Goal: Task Accomplishment & Management: Use online tool/utility

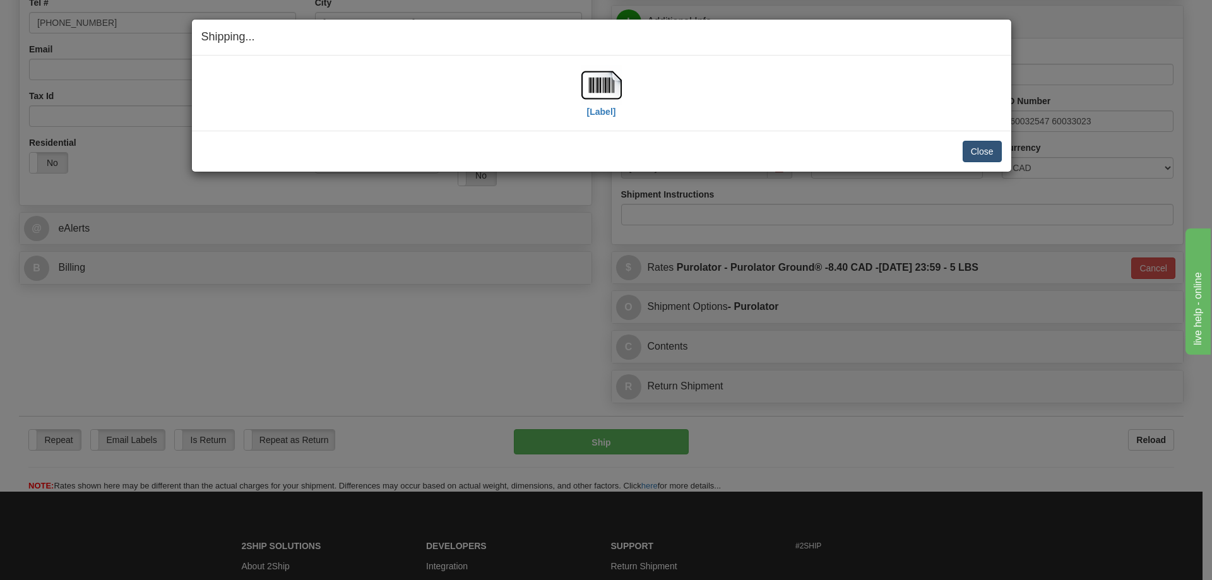
scroll to position [316, 0]
click at [1000, 151] on button "Close" at bounding box center [981, 151] width 39 height 21
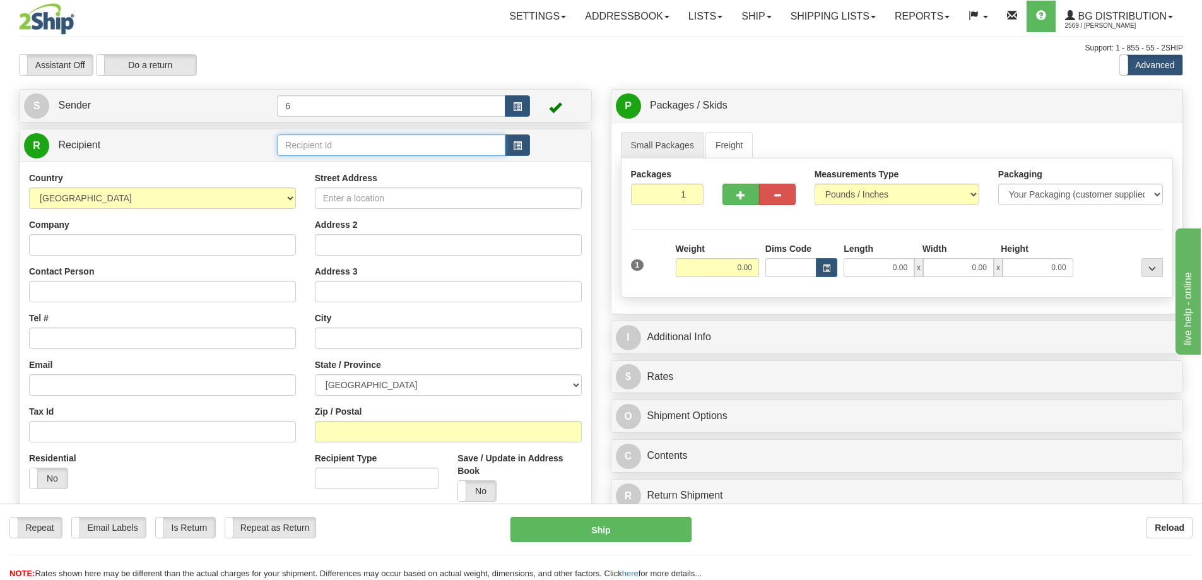
click at [308, 151] on input "text" at bounding box center [391, 144] width 228 height 21
type input "44008"
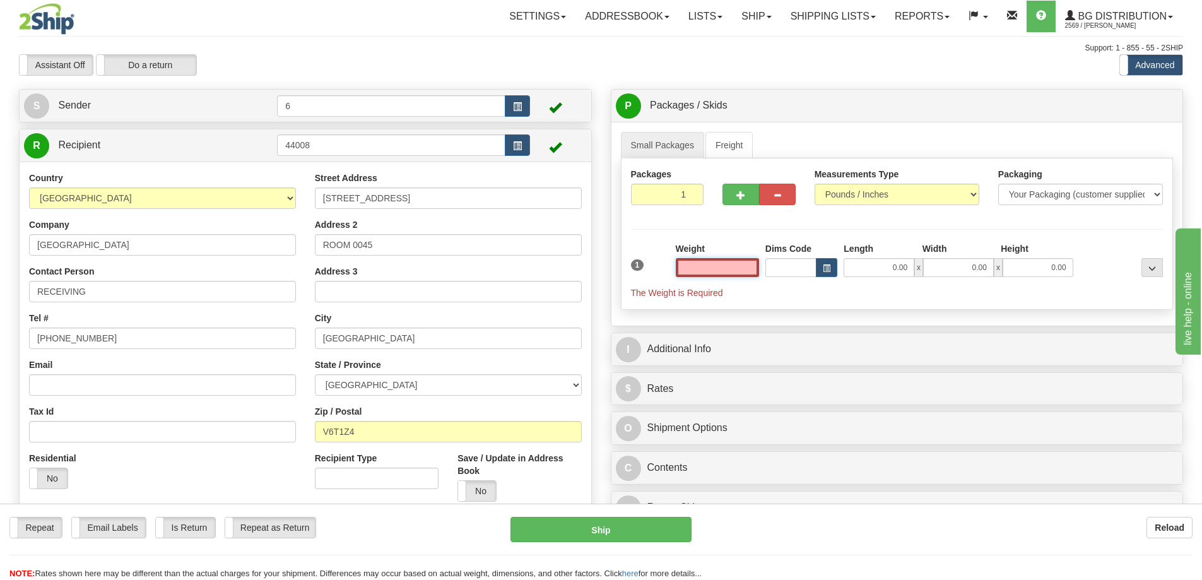
click at [709, 275] on input "text" at bounding box center [717, 267] width 83 height 19
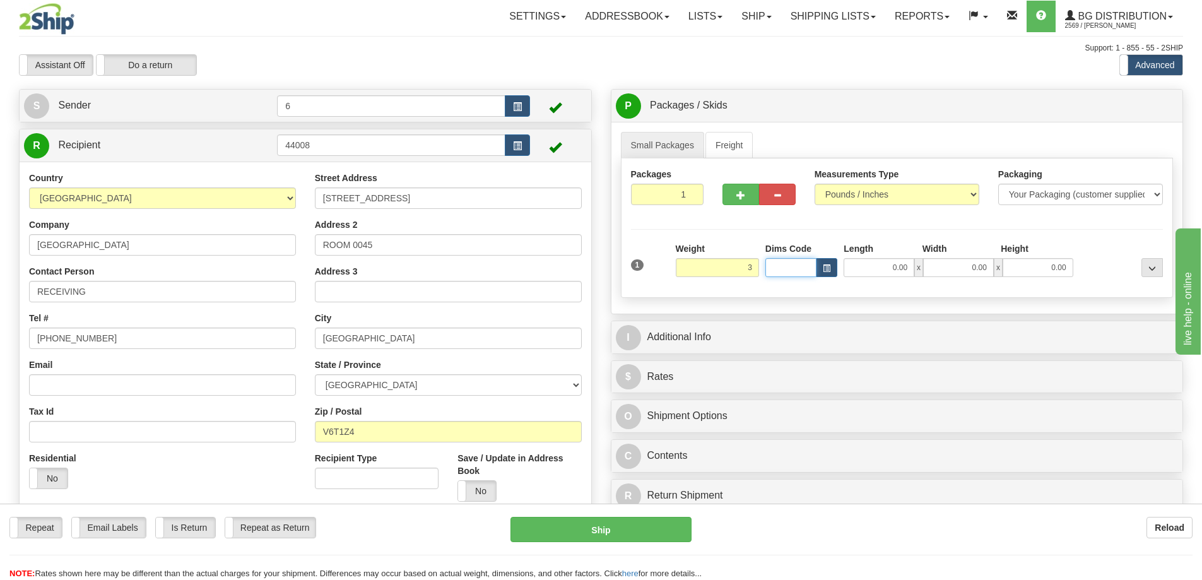
type input "3.00"
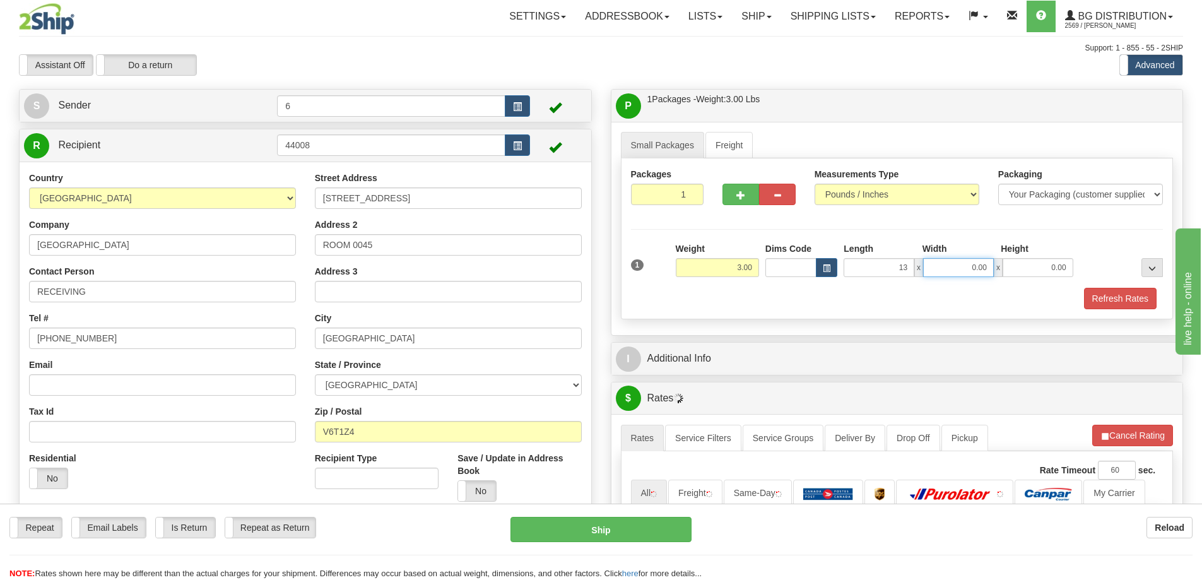
type input "13.00"
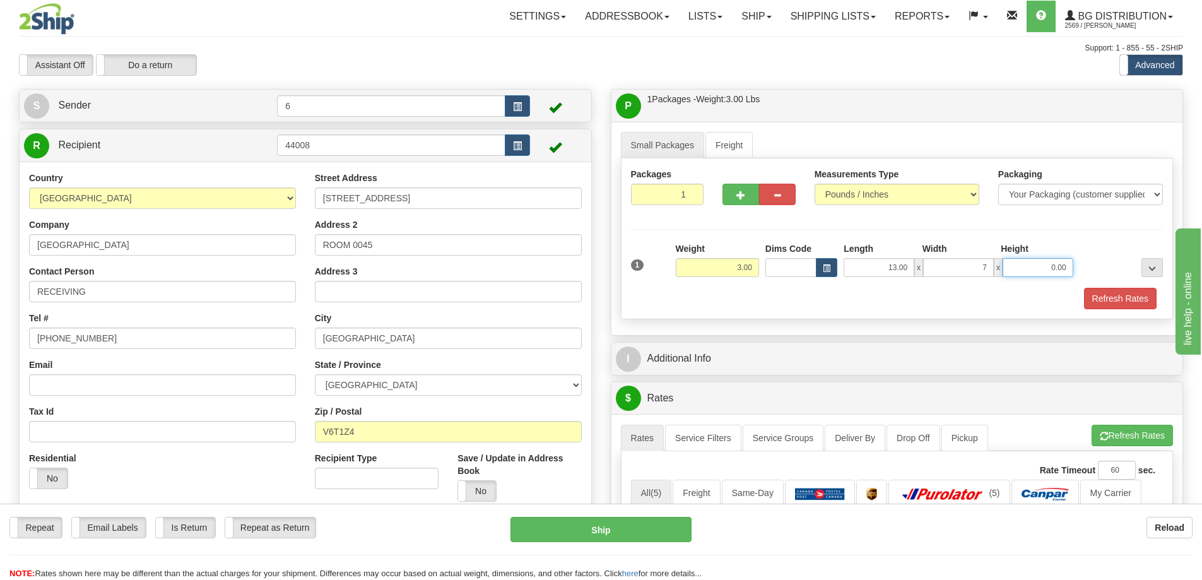
type input "7.00"
click at [1116, 300] on button "Refresh Rates" at bounding box center [1120, 298] width 73 height 21
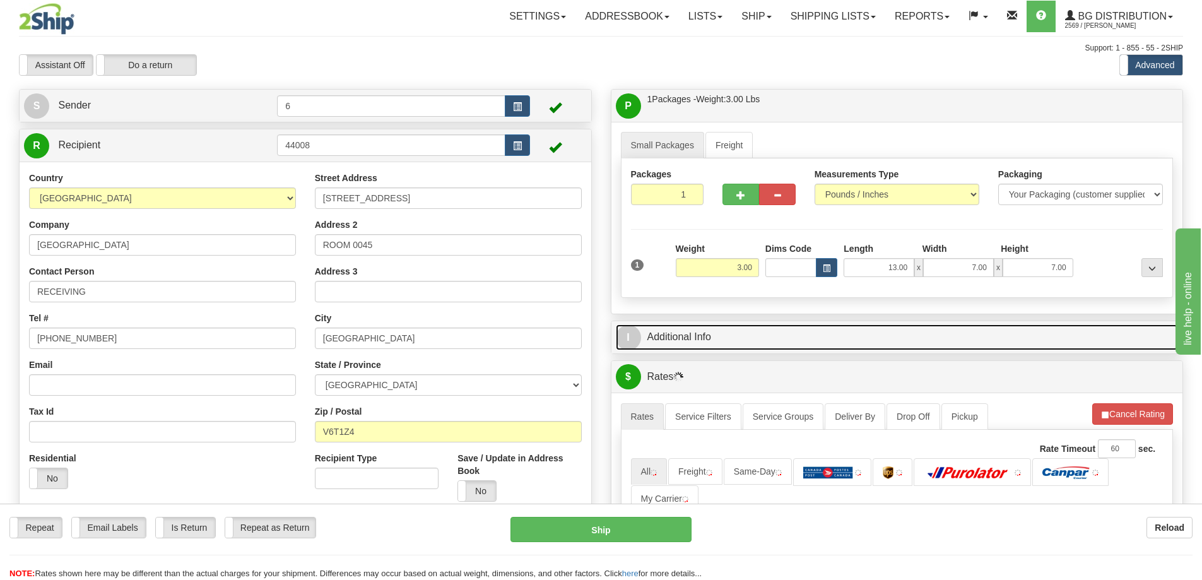
click at [1017, 340] on link "I Additional Info" at bounding box center [897, 337] width 563 height 26
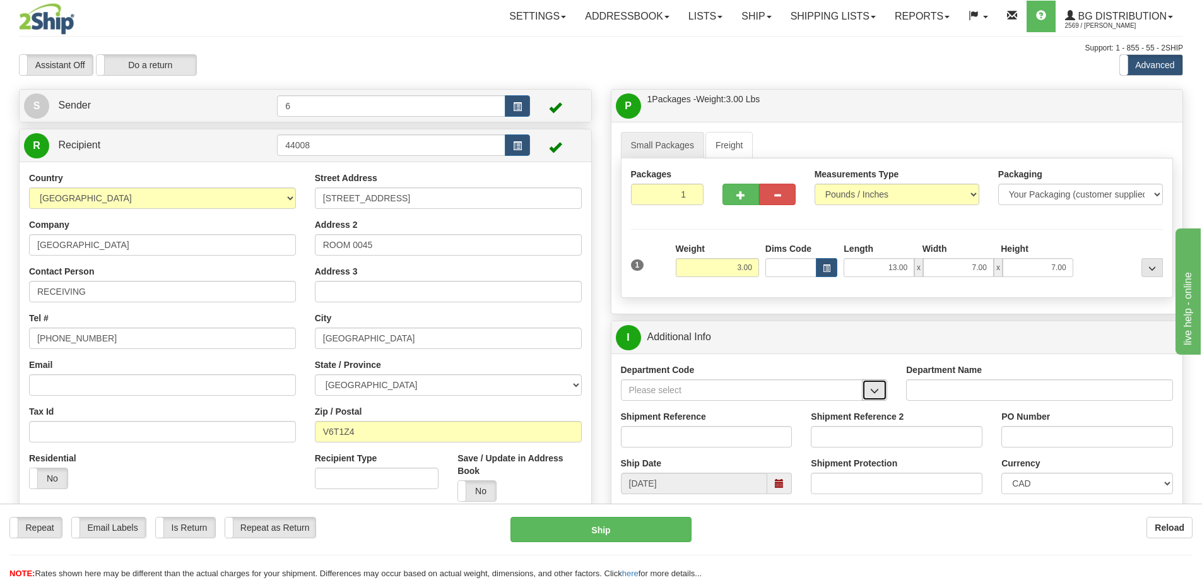
click at [882, 394] on button "button" at bounding box center [874, 389] width 25 height 21
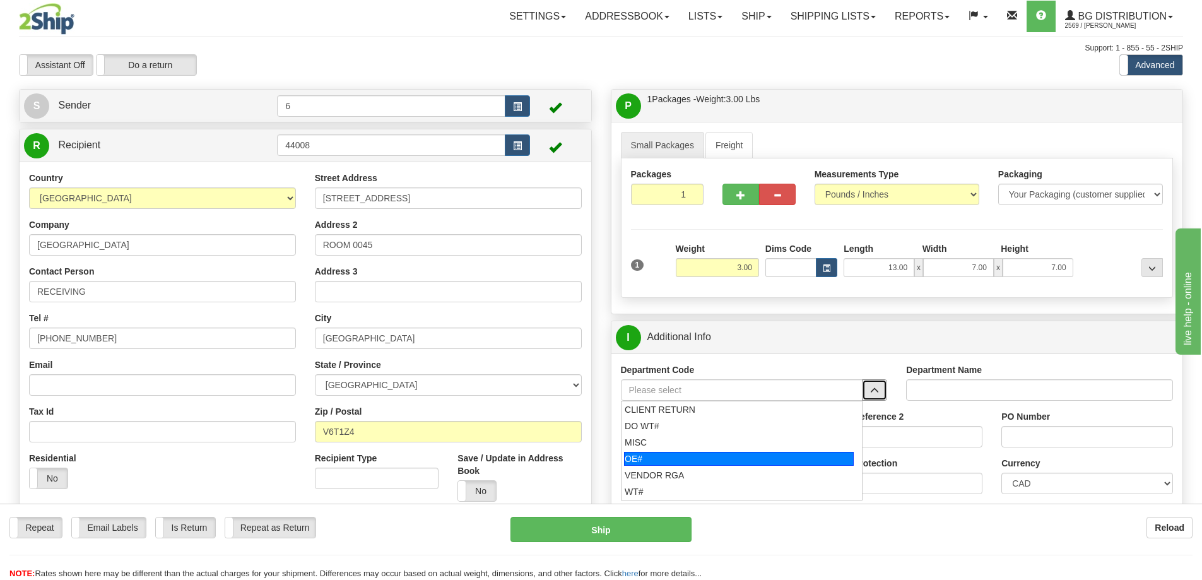
click at [700, 461] on div "OE#" at bounding box center [739, 459] width 230 height 14
type input "OE#"
type input "ORDERS"
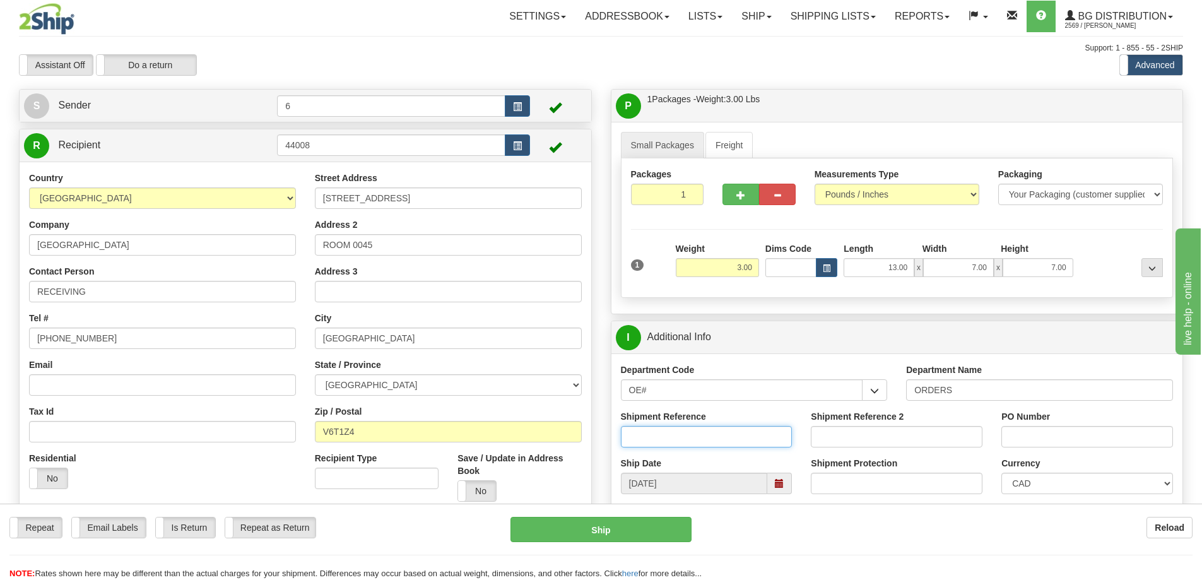
click at [699, 438] on input "Shipment Reference" at bounding box center [707, 436] width 172 height 21
type input "60032966-00"
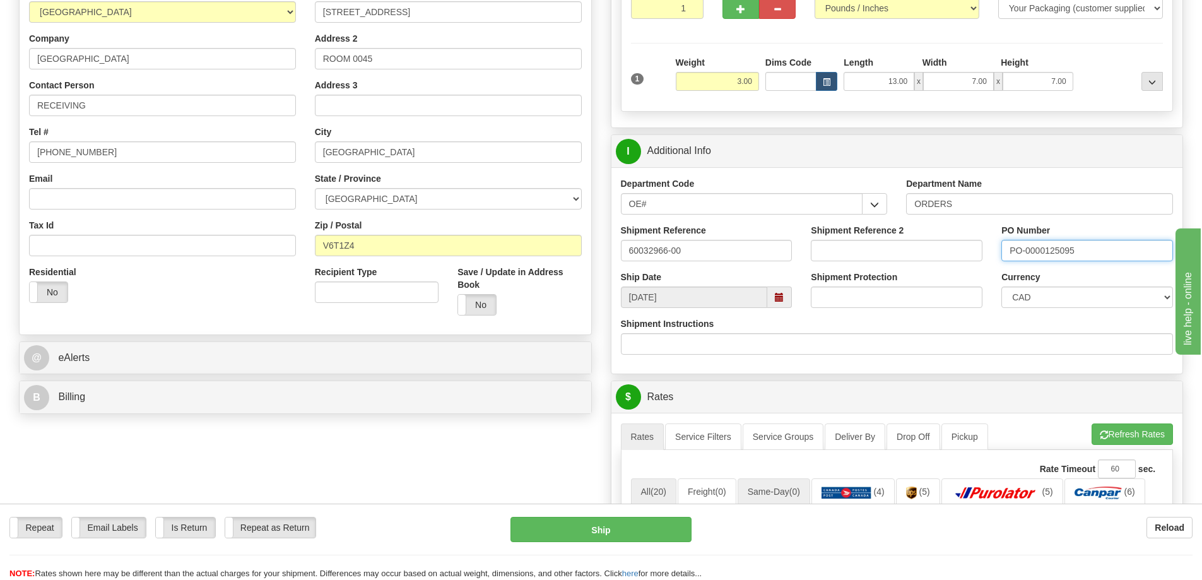
scroll to position [316, 0]
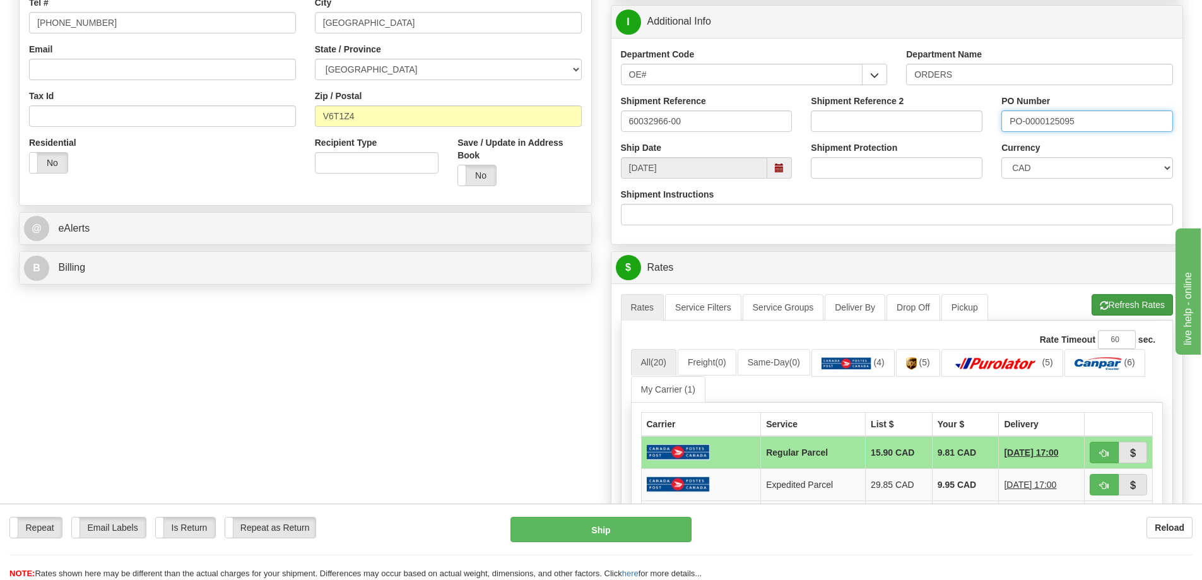
type input "PO-0000125095"
click at [1140, 309] on button "Refresh Rates" at bounding box center [1132, 304] width 81 height 21
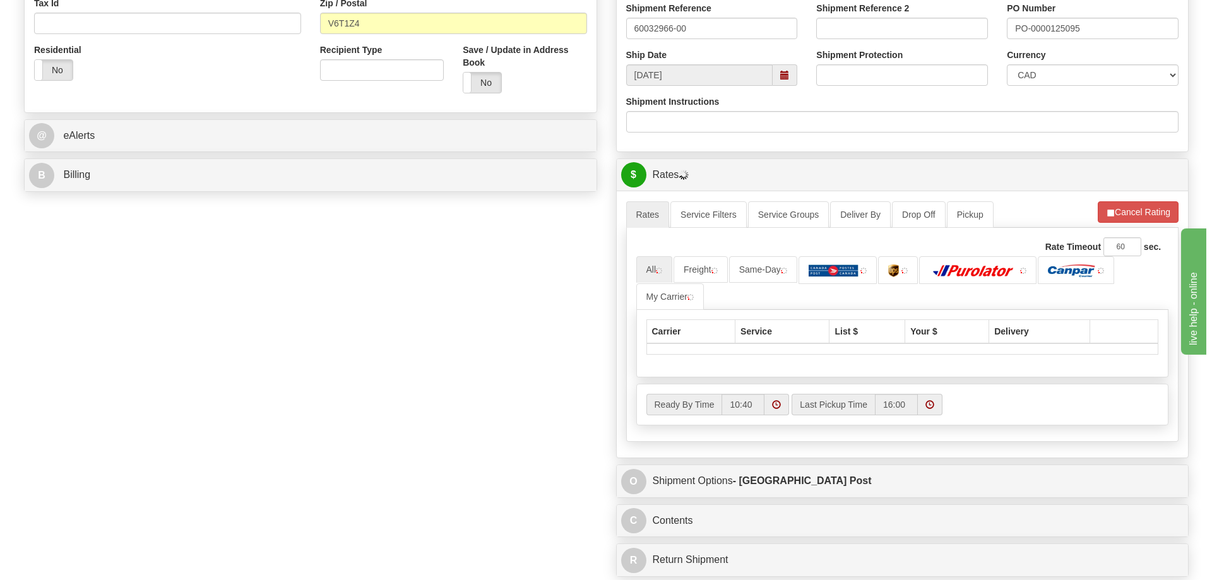
scroll to position [505, 0]
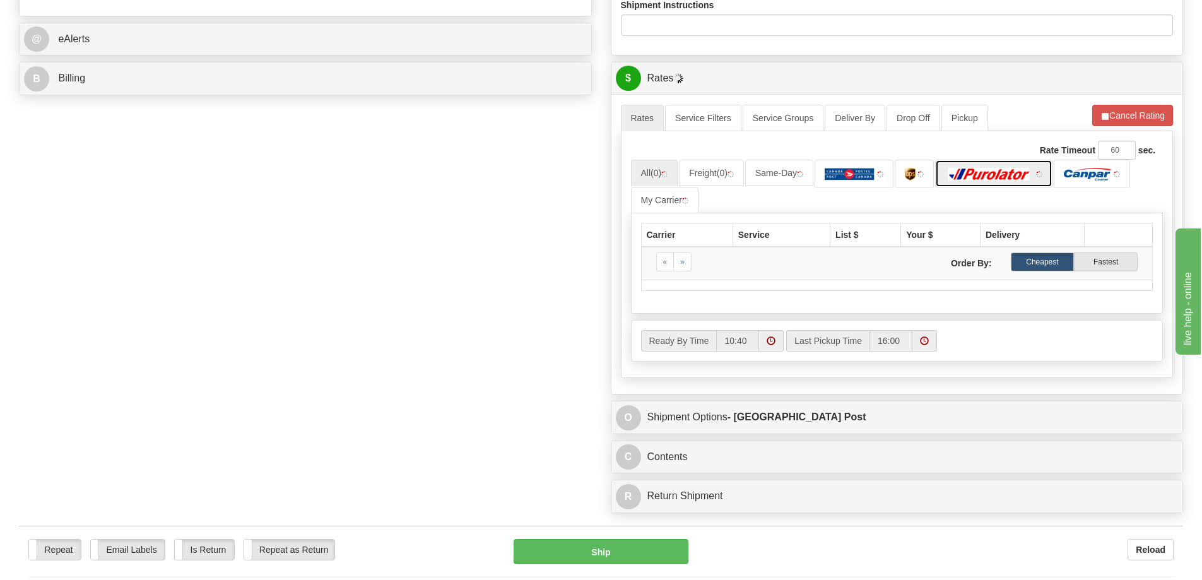
click at [973, 187] on link at bounding box center [993, 173] width 117 height 27
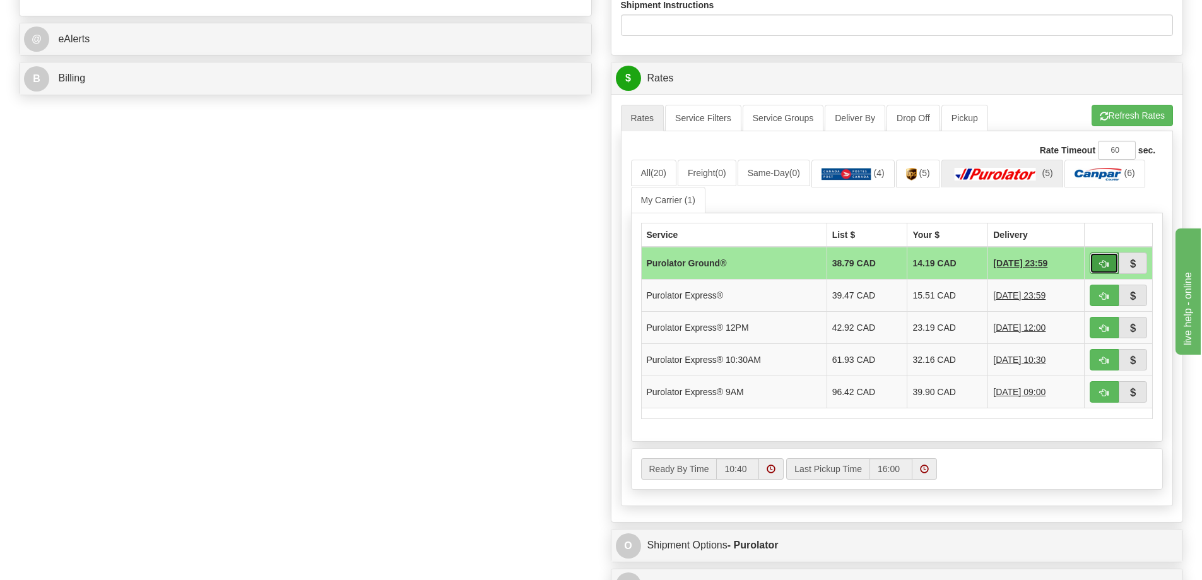
click at [1109, 264] on button "button" at bounding box center [1104, 262] width 29 height 21
type input "260"
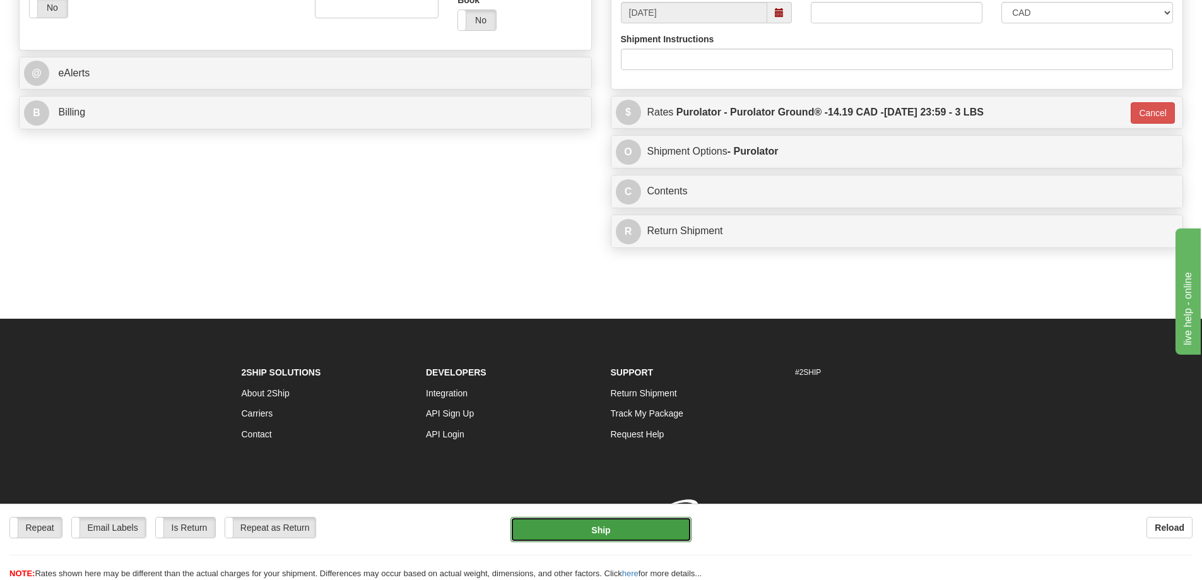
click at [605, 530] on button "Ship" at bounding box center [601, 529] width 181 height 25
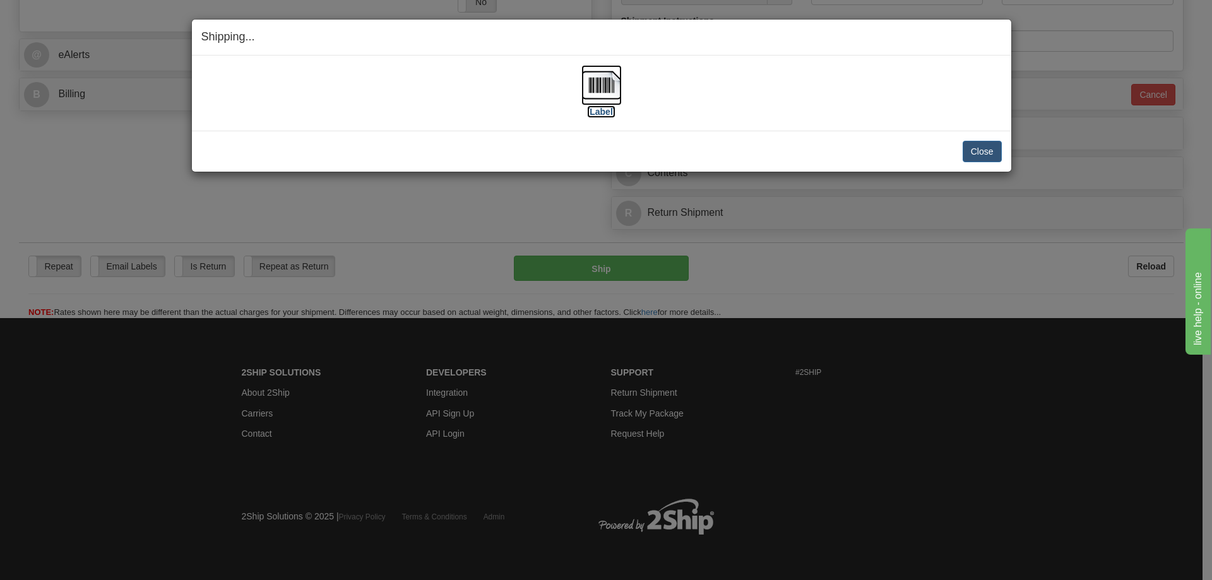
click at [611, 117] on label "[Label]" at bounding box center [601, 111] width 29 height 13
click at [976, 155] on button "Close" at bounding box center [981, 151] width 39 height 21
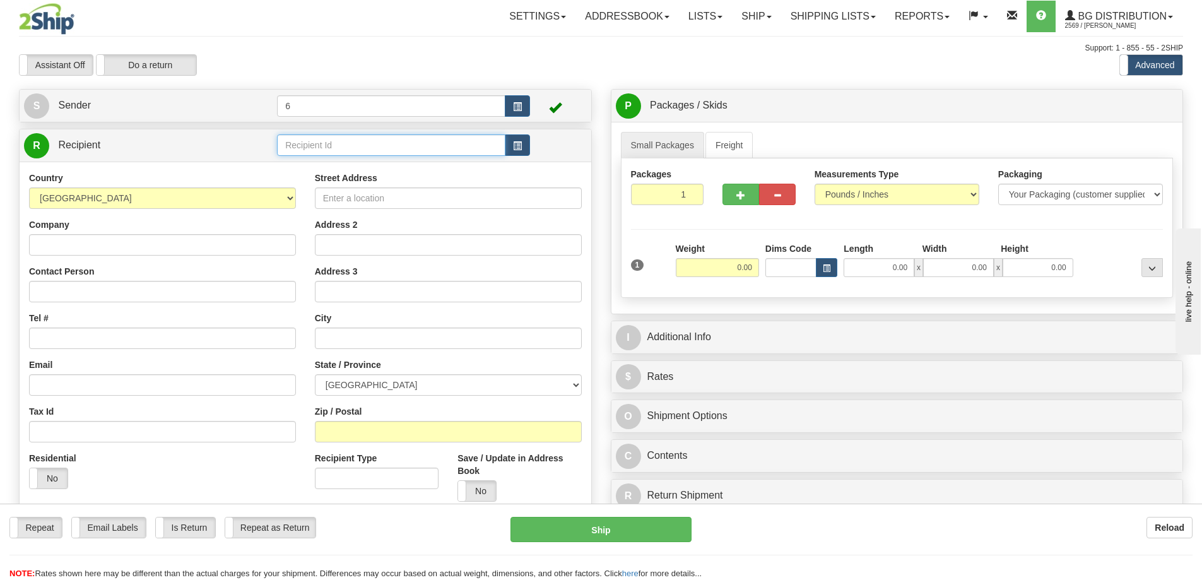
click at [398, 155] on input "text" at bounding box center [391, 144] width 228 height 21
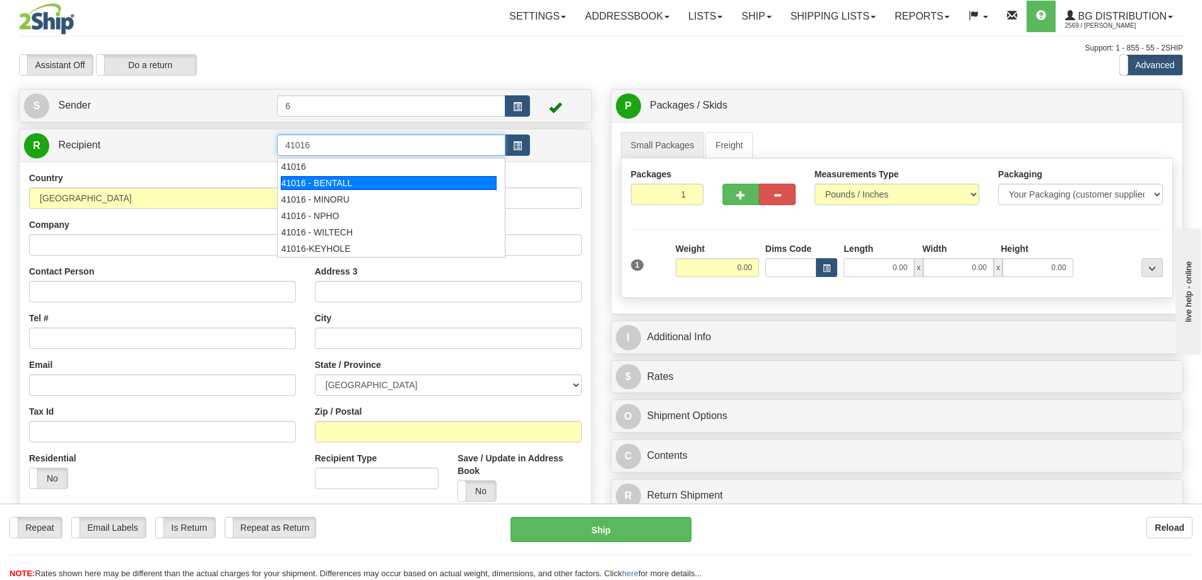
click at [361, 187] on div "41016 - BENTALL" at bounding box center [389, 183] width 216 height 14
type input "41016 - BENTALL"
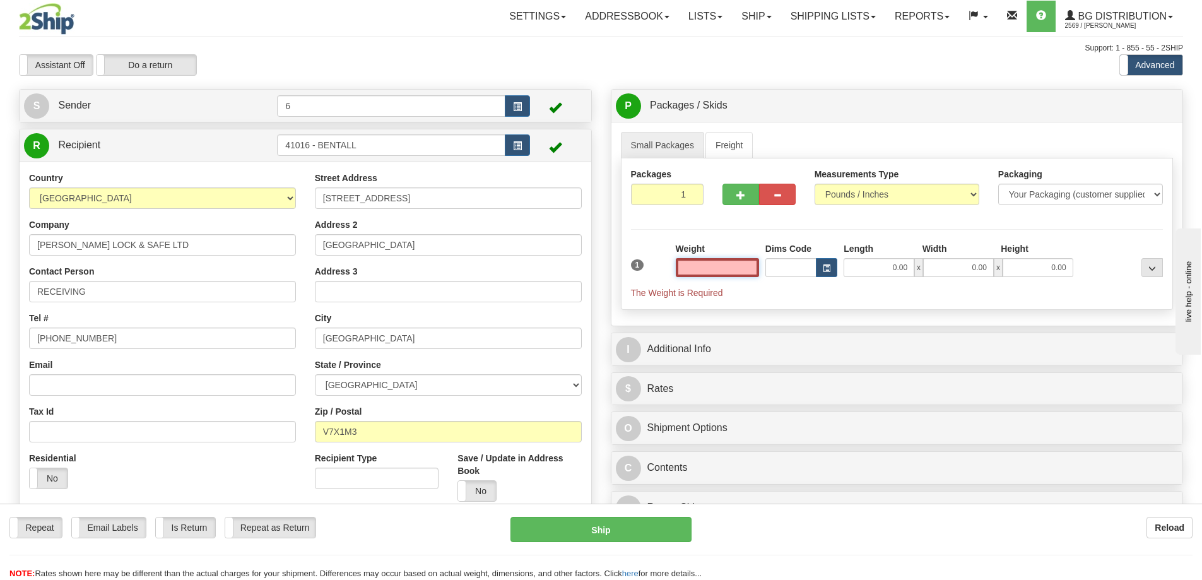
click at [720, 268] on input "text" at bounding box center [717, 267] width 83 height 19
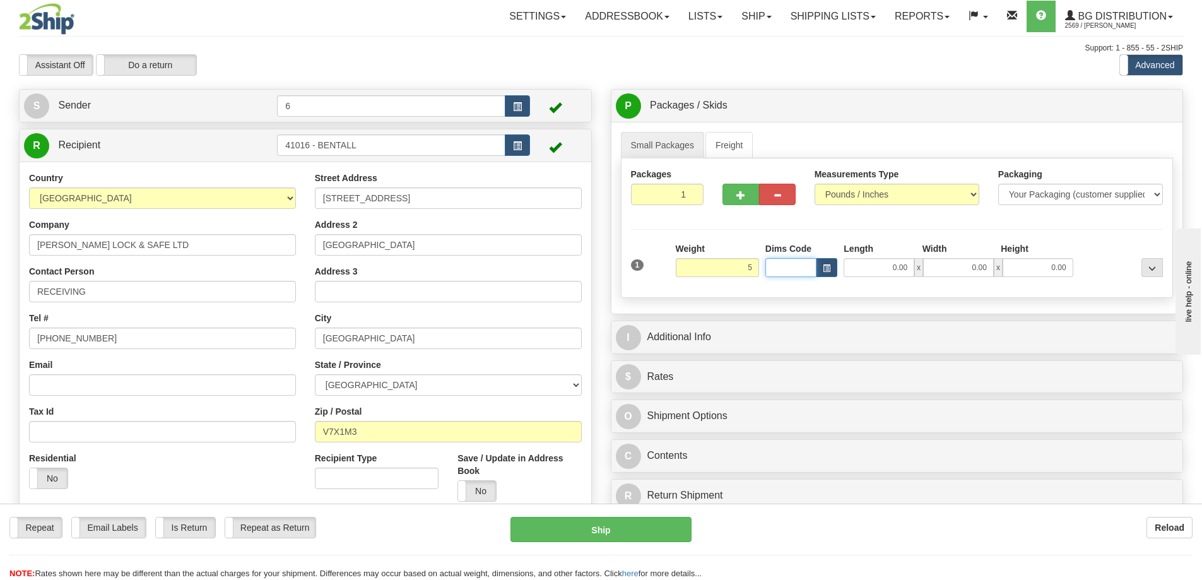
type input "5.00"
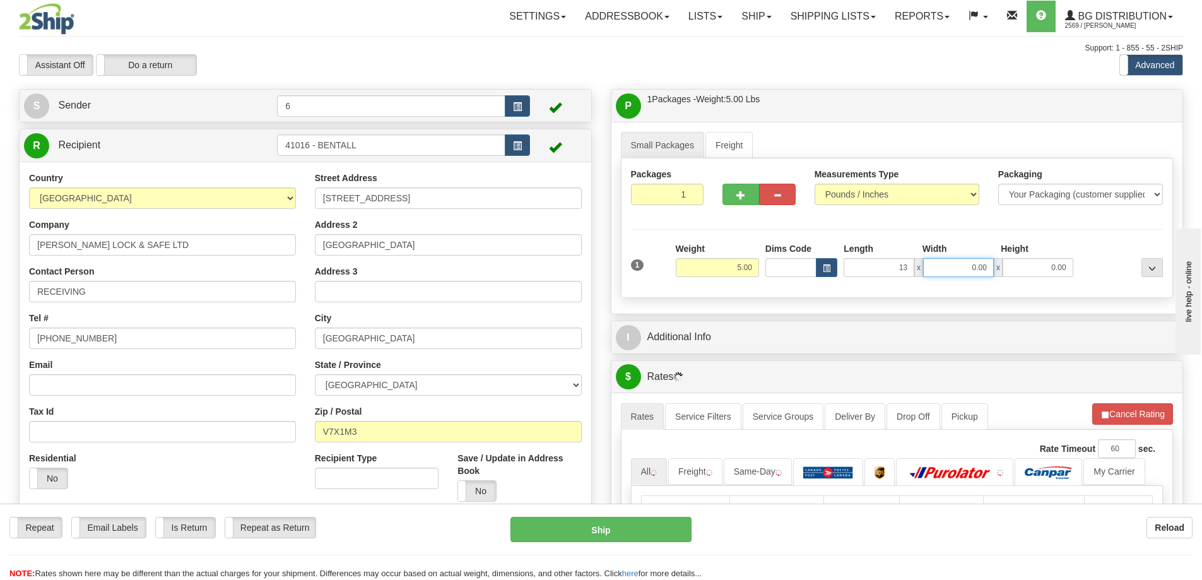
type input "13.00"
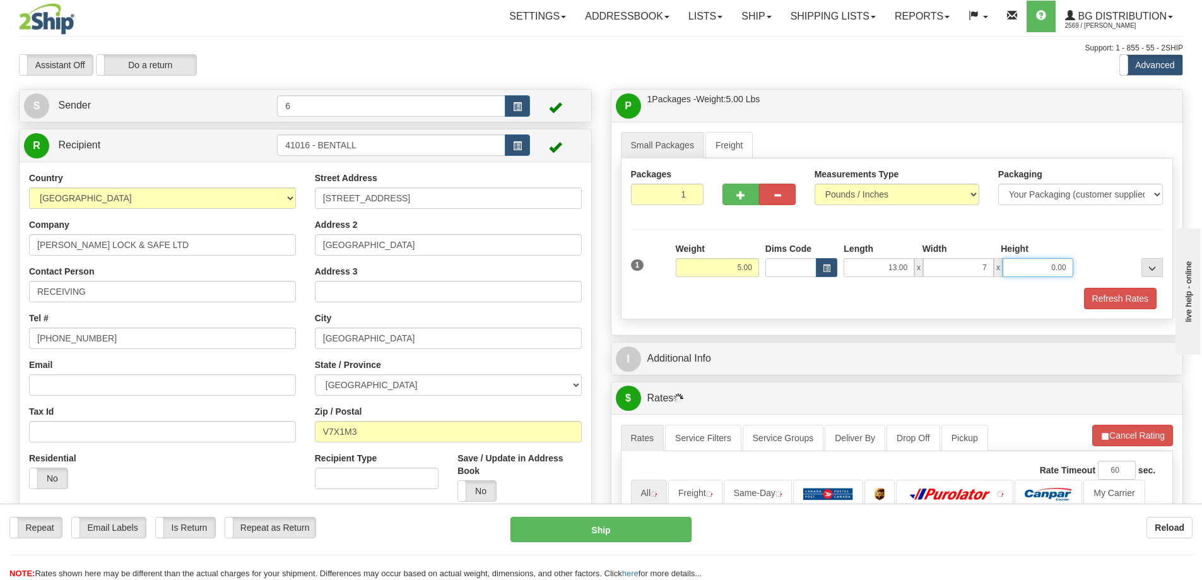
type input "7.00"
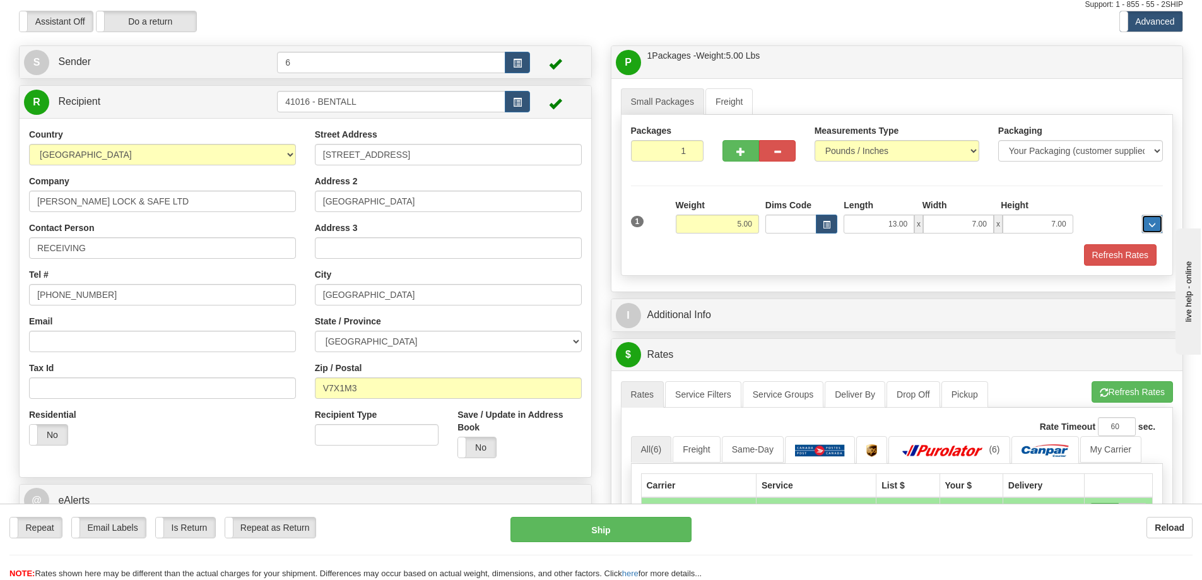
scroll to position [63, 0]
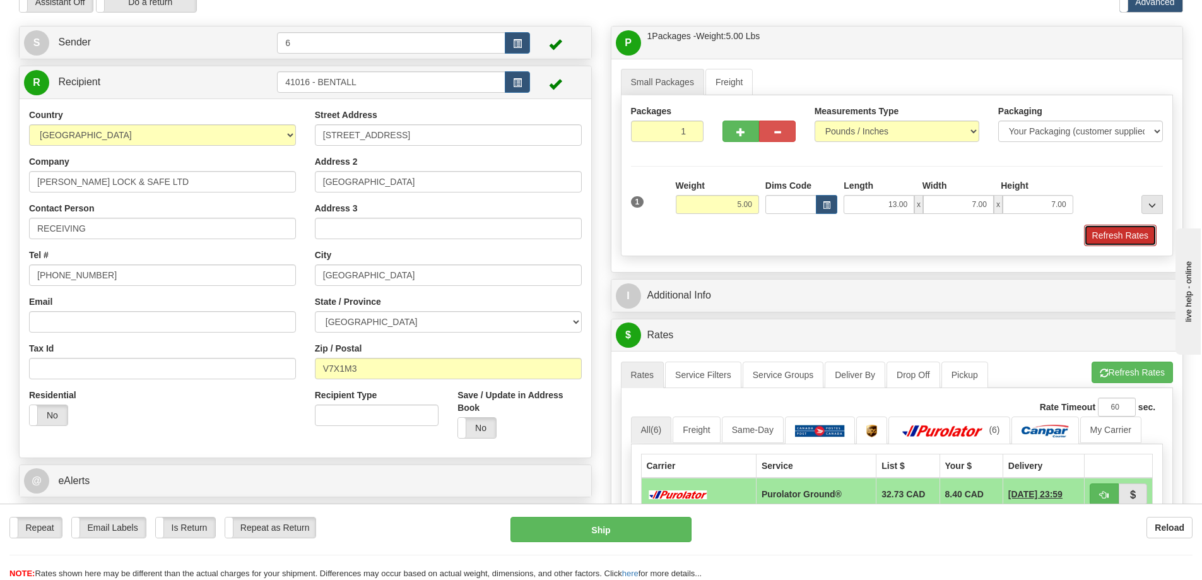
click at [1116, 233] on button "Refresh Rates" at bounding box center [1120, 235] width 73 height 21
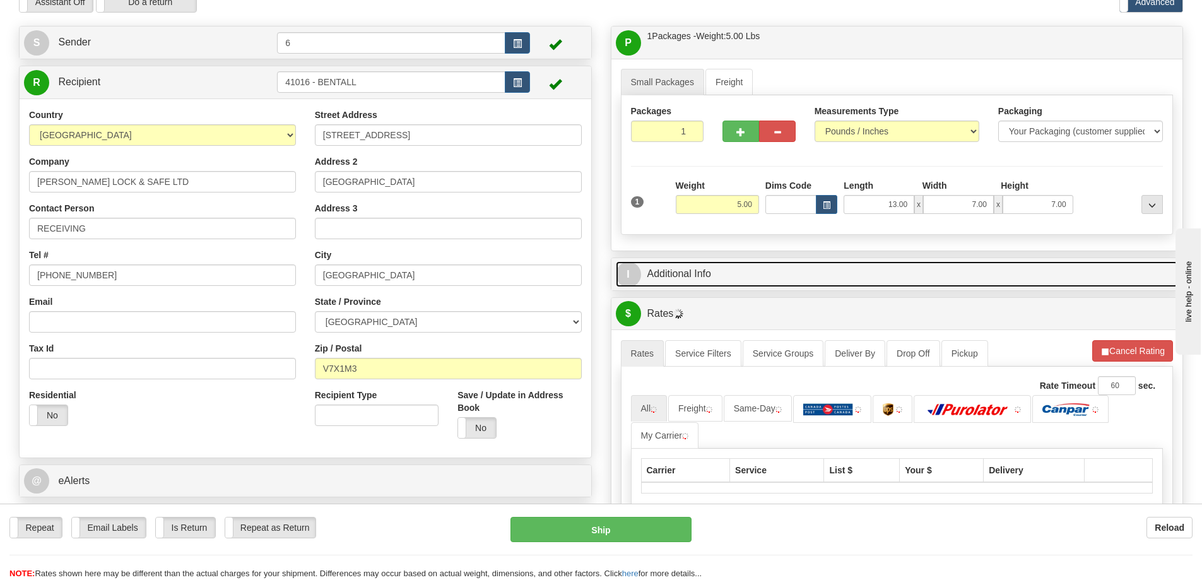
click at [1037, 266] on link "I Additional Info" at bounding box center [897, 274] width 563 height 26
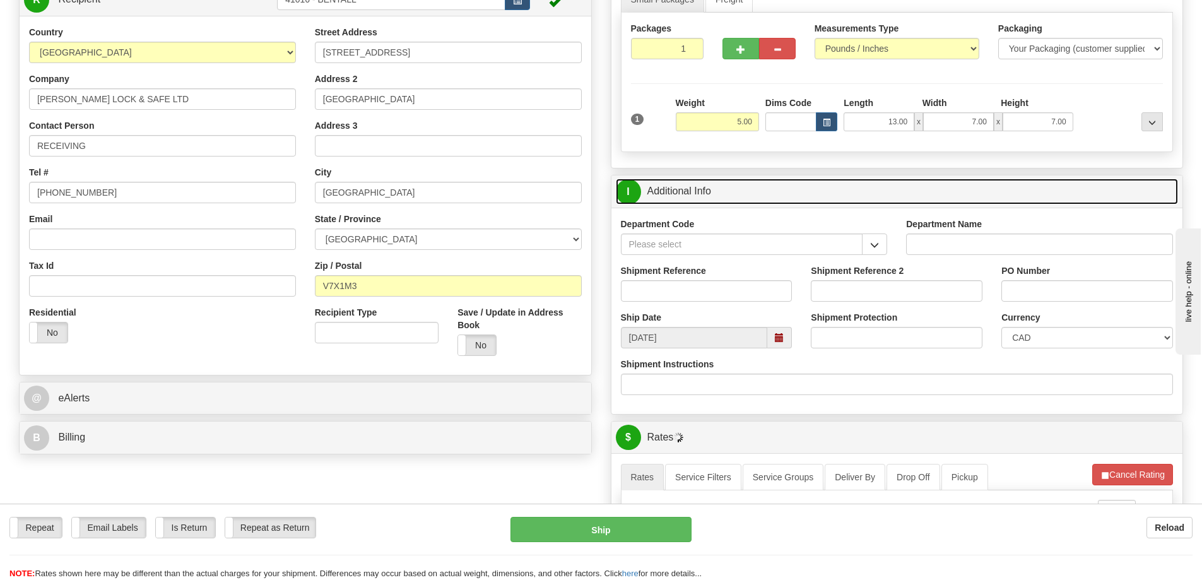
scroll to position [189, 0]
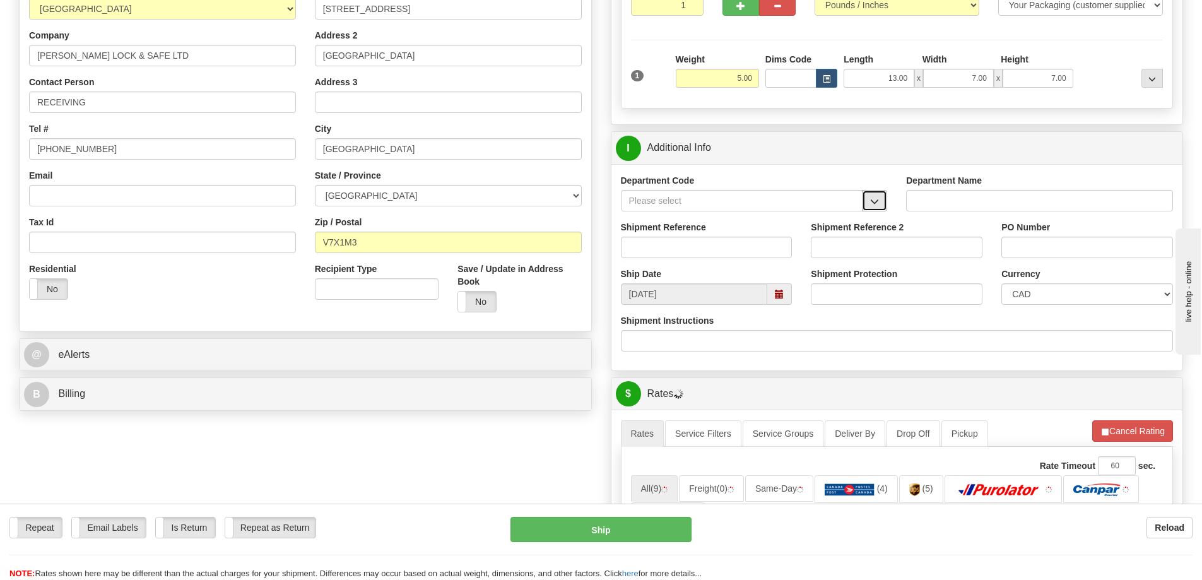
click at [866, 201] on button "button" at bounding box center [874, 200] width 25 height 21
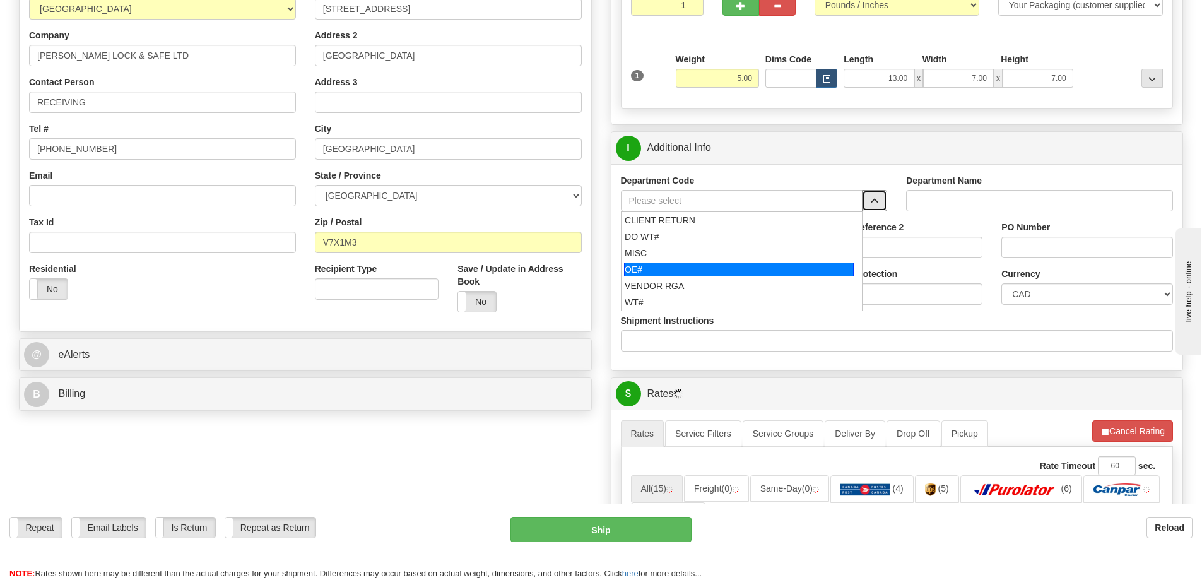
drag, startPoint x: 694, startPoint y: 261, endPoint x: 695, endPoint y: 273, distance: 12.1
click at [695, 273] on ul "CLIENT RETURN DO WT# MISC OE# VENDOR RGA WT#" at bounding box center [742, 261] width 242 height 100
click at [695, 273] on div "OE#" at bounding box center [739, 270] width 230 height 14
type input "OE#"
type input "ORDERS"
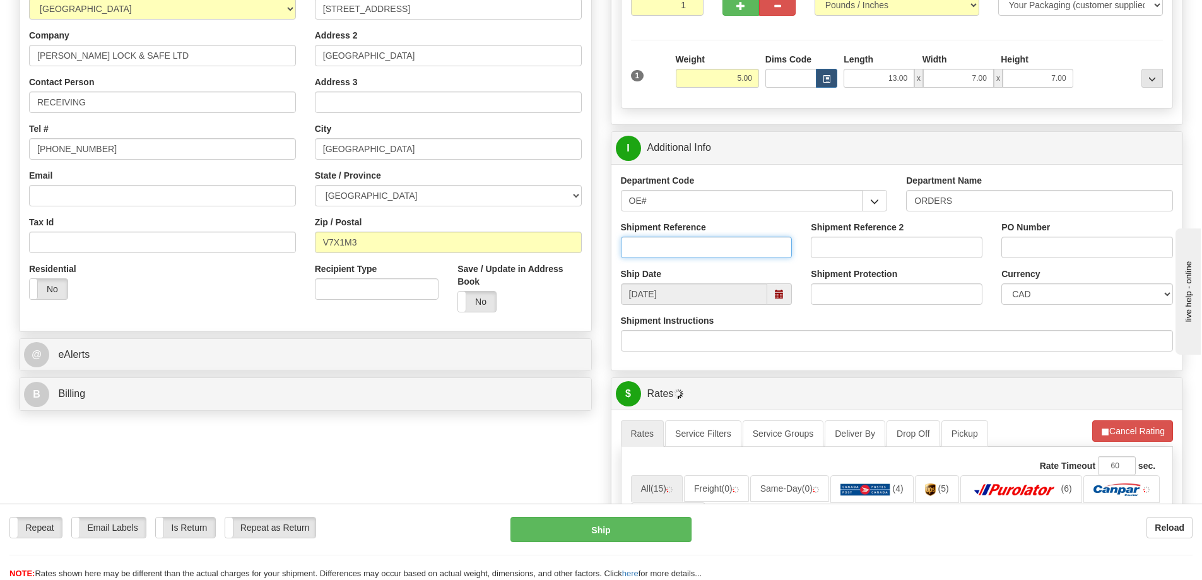
click at [680, 245] on input "Shipment Reference" at bounding box center [707, 247] width 172 height 21
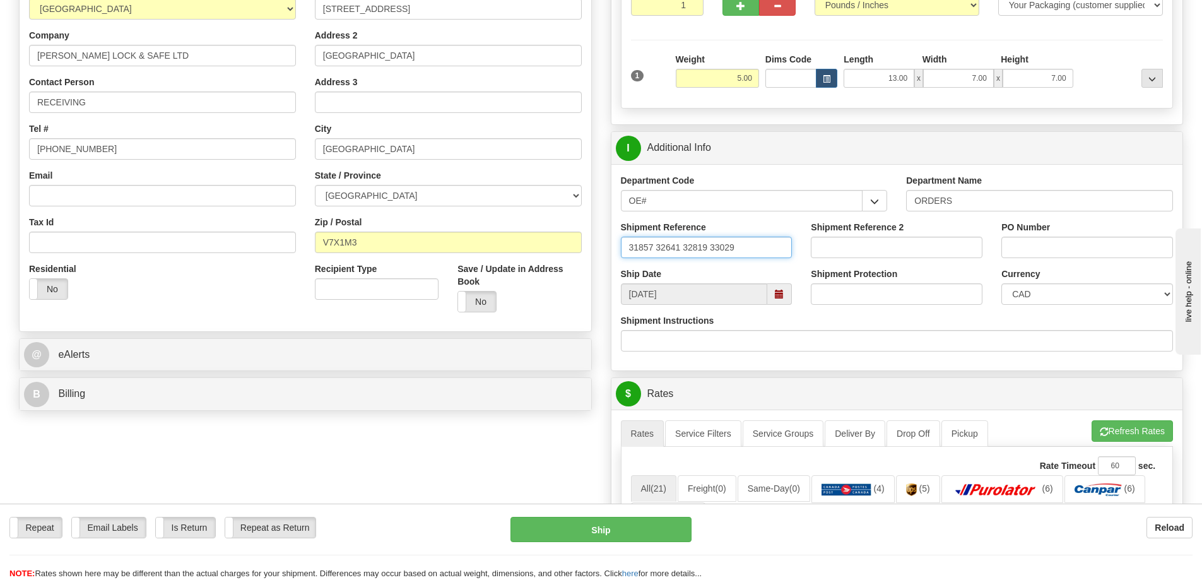
type input "31857 32641 32819 33029"
paste input "31857 32641 32819 33029"
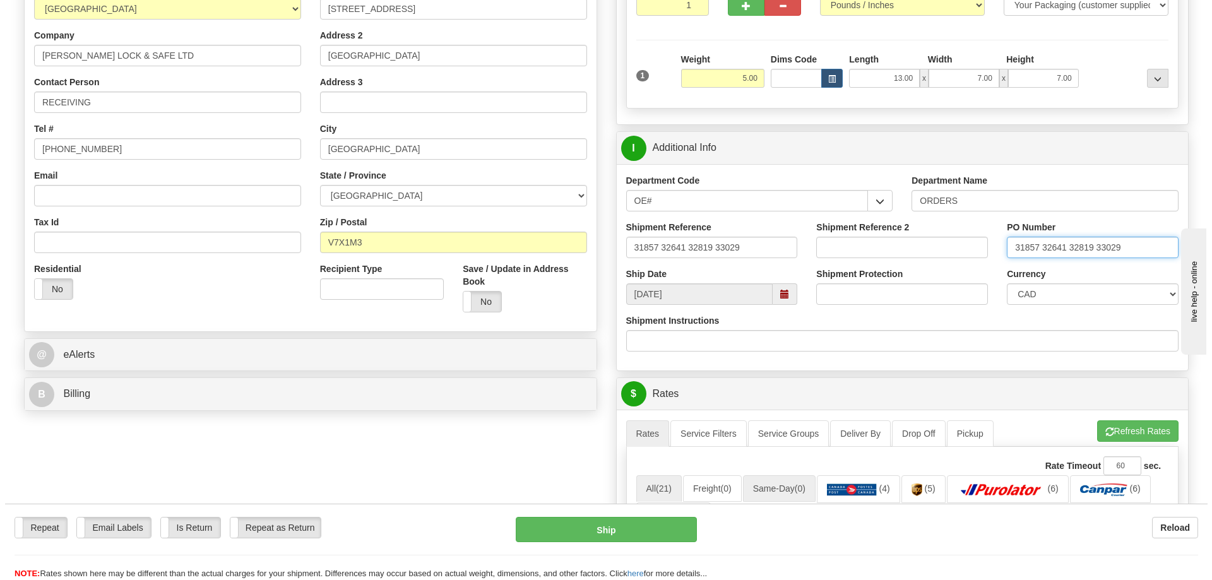
scroll to position [505, 0]
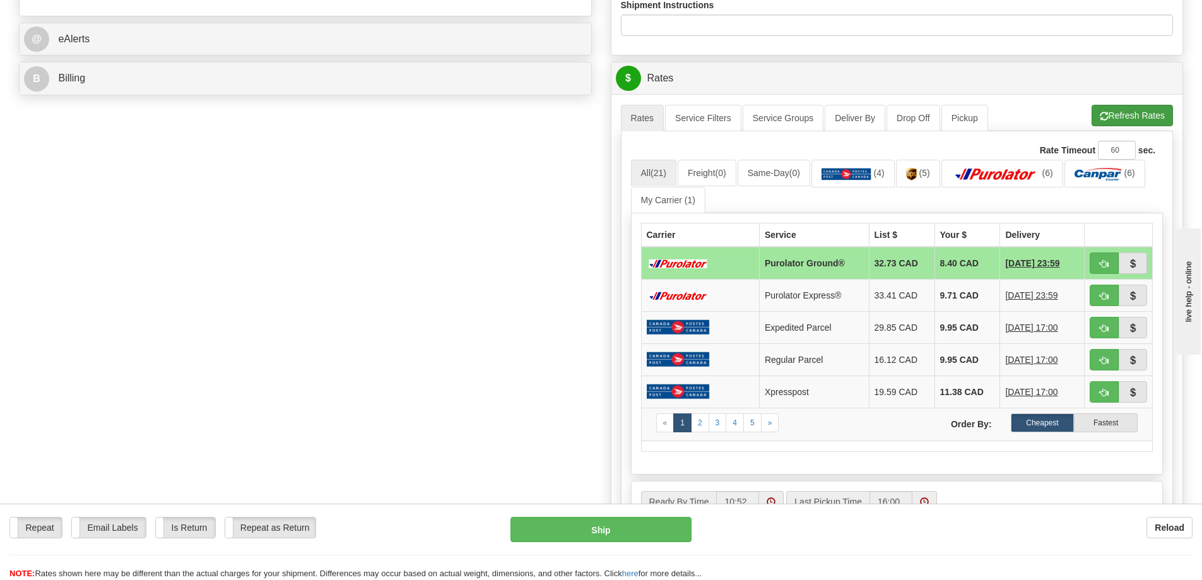
type input "31857 32641 32819 33029"
click at [1127, 116] on button "Refresh Rates" at bounding box center [1132, 115] width 81 height 21
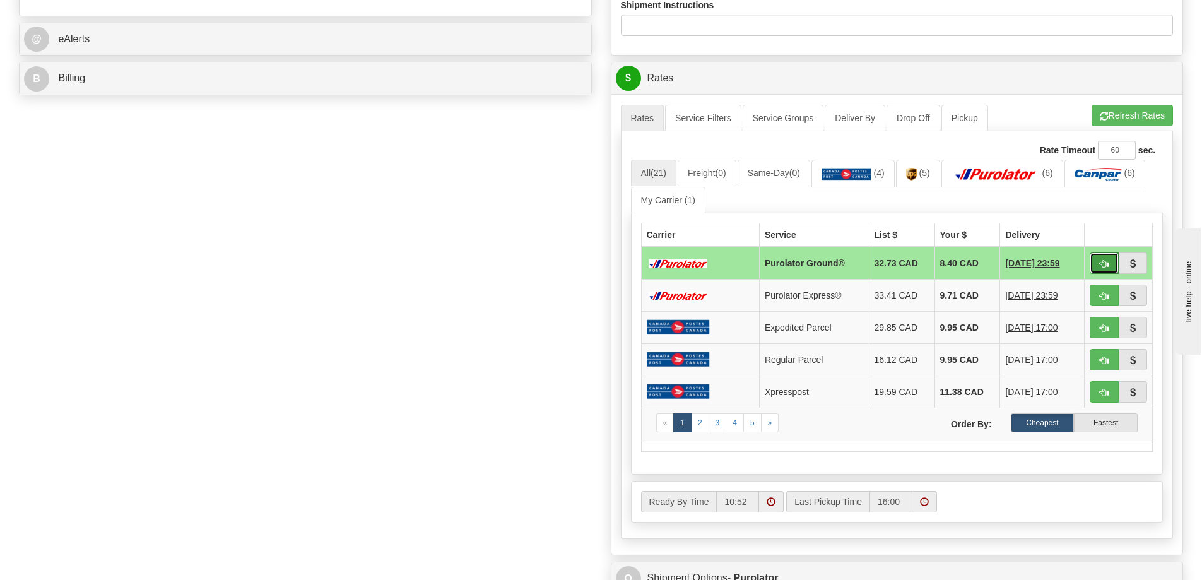
click at [1103, 261] on span "button" at bounding box center [1104, 264] width 9 height 8
type input "260"
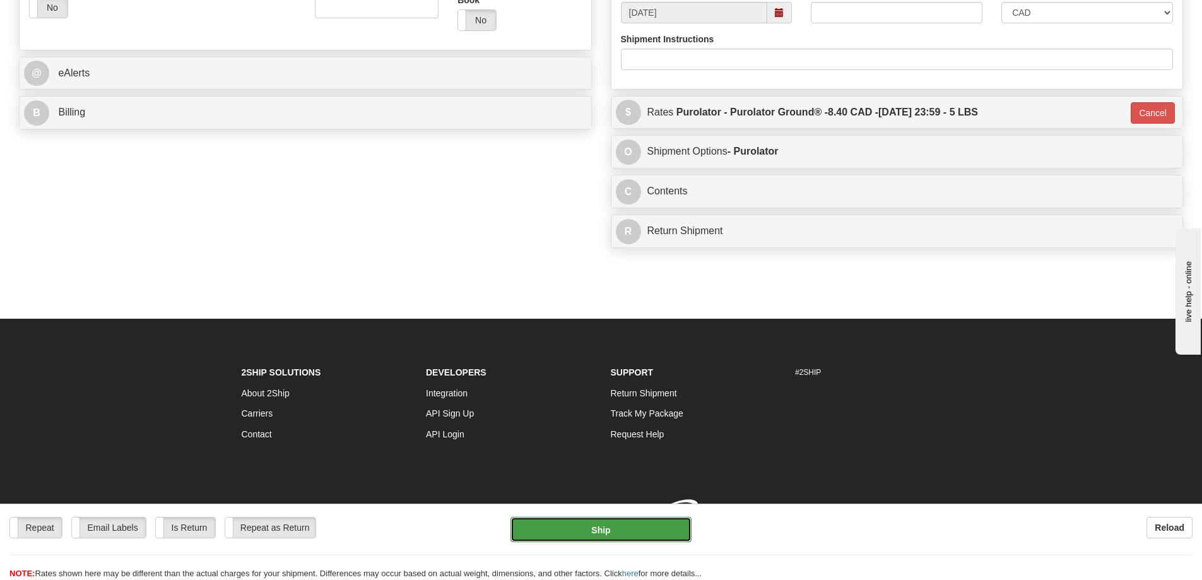
click at [588, 530] on button "Ship" at bounding box center [601, 529] width 181 height 25
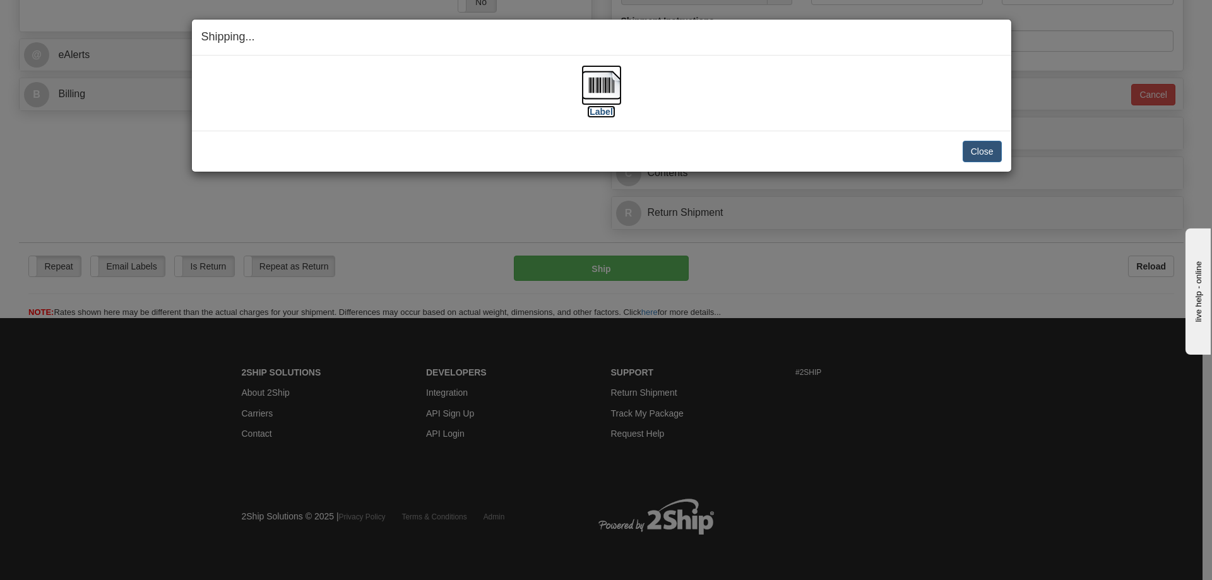
click at [608, 111] on label "[Label]" at bounding box center [601, 111] width 29 height 13
drag, startPoint x: 969, startPoint y: 151, endPoint x: 960, endPoint y: 133, distance: 19.8
click at [963, 141] on div "Close Cancel" at bounding box center [601, 151] width 800 height 21
click at [983, 148] on button "Close" at bounding box center [981, 151] width 39 height 21
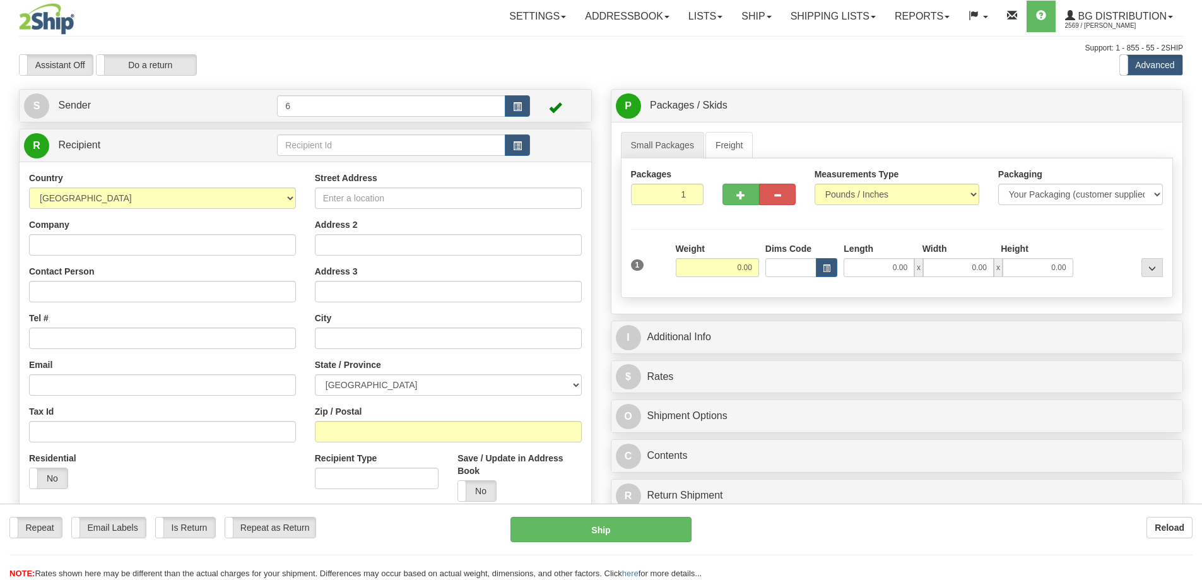
click at [316, 153] on div at bounding box center [601, 290] width 1202 height 580
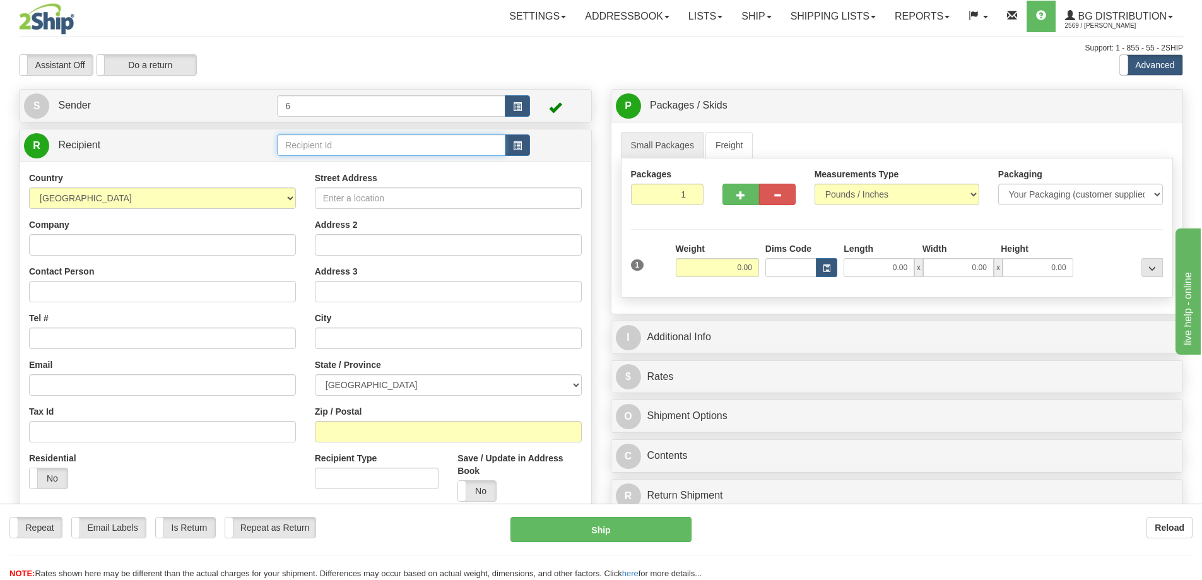
click at [326, 146] on input "text" at bounding box center [391, 144] width 228 height 21
type input "41012"
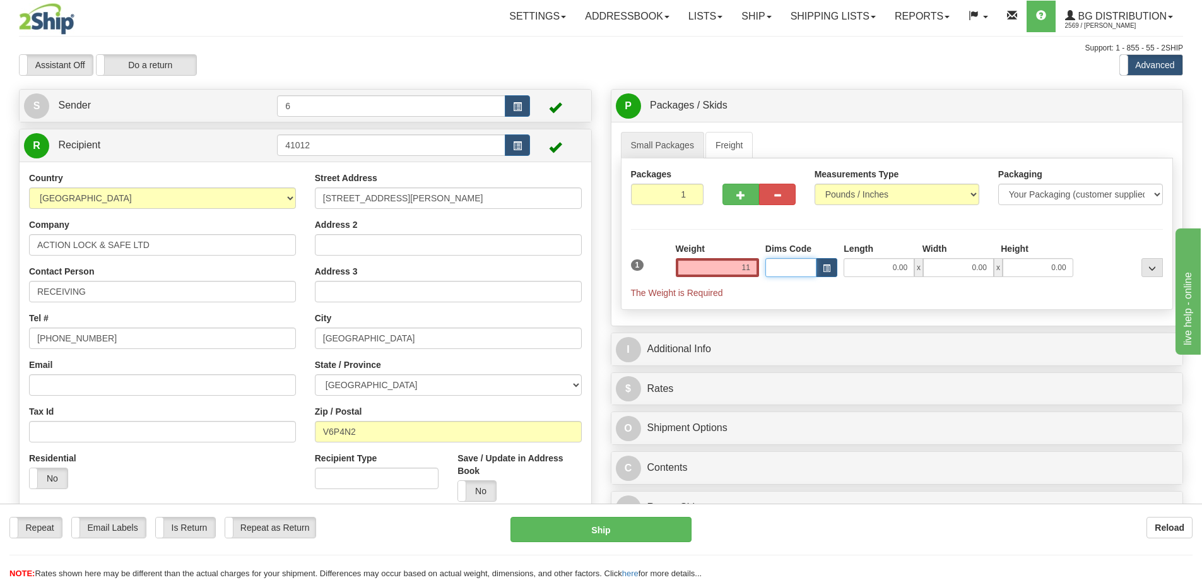
type input "11.00"
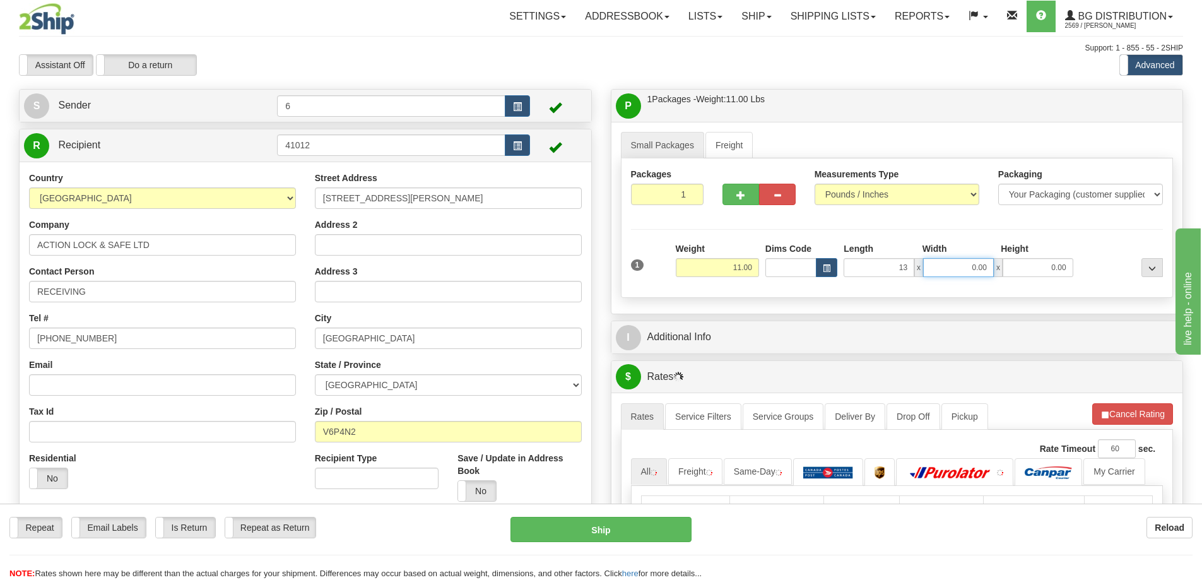
type input "13.00"
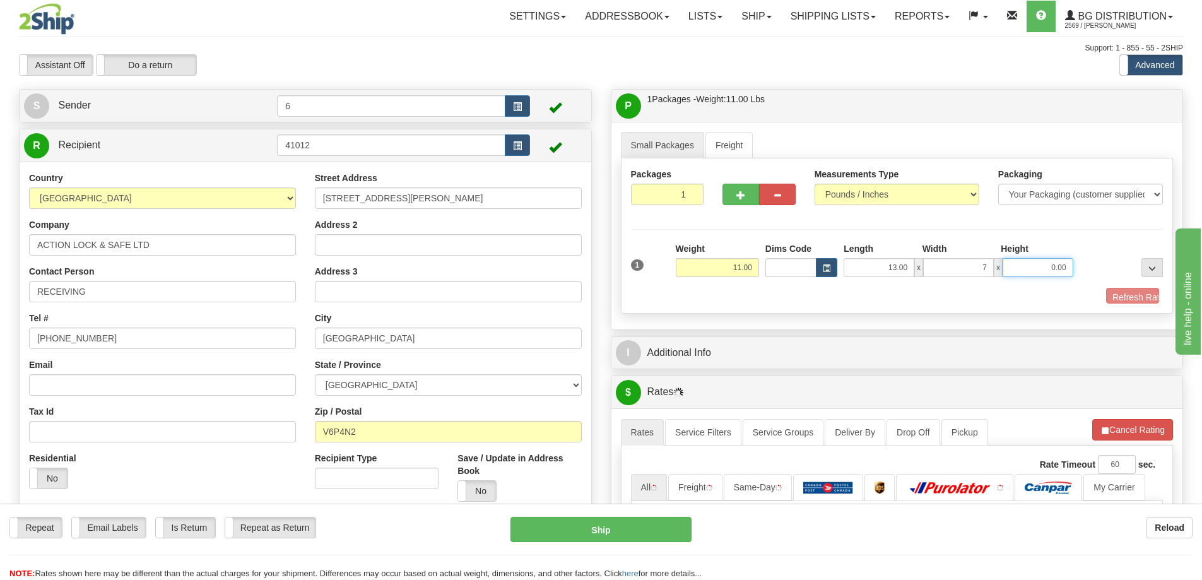
type input "7.00"
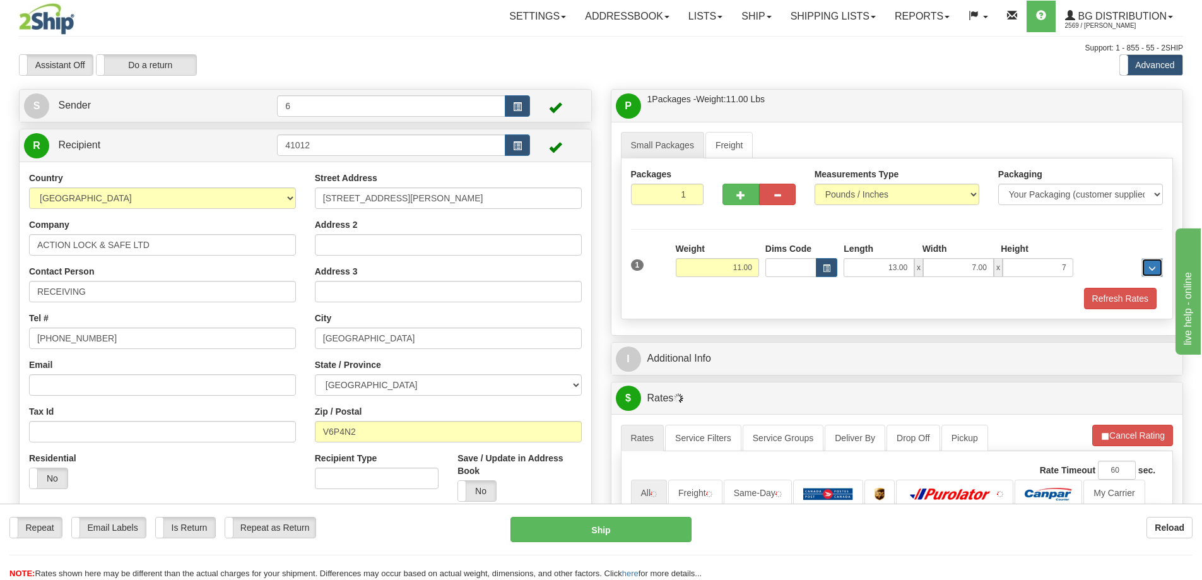
type input "7.00"
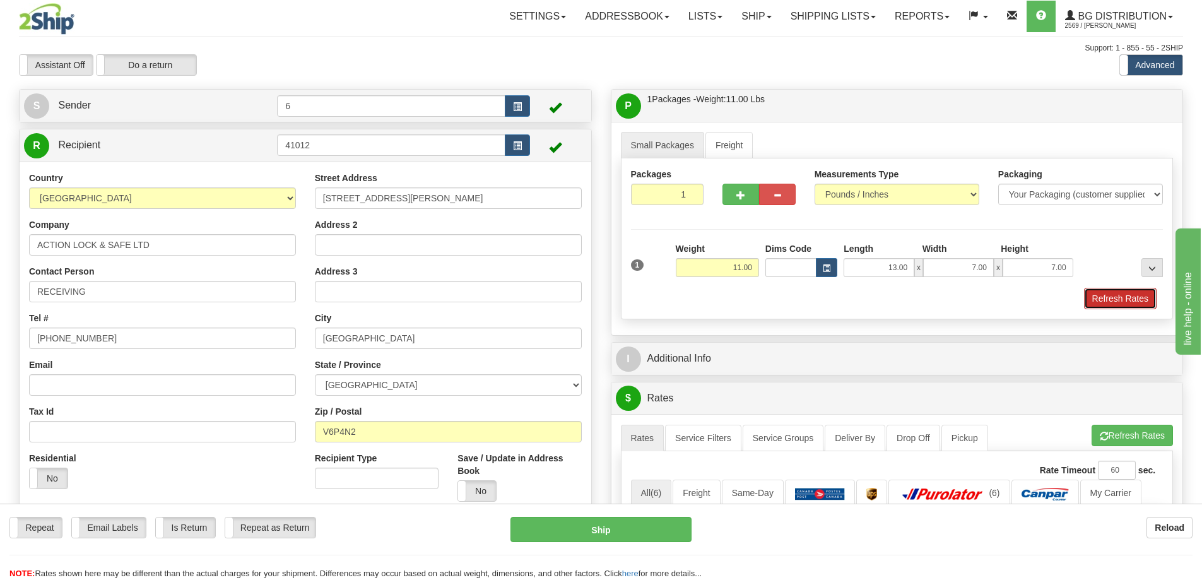
click at [1097, 295] on button "Refresh Rates" at bounding box center [1120, 298] width 73 height 21
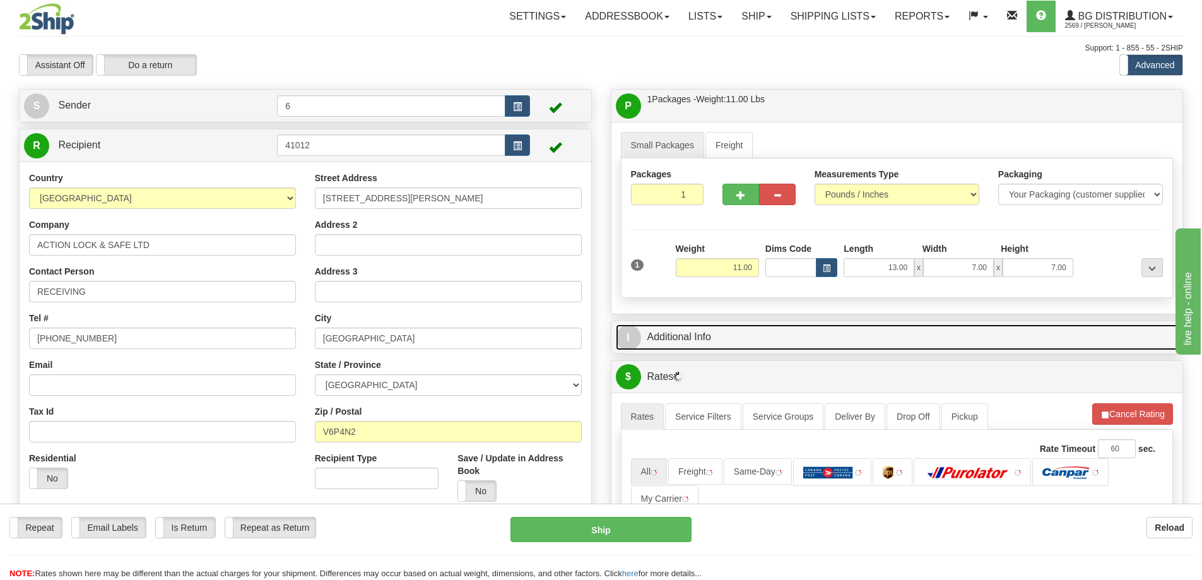
click at [1020, 337] on link "I Additional Info" at bounding box center [897, 337] width 563 height 26
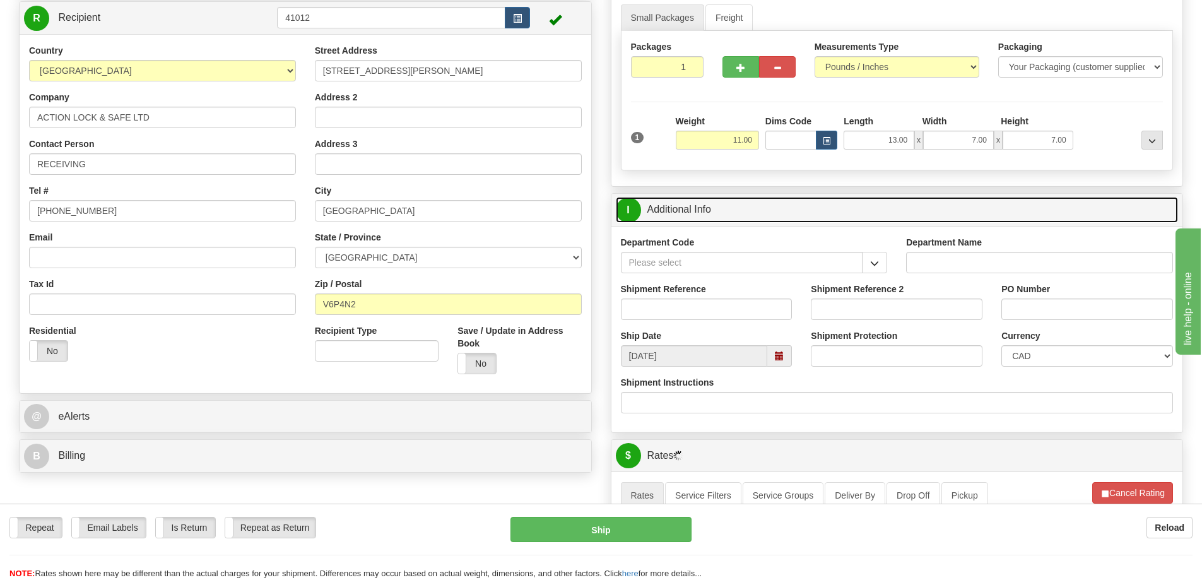
scroll to position [189, 0]
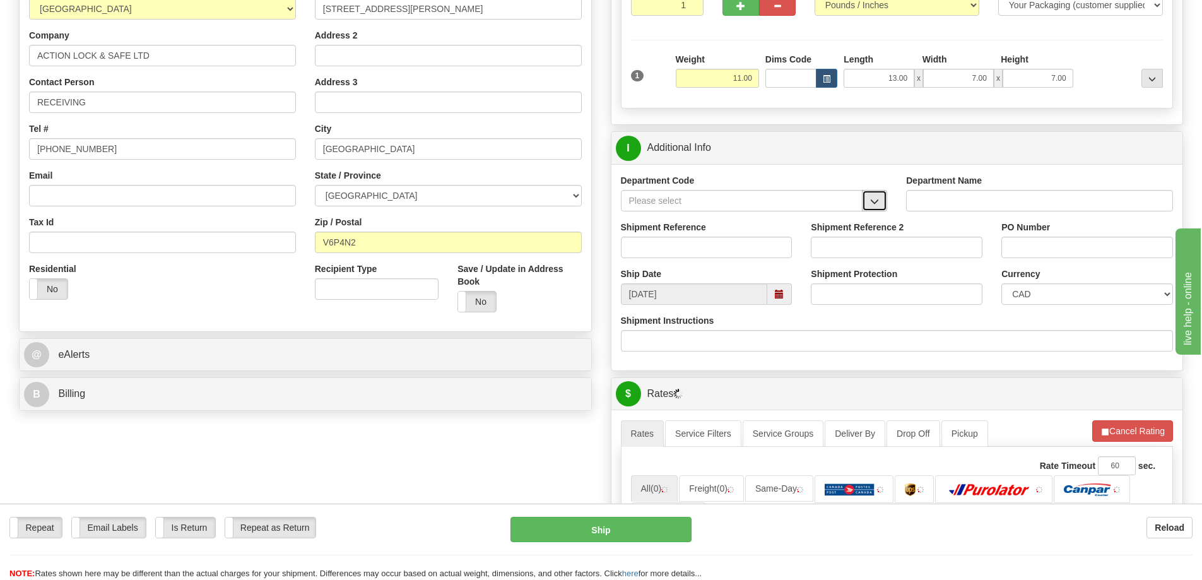
click at [879, 209] on button "button" at bounding box center [874, 200] width 25 height 21
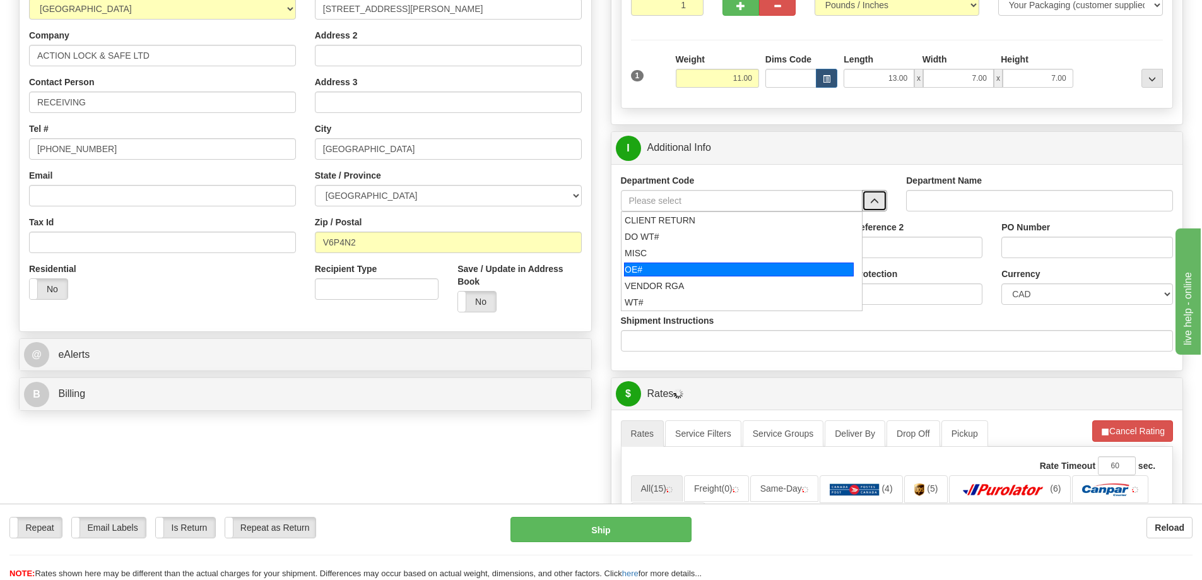
click at [661, 271] on div "OE#" at bounding box center [739, 270] width 230 height 14
type input "OE#"
type input "ORDERS"
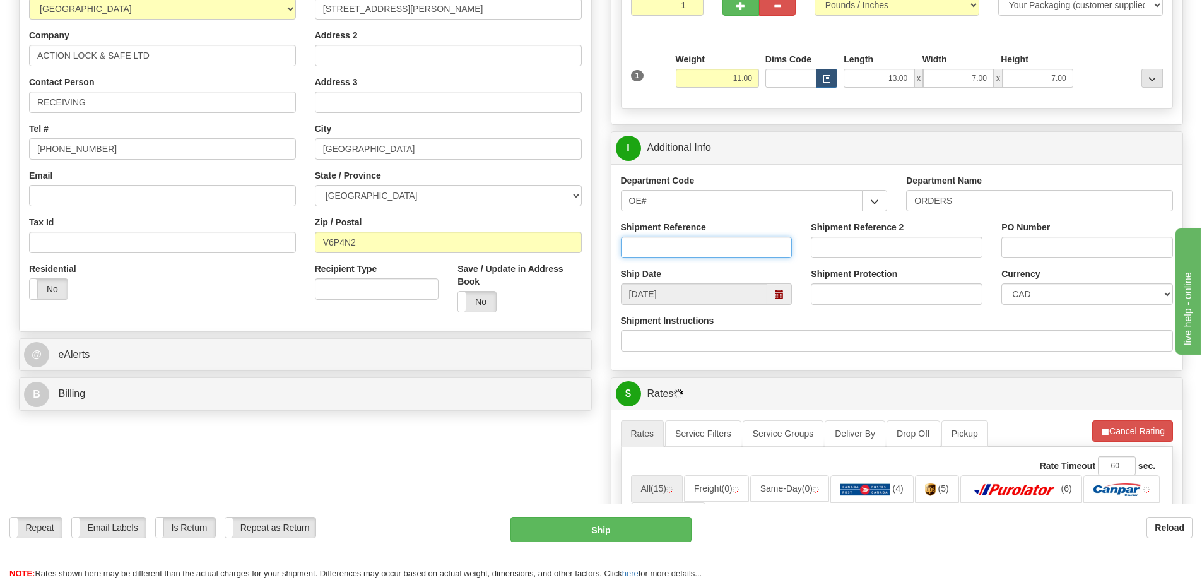
click at [662, 249] on input "Shipment Reference" at bounding box center [707, 247] width 172 height 21
type input "60033027-00"
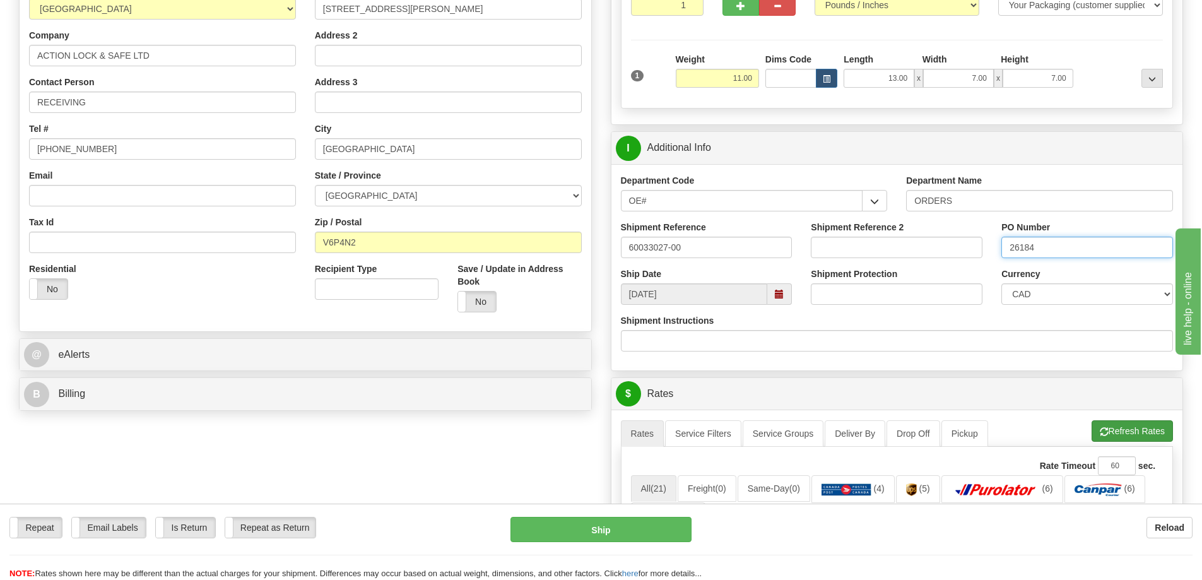
type input "26184"
click at [1132, 437] on button "Refresh Rates" at bounding box center [1132, 430] width 81 height 21
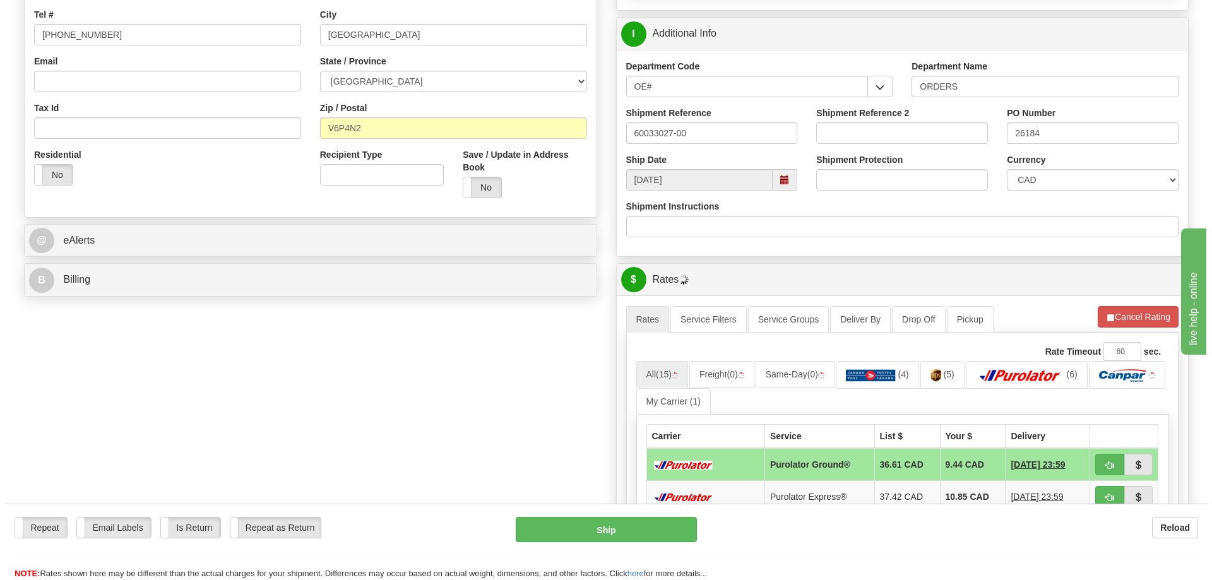
scroll to position [316, 0]
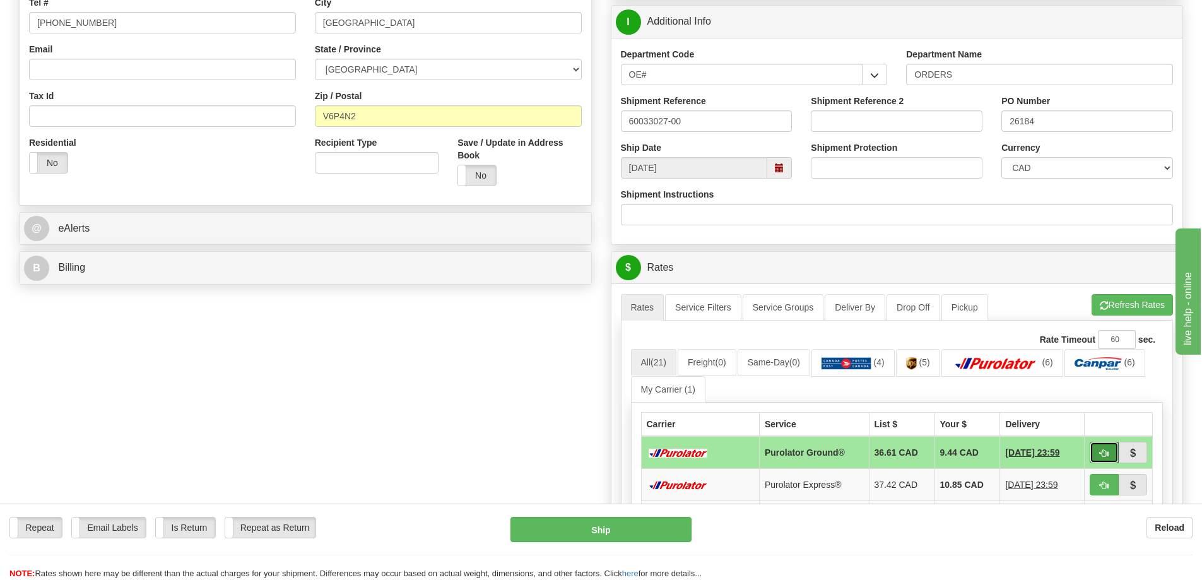
click at [1111, 457] on button "button" at bounding box center [1104, 452] width 29 height 21
type input "260"
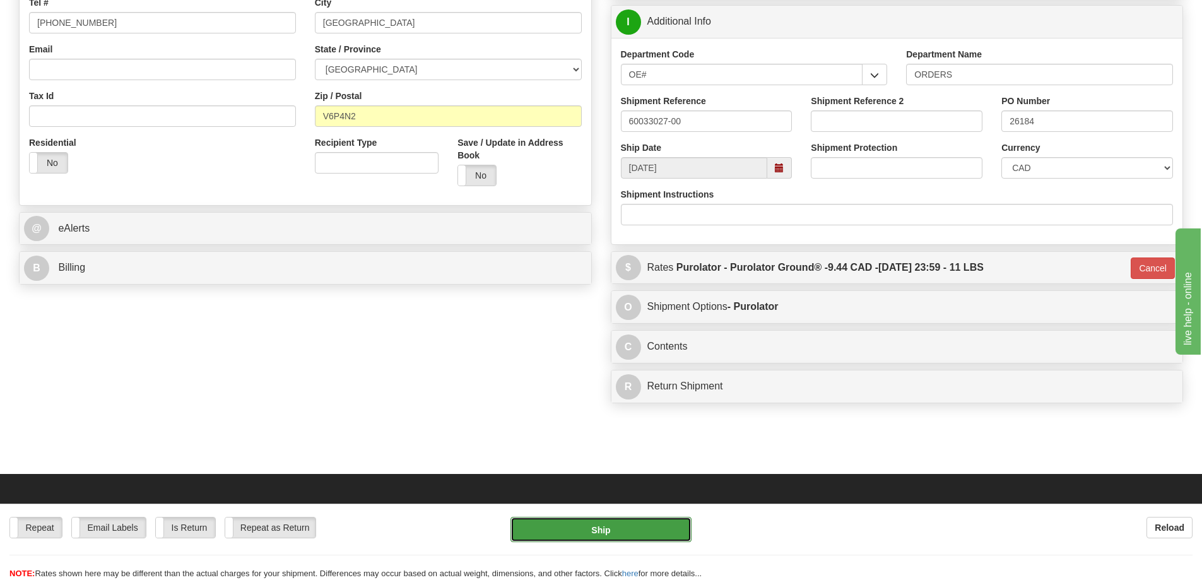
click at [620, 529] on button "Ship" at bounding box center [601, 529] width 181 height 25
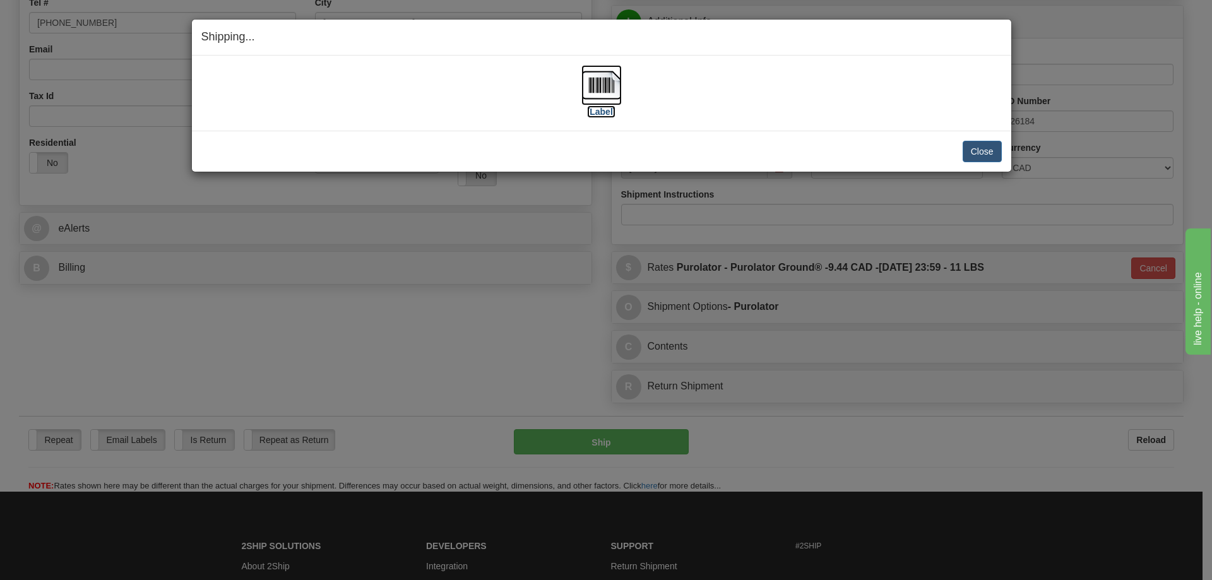
click at [606, 114] on label "[Label]" at bounding box center [601, 111] width 29 height 13
click at [975, 150] on button "Close" at bounding box center [981, 151] width 39 height 21
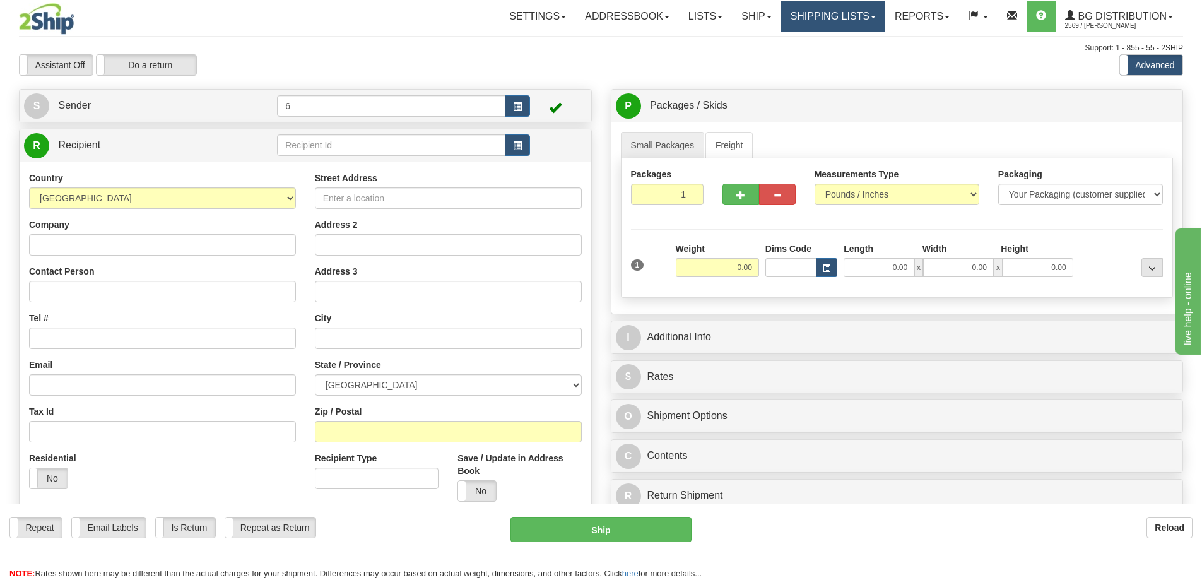
click at [820, 14] on link "Shipping lists" at bounding box center [833, 17] width 104 height 32
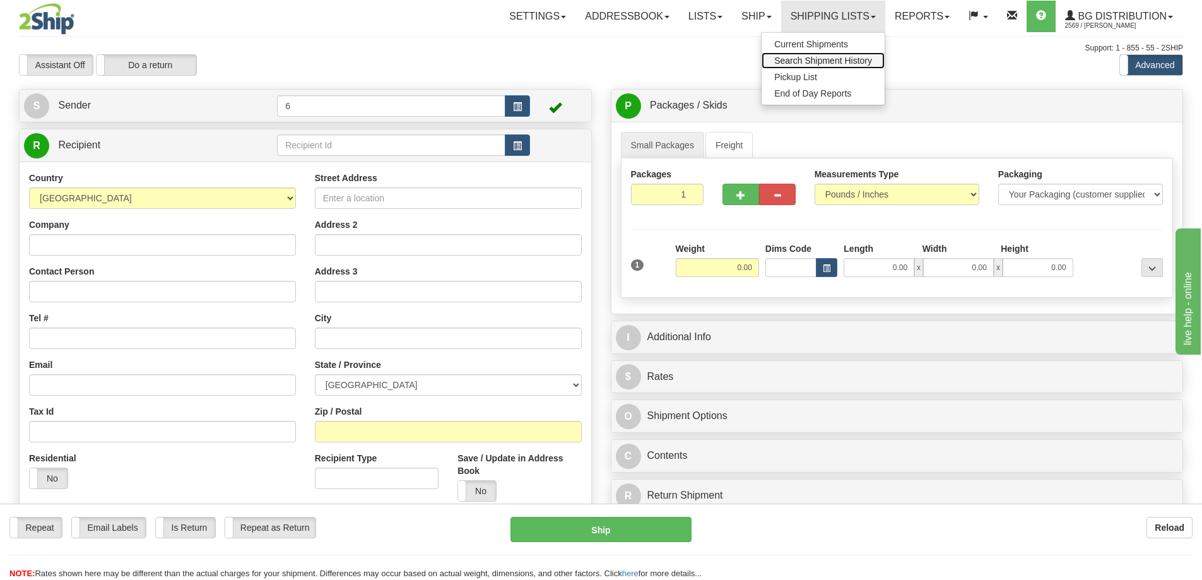
click at [810, 60] on span "Search Shipment History" at bounding box center [823, 61] width 98 height 10
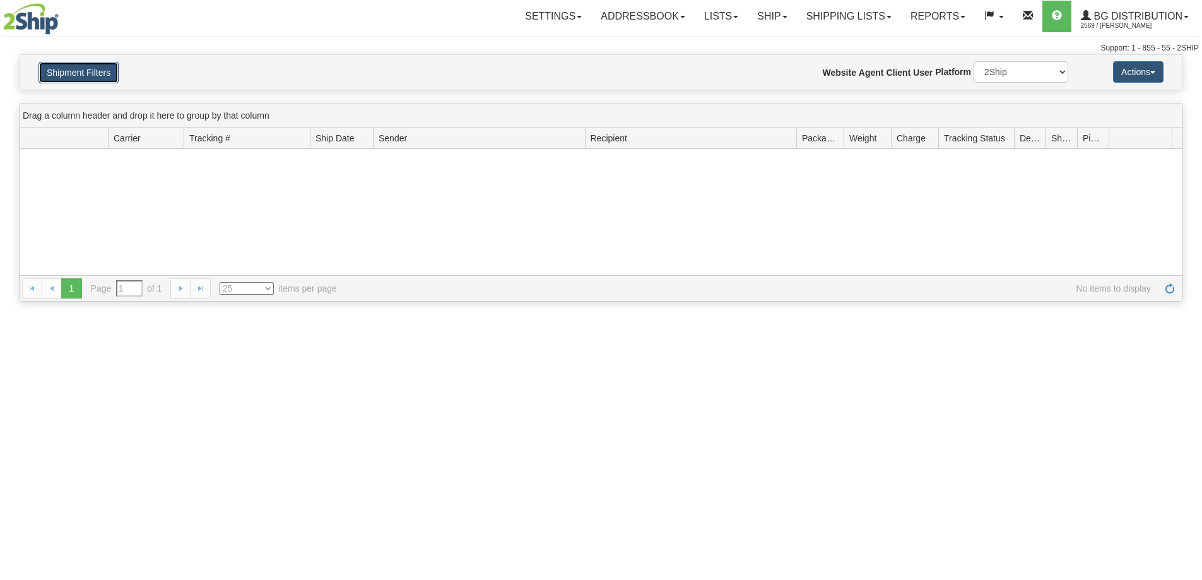
click at [86, 76] on button "Shipment Filters" at bounding box center [78, 72] width 80 height 21
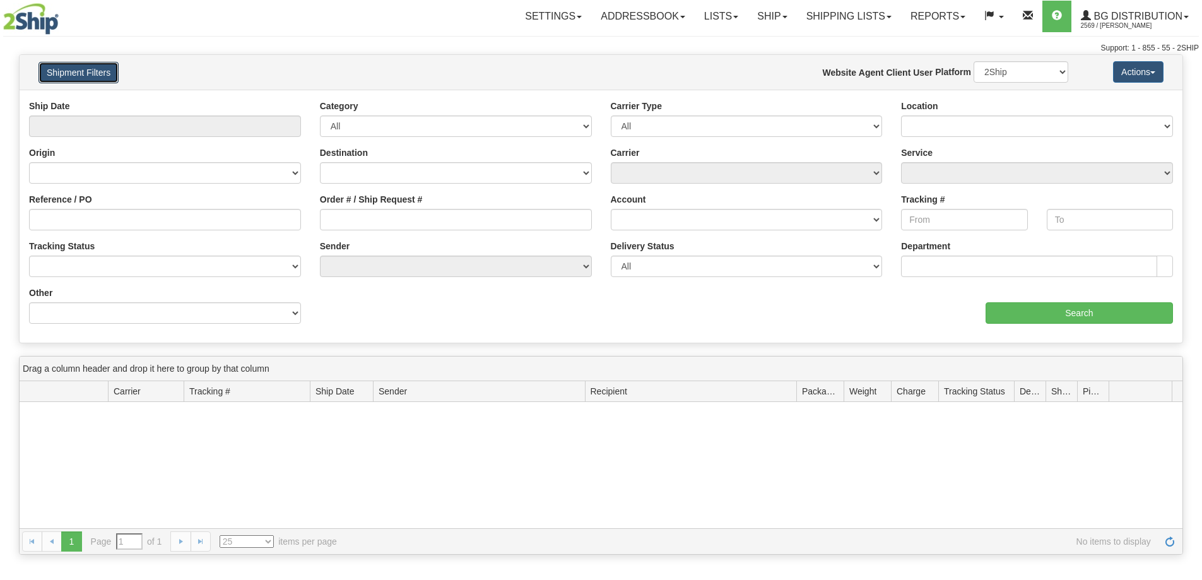
type input "From [DATE] To [DATE]"
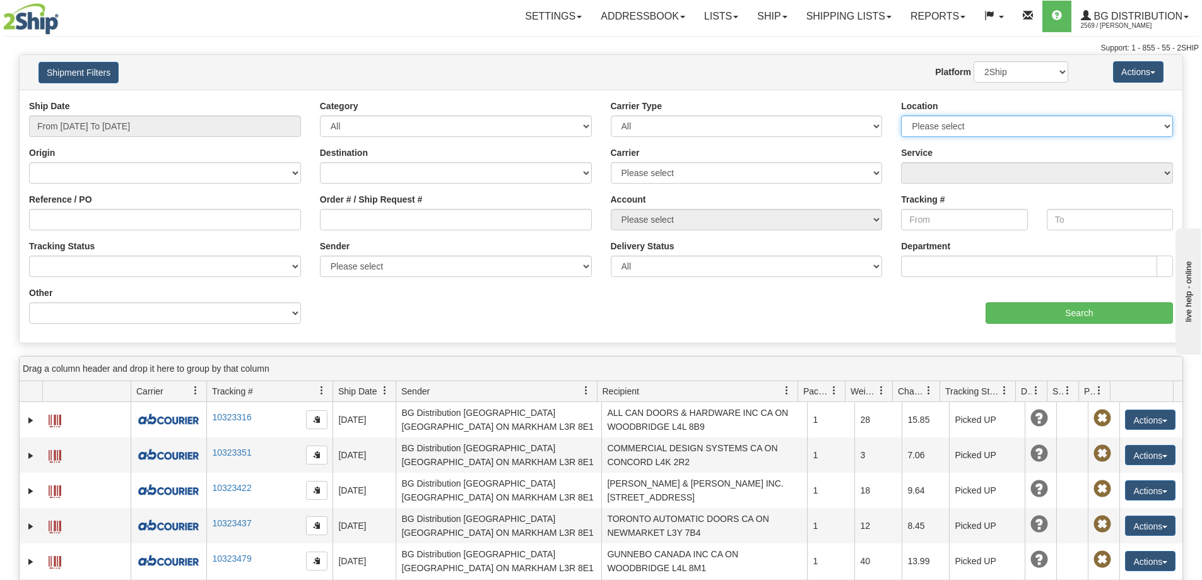
click at [932, 124] on select "Please select [GEOGRAPHIC_DATA] K1B 3W7 [GEOGRAPHIC_DATA] [GEOGRAPHIC_DATA] [GE…" at bounding box center [1037, 125] width 272 height 21
select select "6954"
click at [901, 117] on select "Please select Ottawa K1B 3W7 Montreal Quebec City Winnipeg Toronto Burnaby" at bounding box center [1037, 125] width 272 height 21
click at [1022, 317] on input "Search" at bounding box center [1079, 312] width 187 height 21
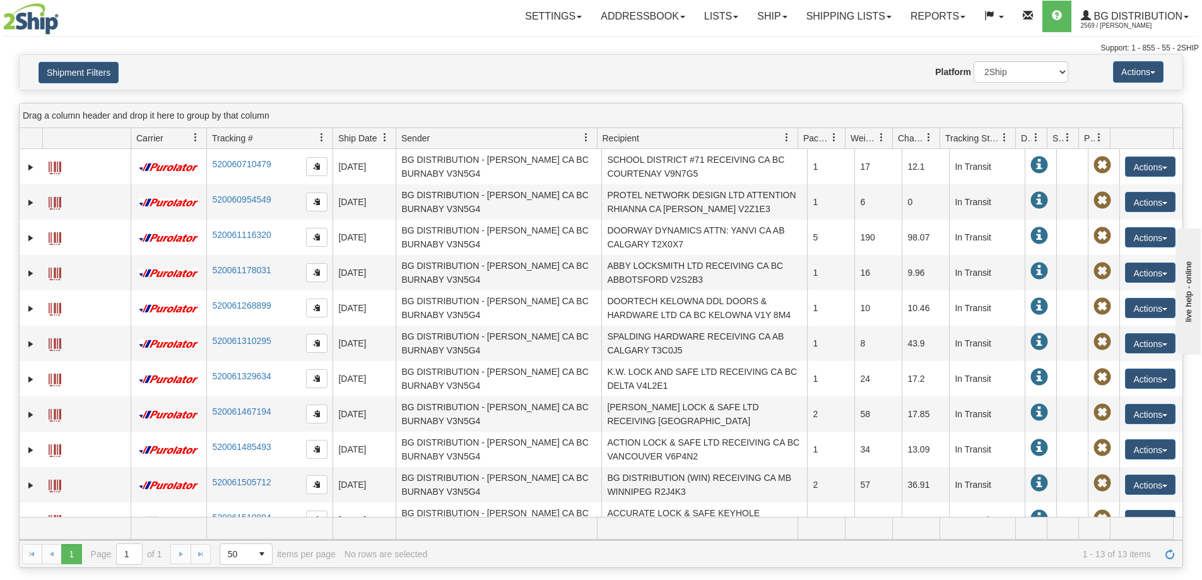
click at [612, 143] on span "Recipient" at bounding box center [621, 138] width 37 height 13
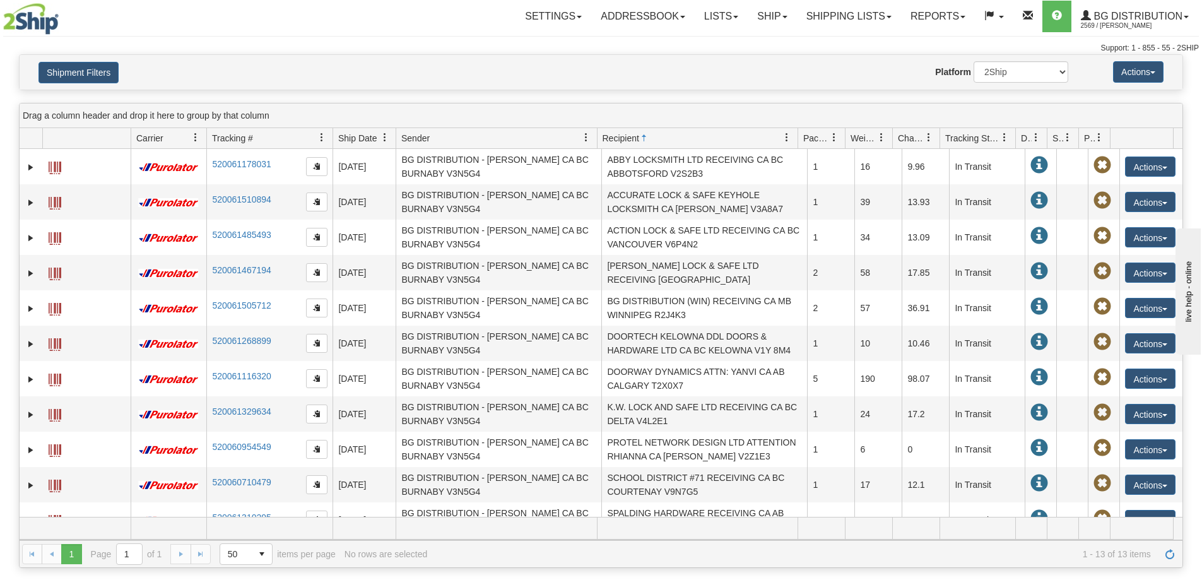
click at [634, 137] on span "Recipient" at bounding box center [621, 138] width 37 height 13
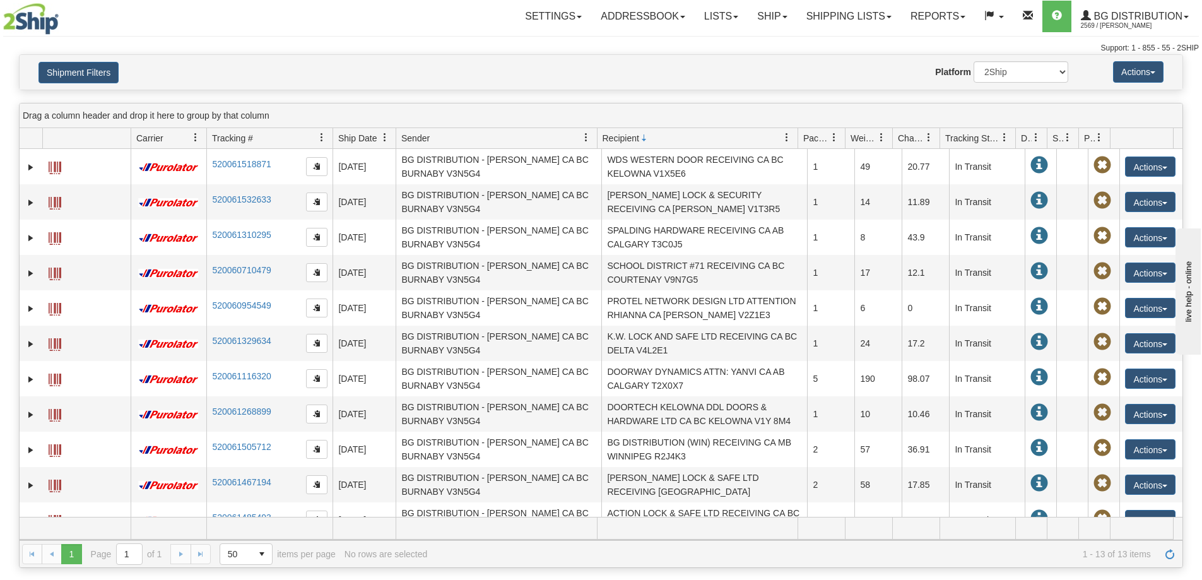
click at [637, 145] on span "Recipient" at bounding box center [621, 138] width 37 height 13
click at [620, 142] on span "Recipient" at bounding box center [621, 138] width 37 height 13
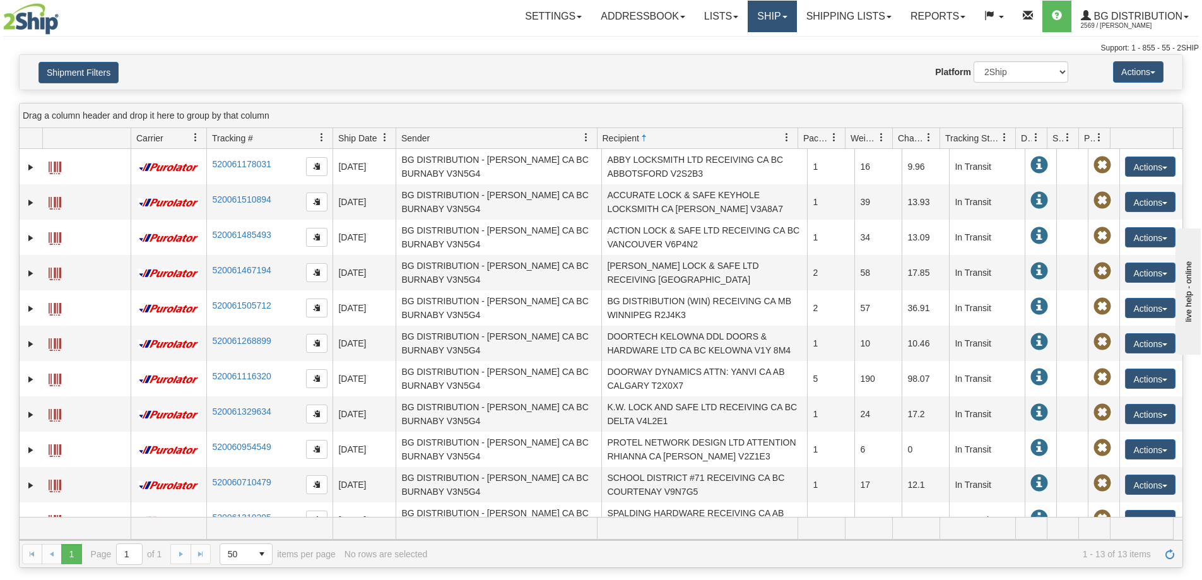
click at [754, 16] on link "Ship" at bounding box center [772, 17] width 49 height 32
click at [737, 45] on span "Ship Screen" at bounding box center [733, 44] width 48 height 10
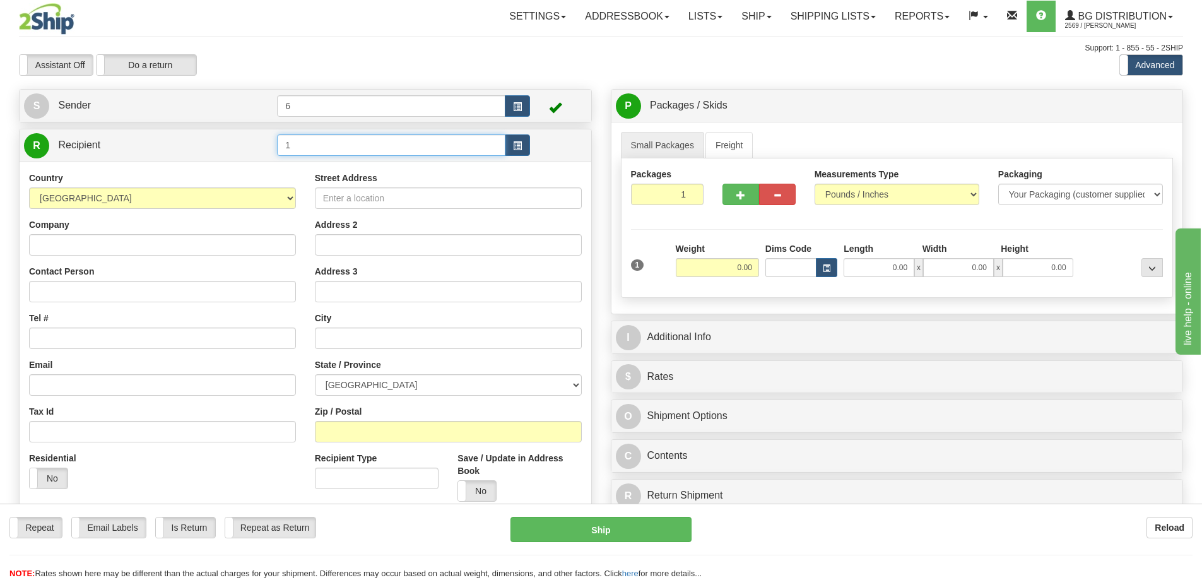
click at [326, 141] on input "1" at bounding box center [391, 144] width 228 height 21
type input "1"
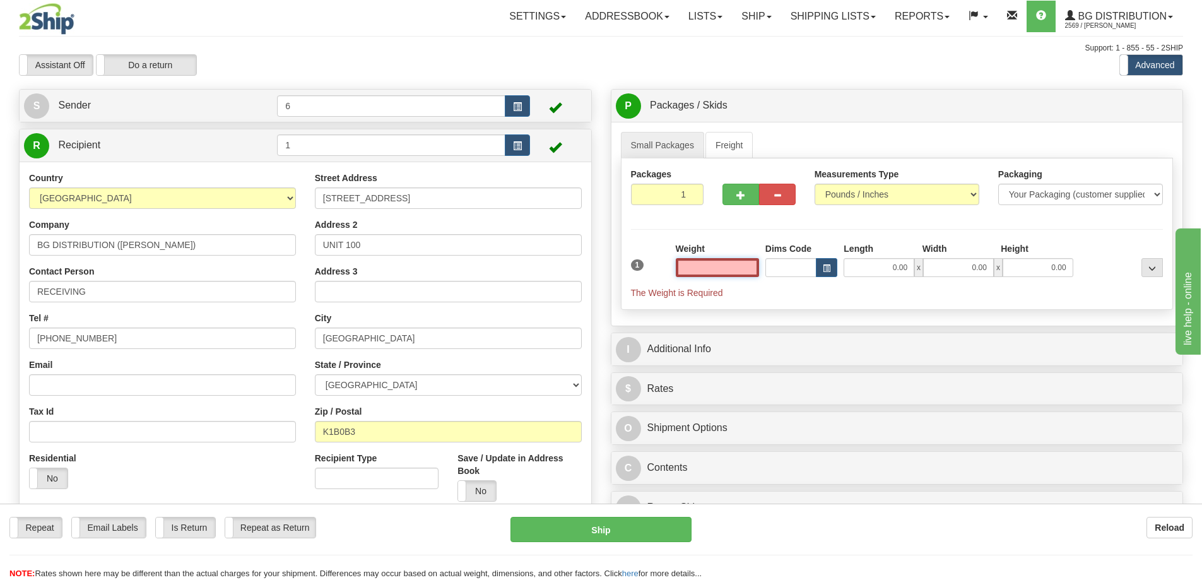
click at [720, 263] on input "text" at bounding box center [717, 267] width 83 height 19
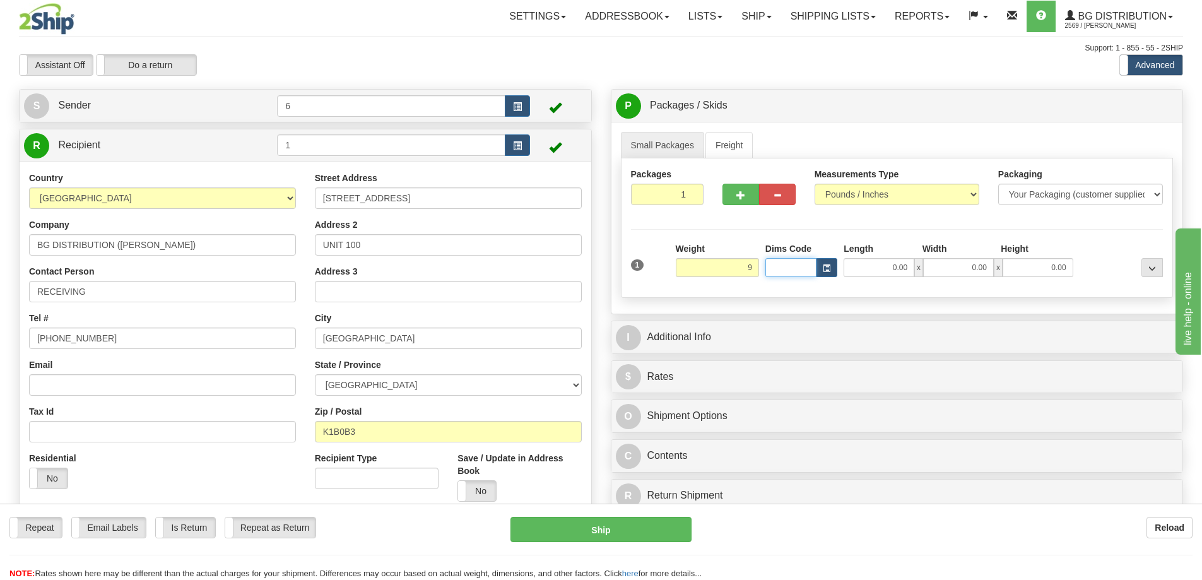
type input "9.00"
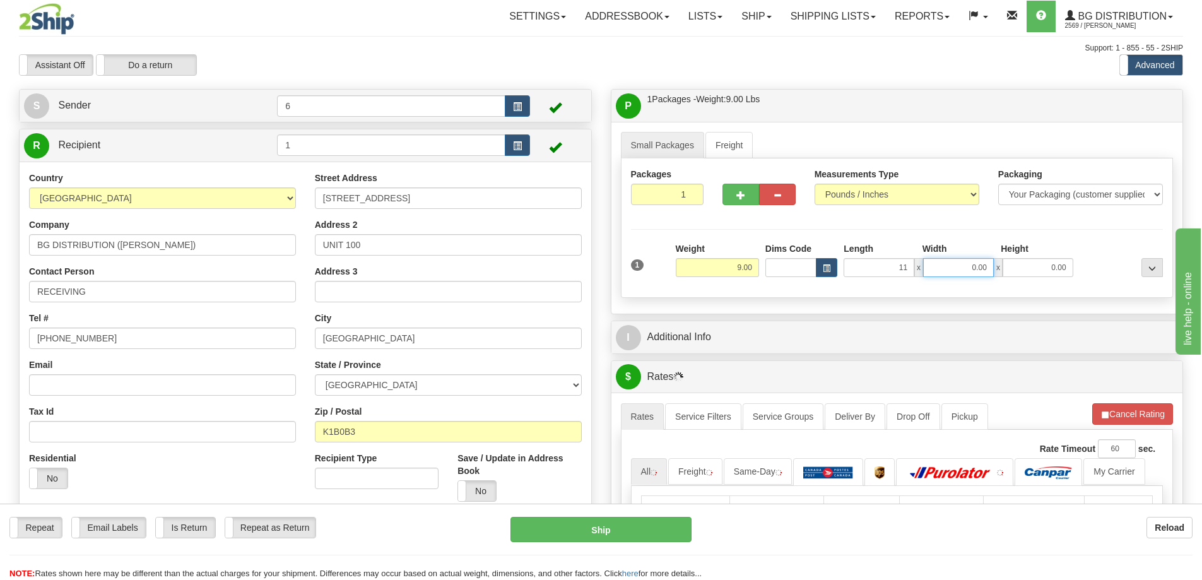
type input "11.00"
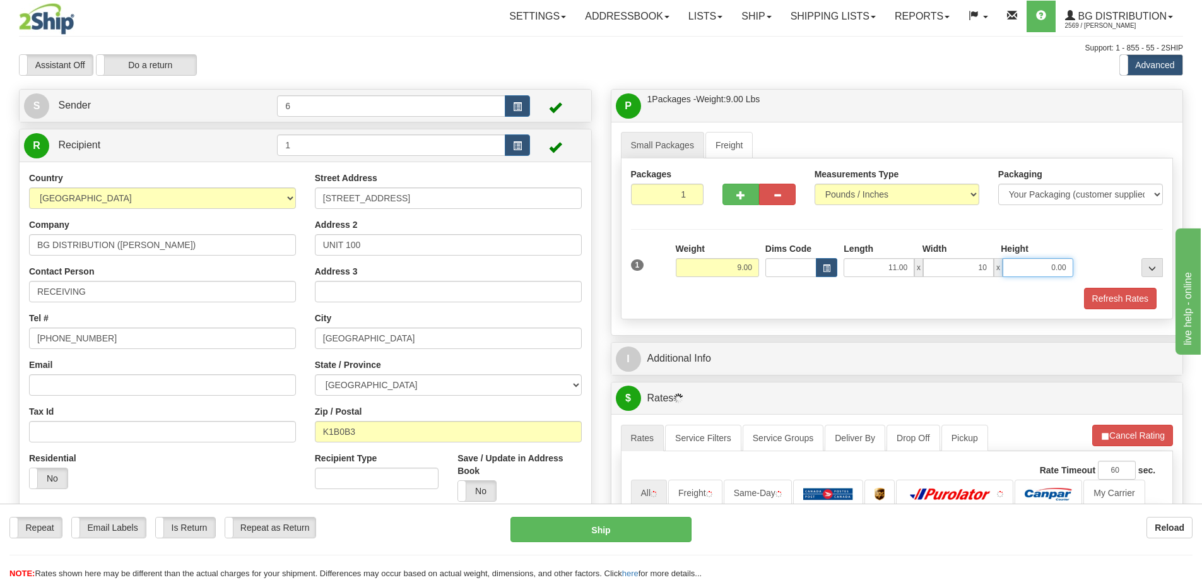
type input "10.00"
type input "7.00"
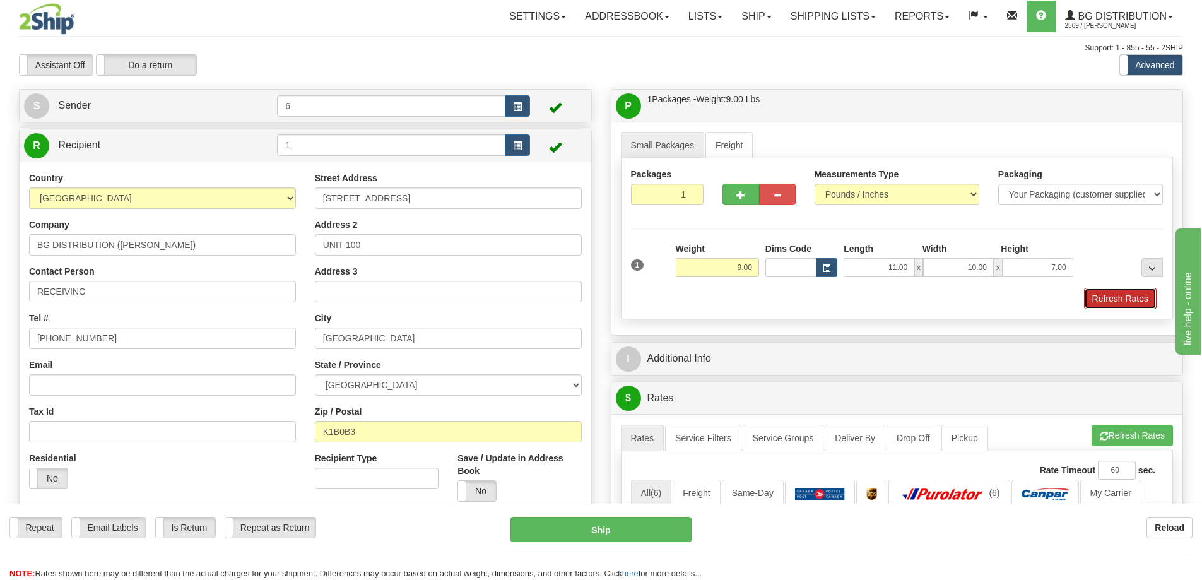
click at [1142, 302] on button "Refresh Rates" at bounding box center [1120, 298] width 73 height 21
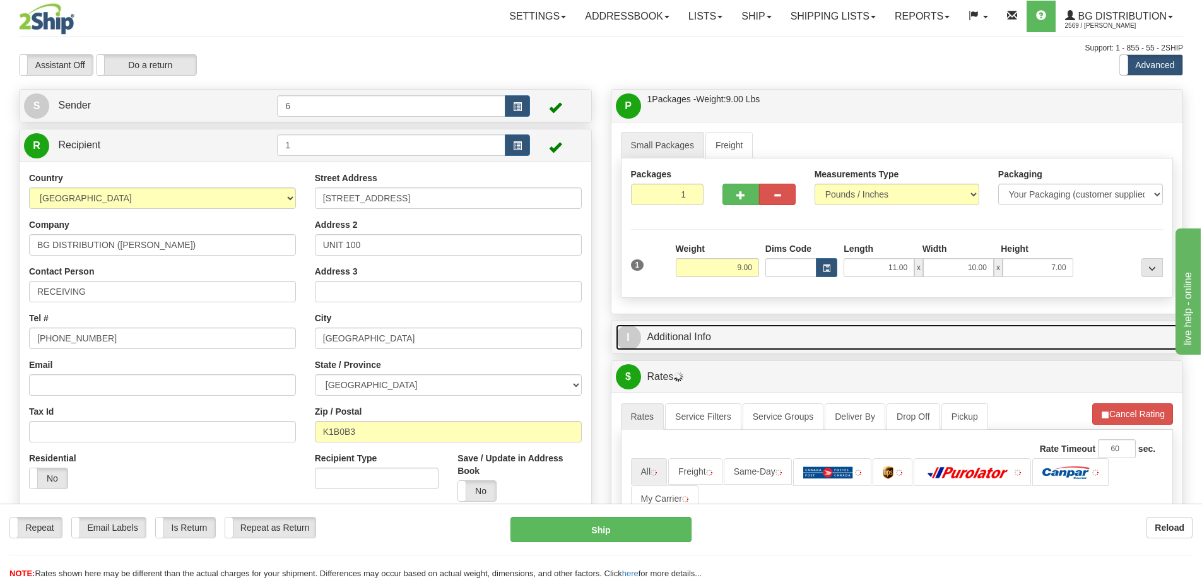
click at [965, 345] on link "I Additional Info" at bounding box center [897, 337] width 563 height 26
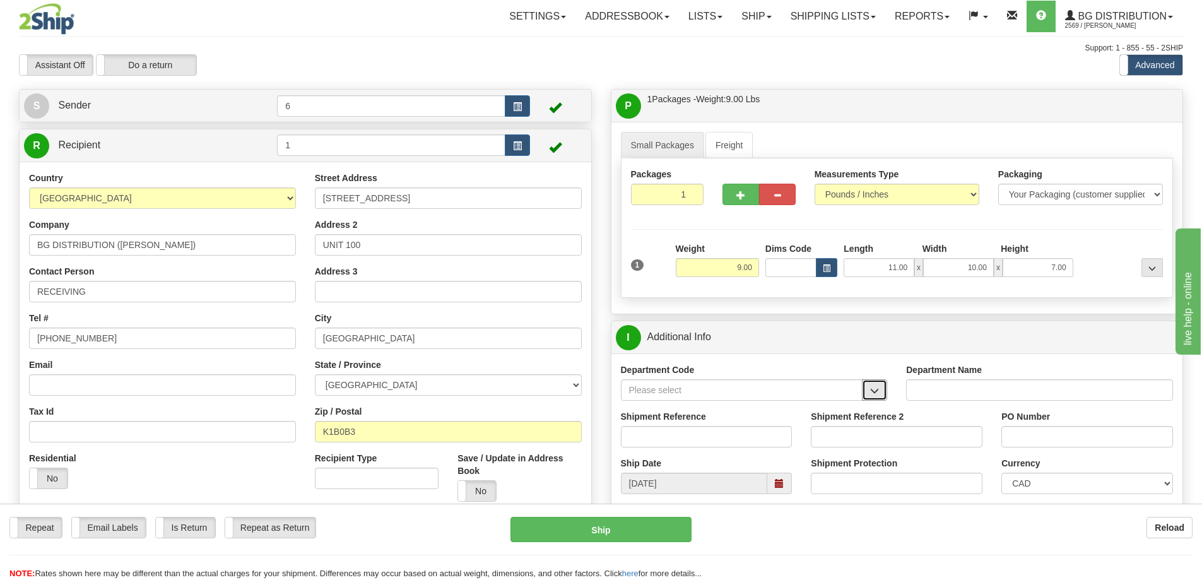
click at [870, 395] on span "button" at bounding box center [874, 391] width 9 height 8
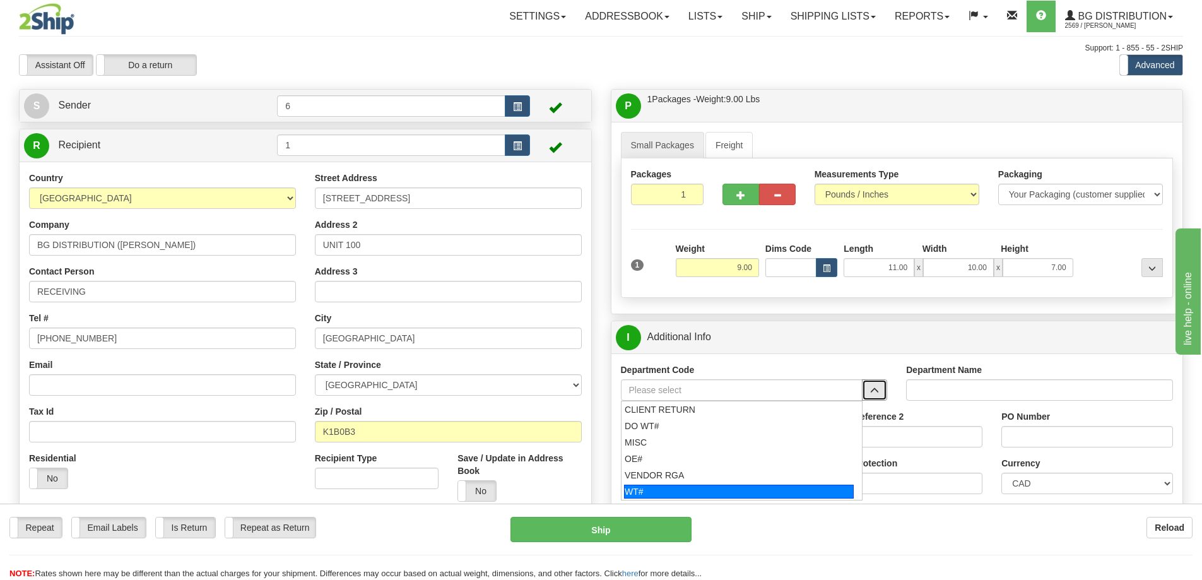
click at [658, 495] on div "WT#" at bounding box center [739, 492] width 230 height 14
type input "WT#"
type input "WAREHOUSE TRANSFERS"
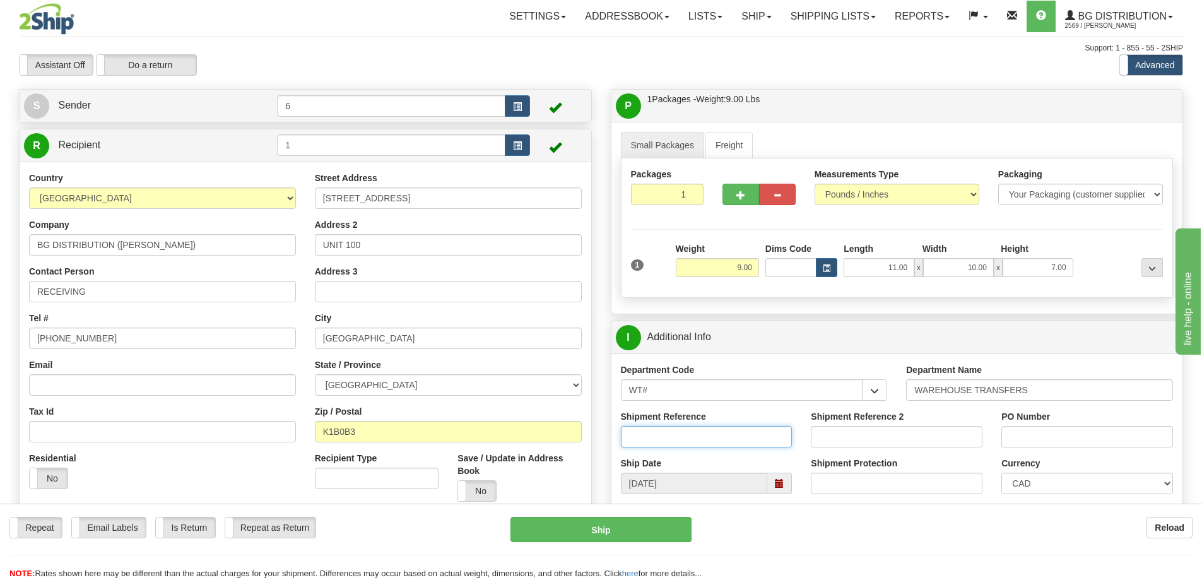
click at [657, 437] on input "Shipment Reference" at bounding box center [707, 436] width 172 height 21
type input "166684 166685"
paste input "166684 166685"
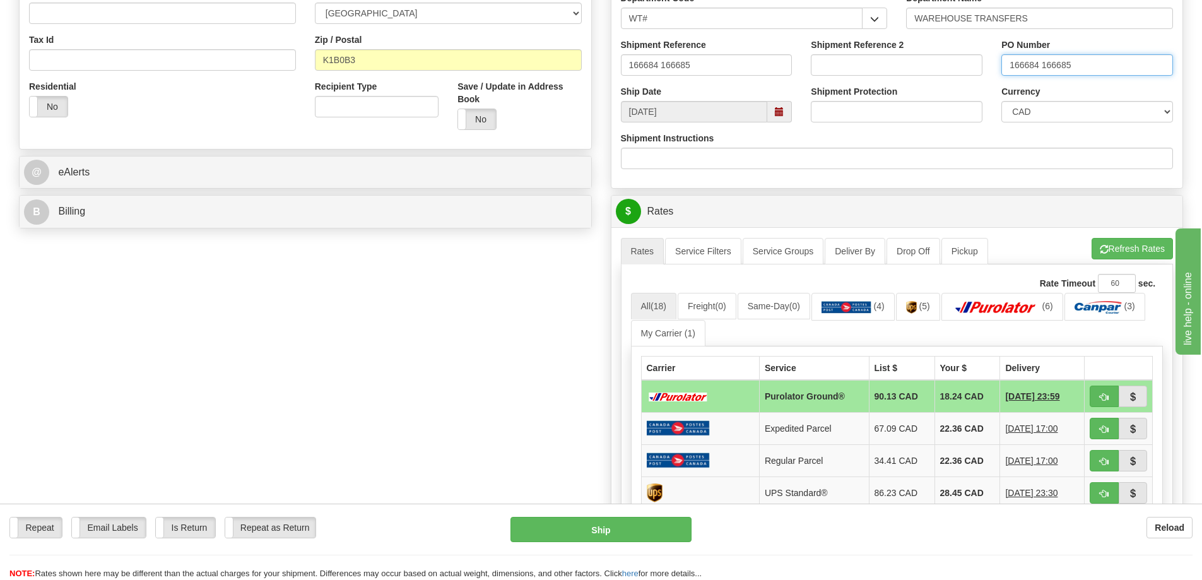
scroll to position [442, 0]
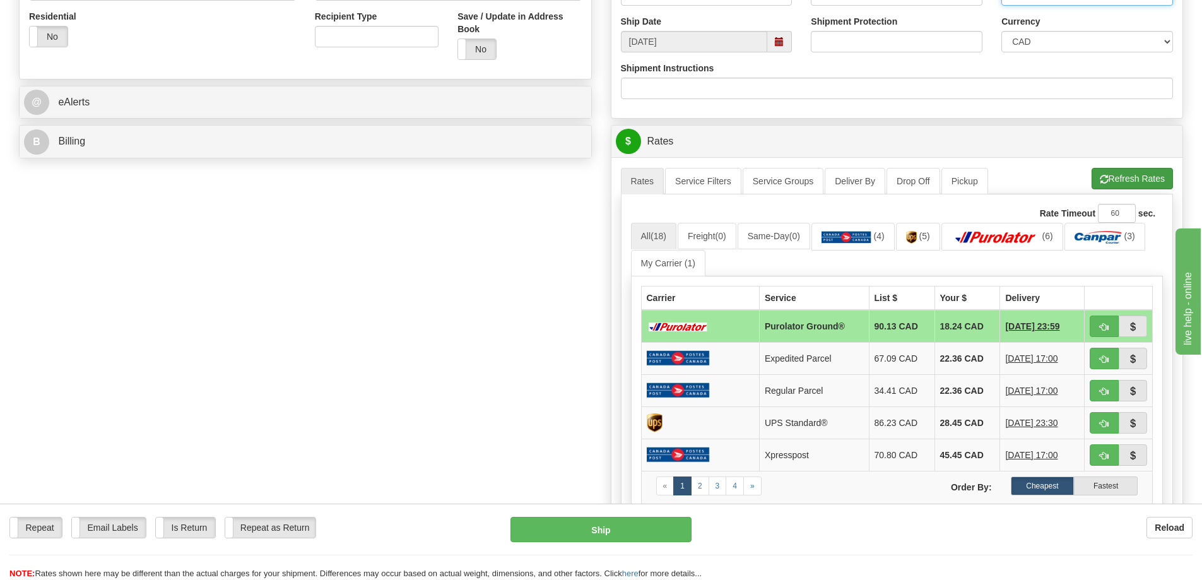
type input "166684 166685"
click at [1144, 174] on button "Refresh Rates" at bounding box center [1132, 178] width 81 height 21
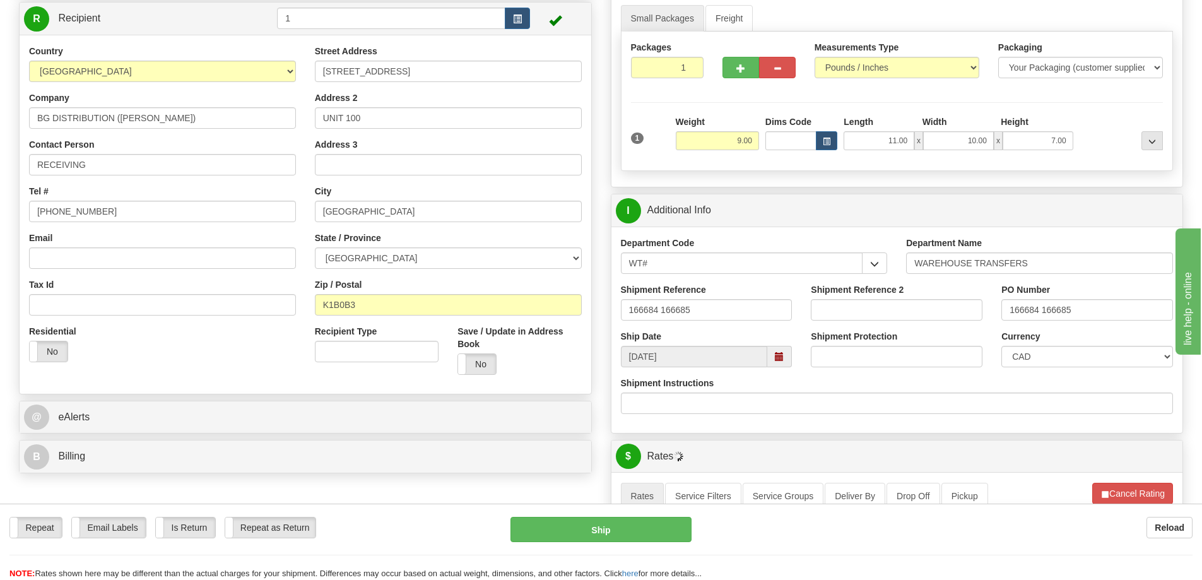
scroll to position [126, 0]
click at [739, 73] on span "button" at bounding box center [740, 69] width 9 height 8
radio input "true"
type input "2"
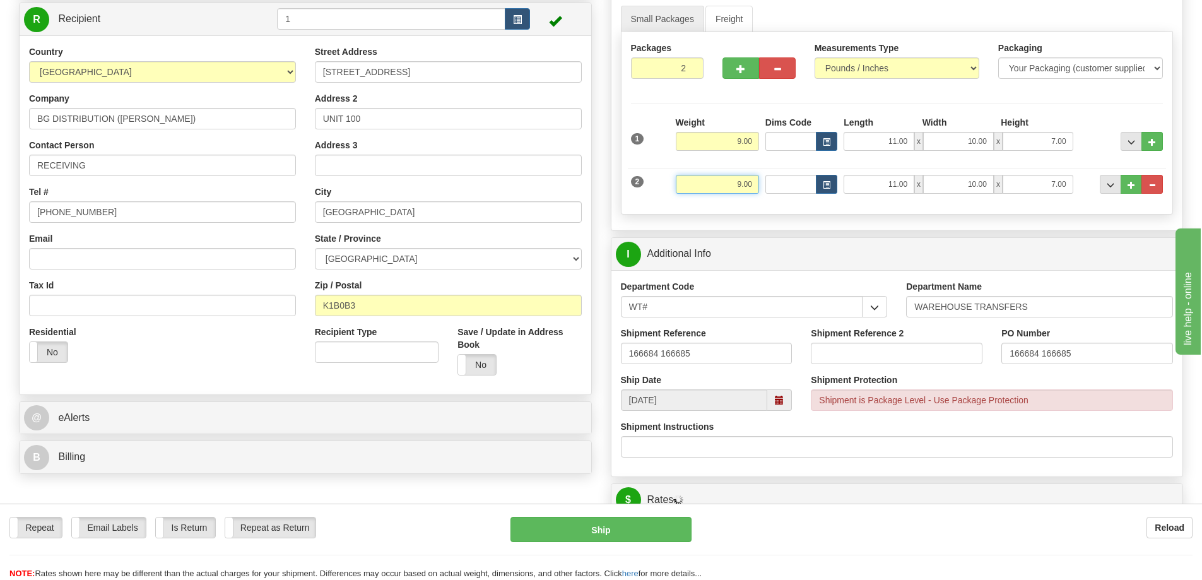
drag, startPoint x: 704, startPoint y: 191, endPoint x: 779, endPoint y: 199, distance: 75.5
click at [787, 191] on div "2 Weight 9.00 Dims Code Length Width Height" at bounding box center [897, 183] width 539 height 42
type input "15.00"
type input "40.00"
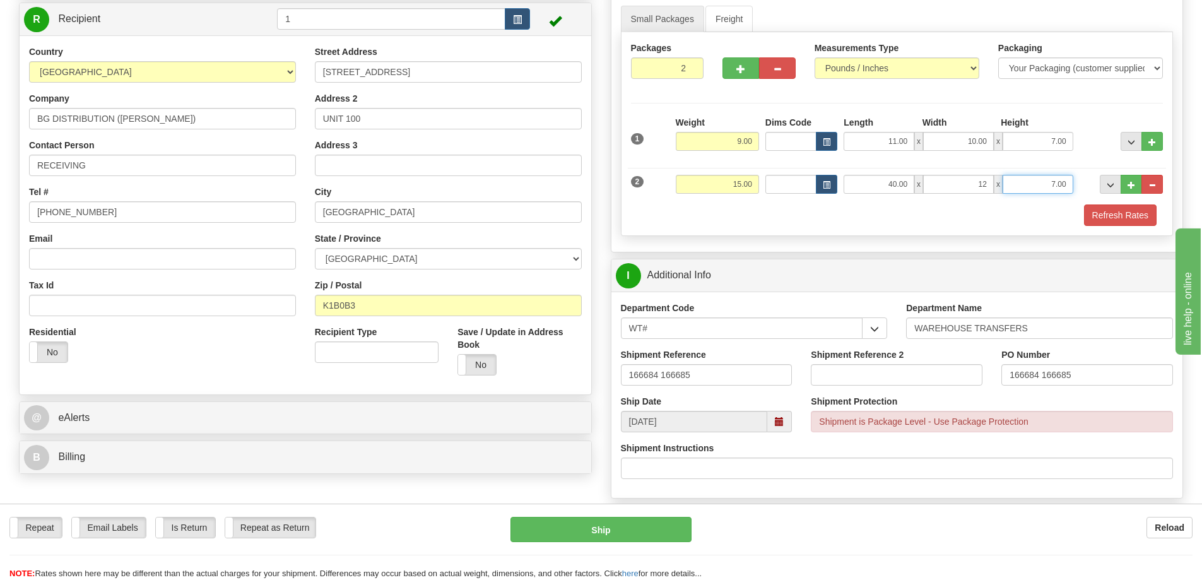
type input "12.00"
type input "7.00"
click at [733, 66] on button "button" at bounding box center [741, 67] width 37 height 21
type input "3"
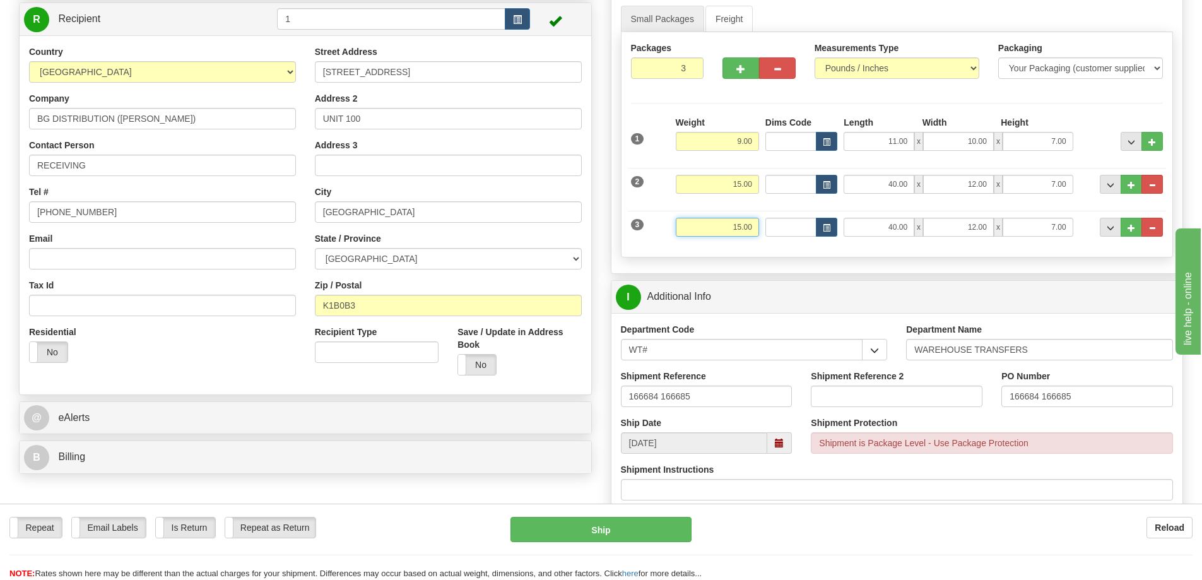
drag, startPoint x: 722, startPoint y: 227, endPoint x: 843, endPoint y: 231, distance: 121.2
click at [843, 231] on div "3 Weight 15.00 Dims Code Length Width Height" at bounding box center [897, 225] width 539 height 42
type input "8.00"
type input "36.00"
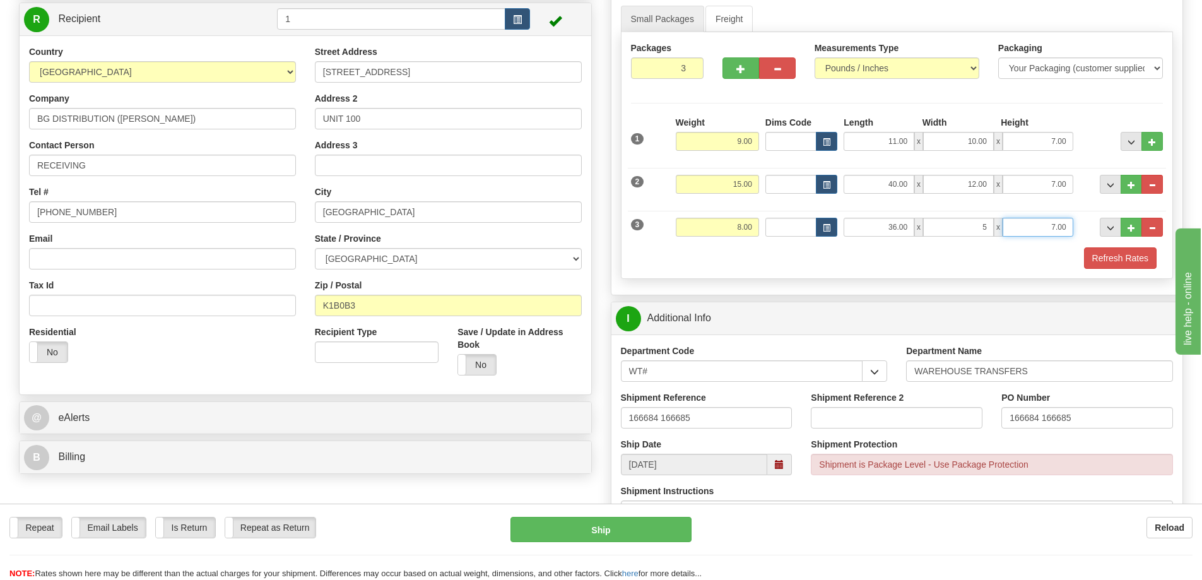
type input "5.00"
type input "4.00"
click at [1126, 262] on button "Refresh Rates" at bounding box center [1120, 257] width 73 height 21
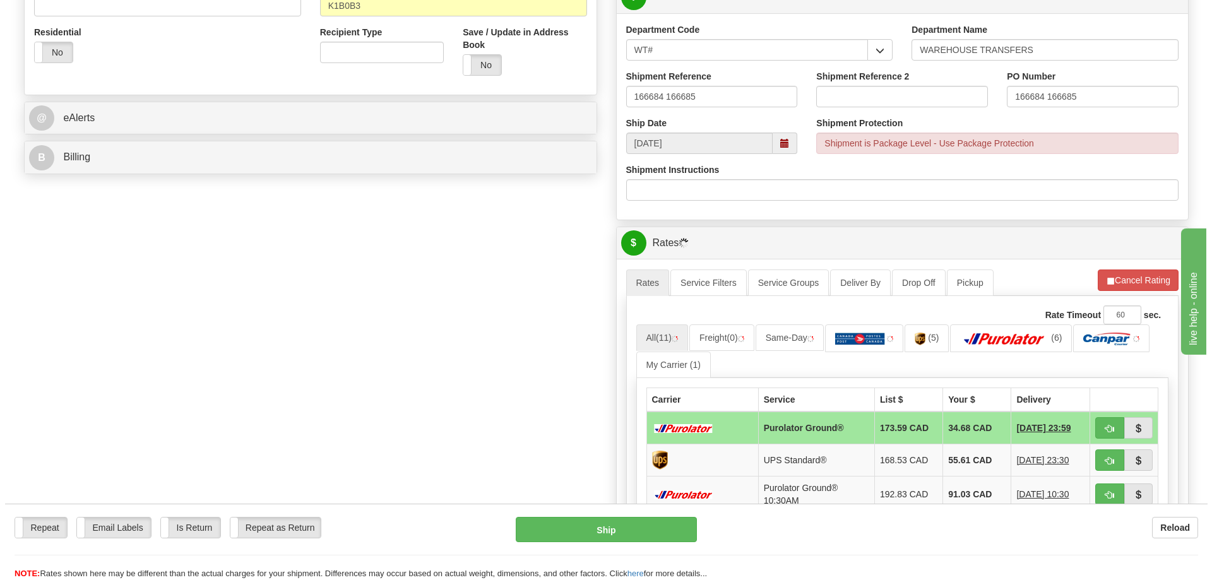
scroll to position [505, 0]
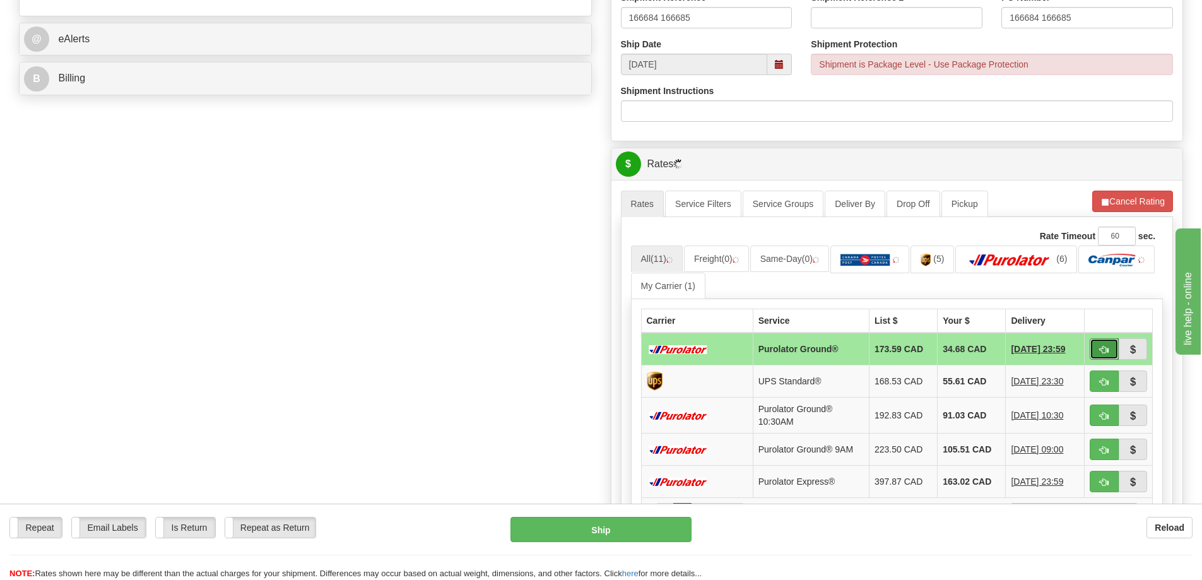
click at [1100, 349] on span "button" at bounding box center [1104, 350] width 9 height 8
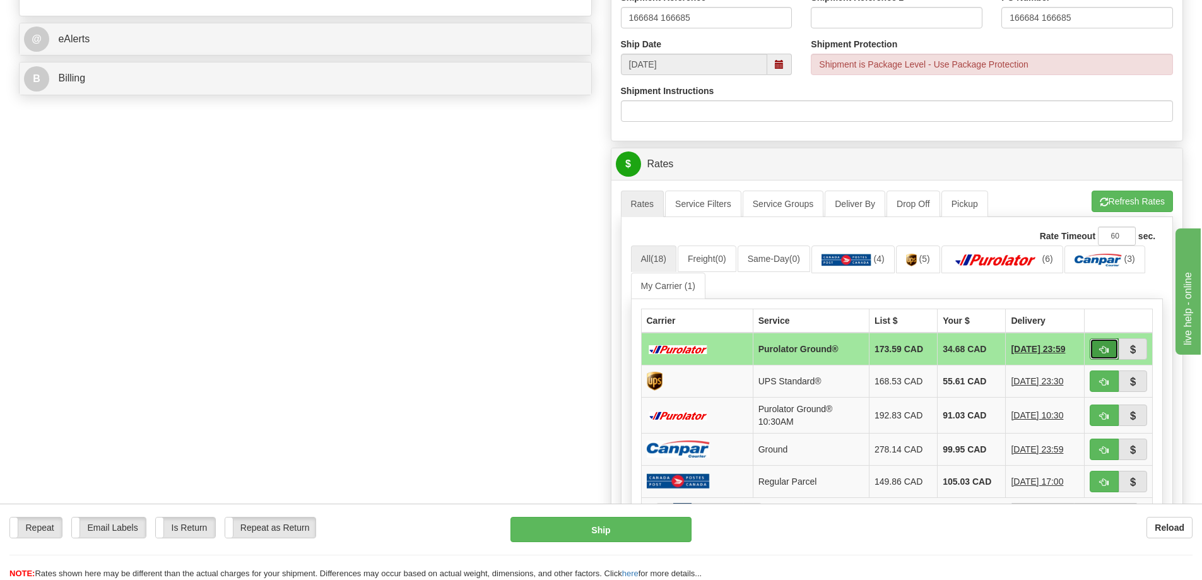
click at [1104, 352] on span "button" at bounding box center [1104, 350] width 9 height 8
type input "260"
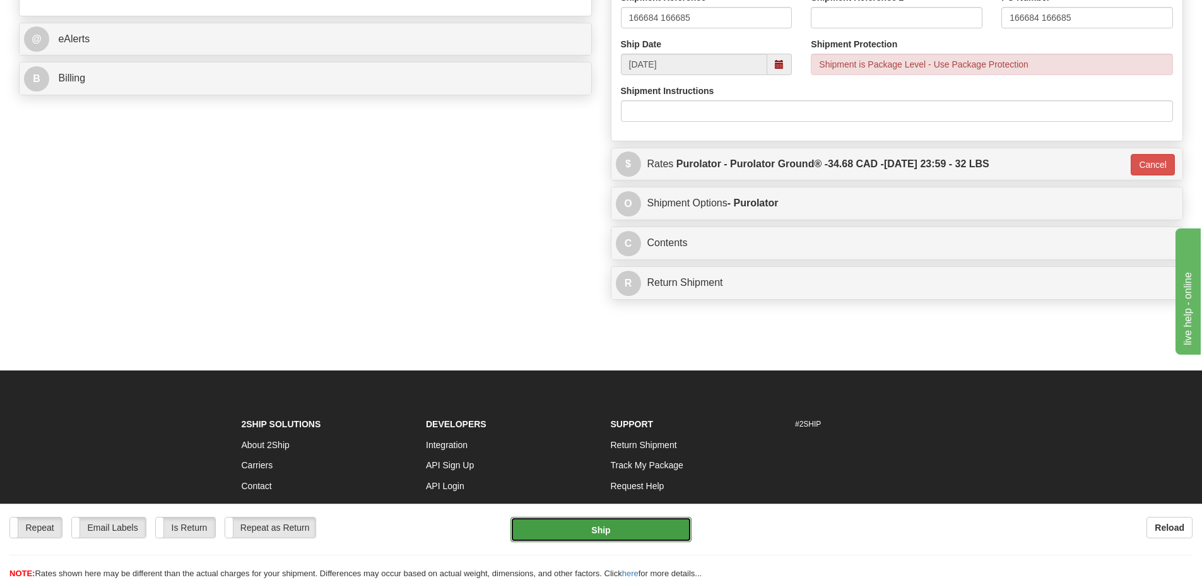
click at [627, 519] on button "Ship" at bounding box center [601, 529] width 181 height 25
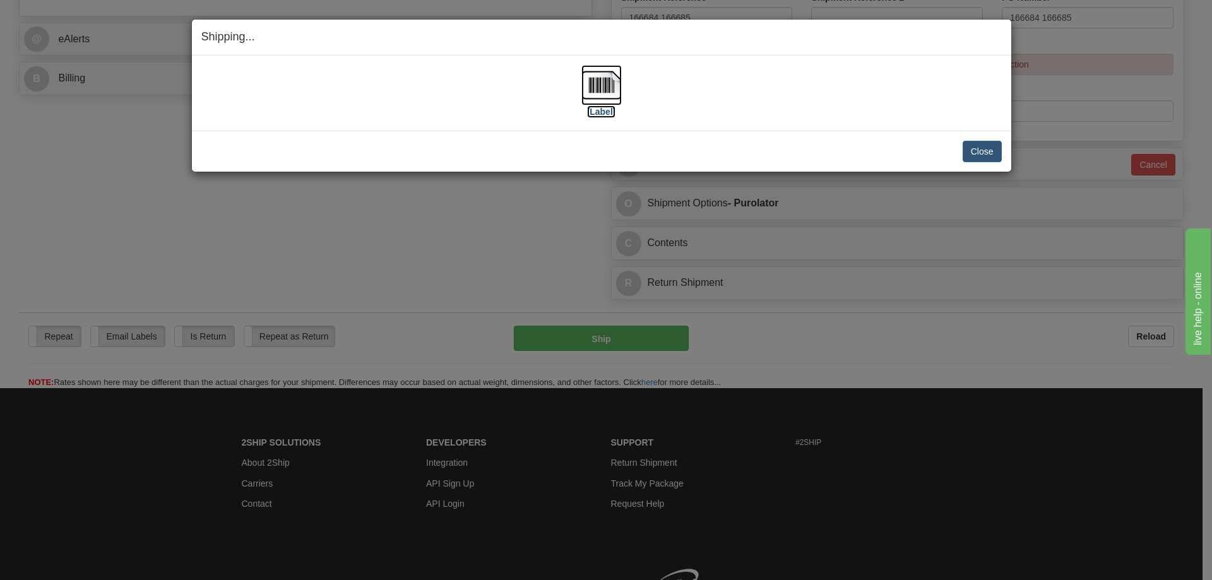
click at [596, 109] on label "[Label]" at bounding box center [601, 111] width 29 height 13
click at [991, 145] on button "Close" at bounding box center [981, 151] width 39 height 21
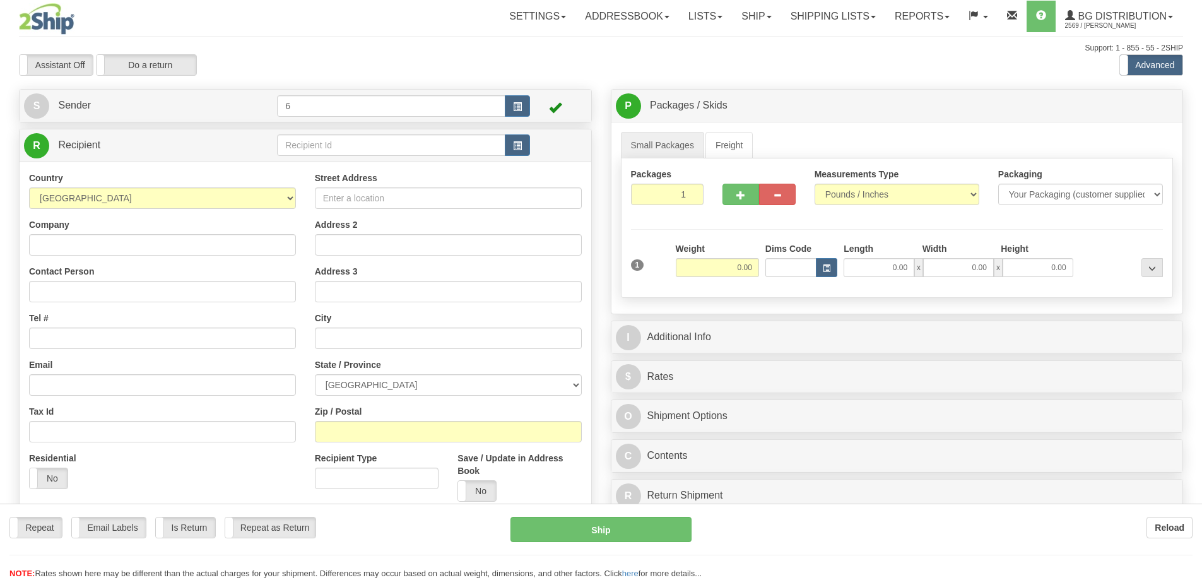
click at [331, 148] on div at bounding box center [601, 290] width 1202 height 580
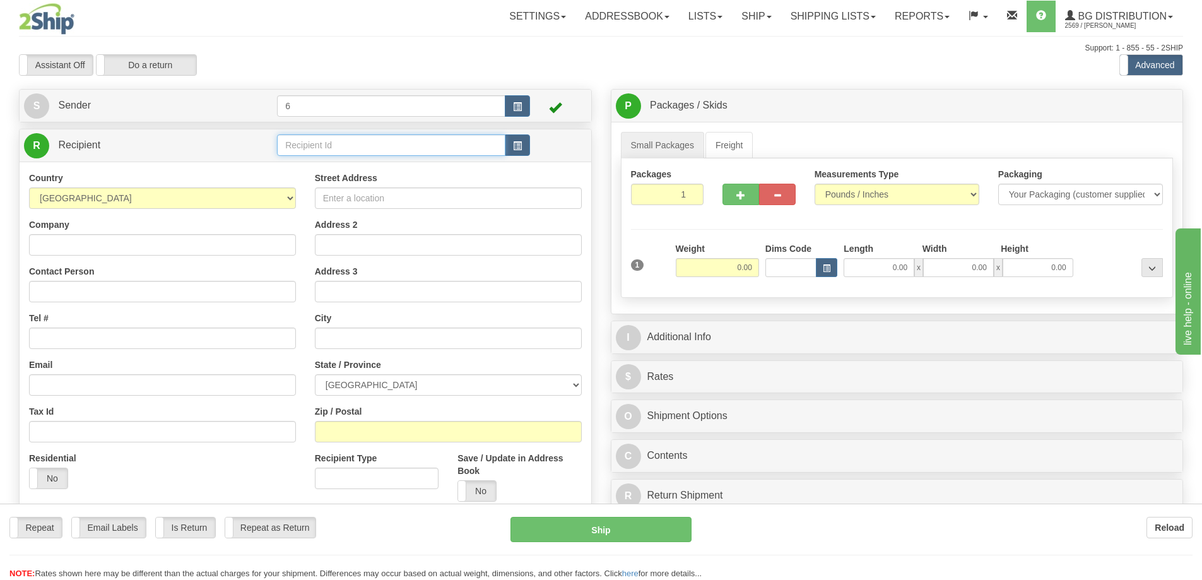
click at [330, 148] on input "text" at bounding box center [391, 144] width 228 height 21
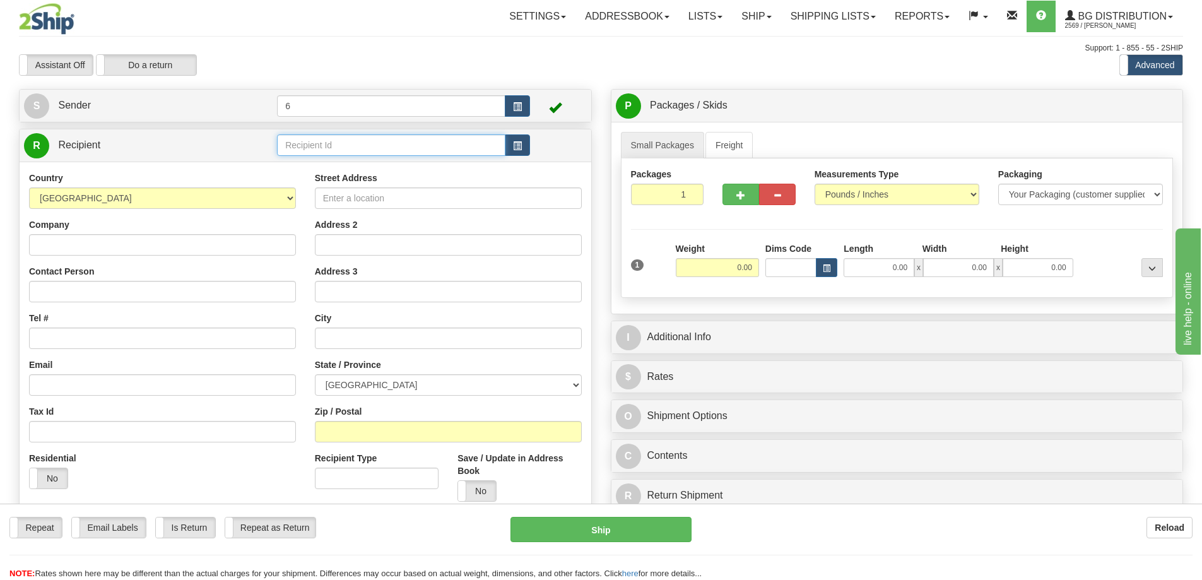
click at [330, 148] on input "text" at bounding box center [391, 144] width 228 height 21
type input "3"
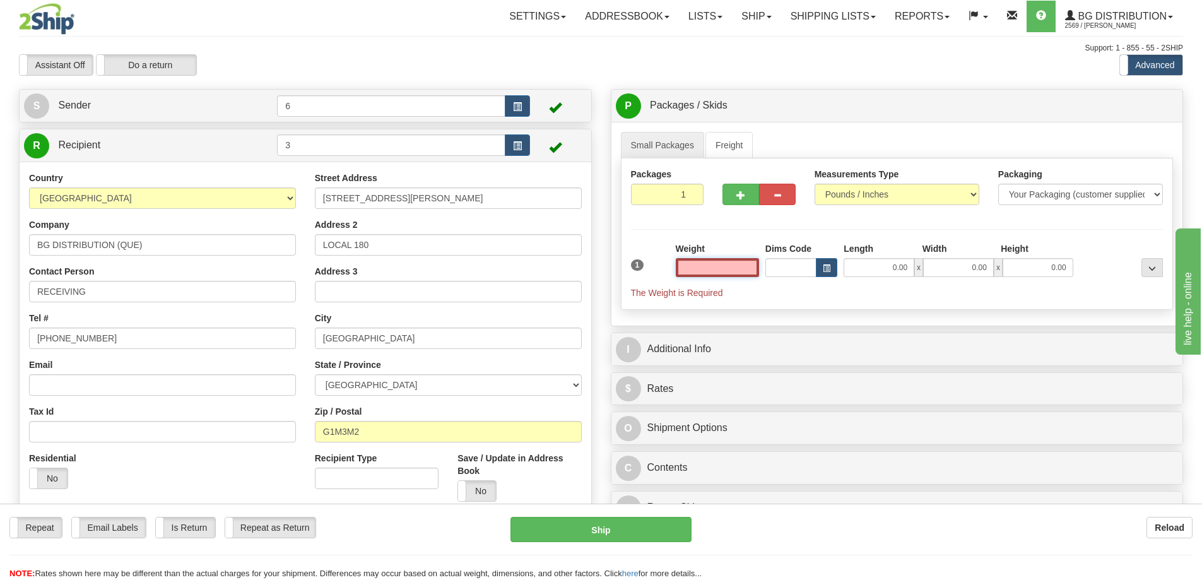
click at [701, 269] on input "text" at bounding box center [717, 267] width 83 height 19
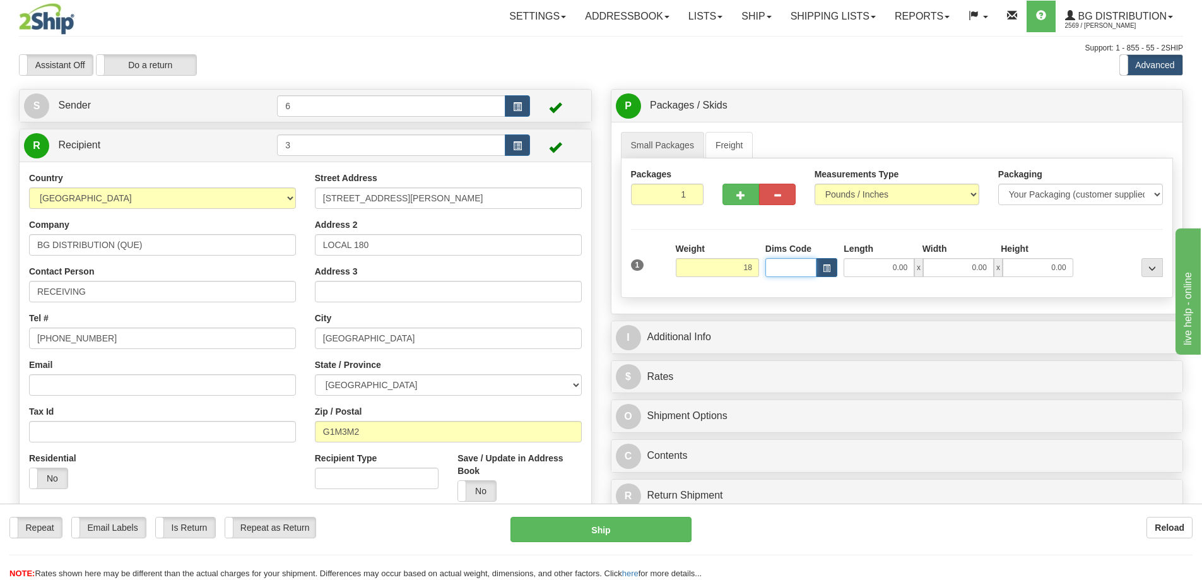
type input "18.00"
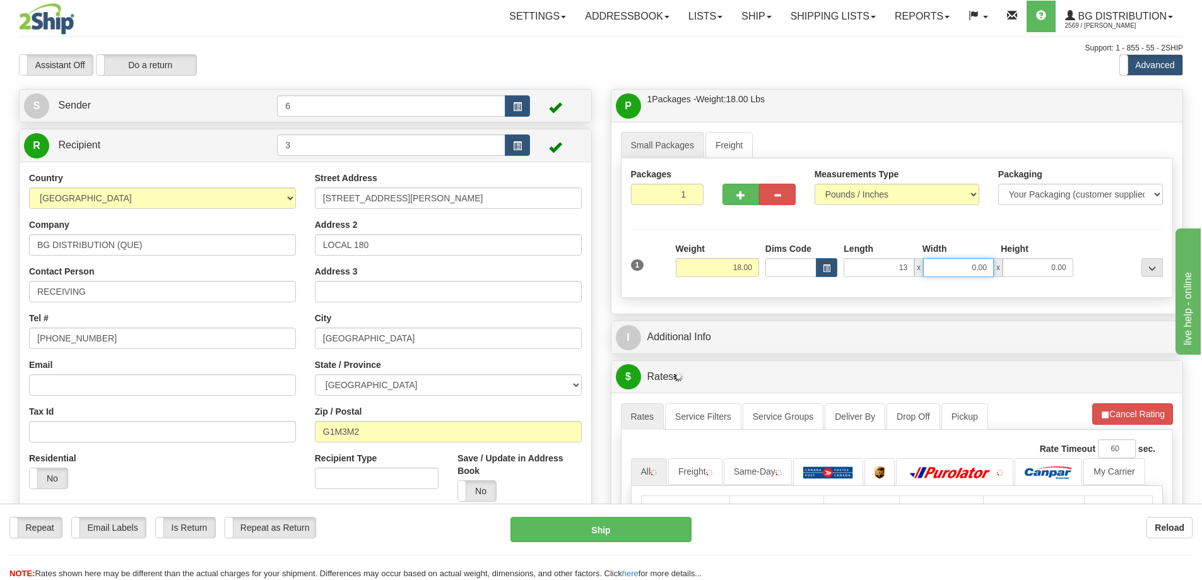
type input "13.00"
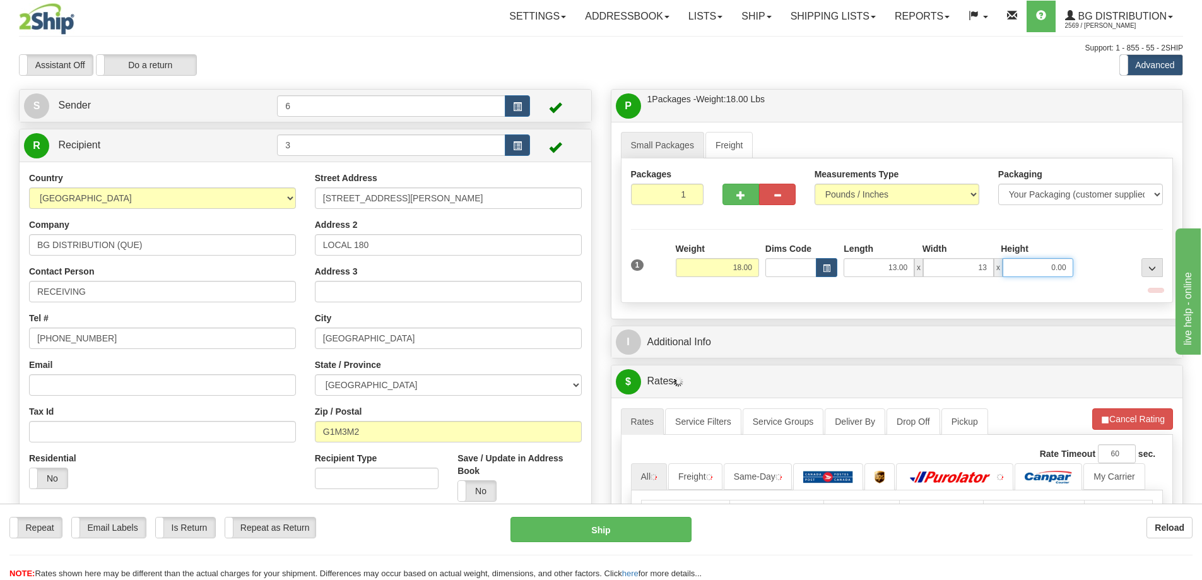
type input "13.00"
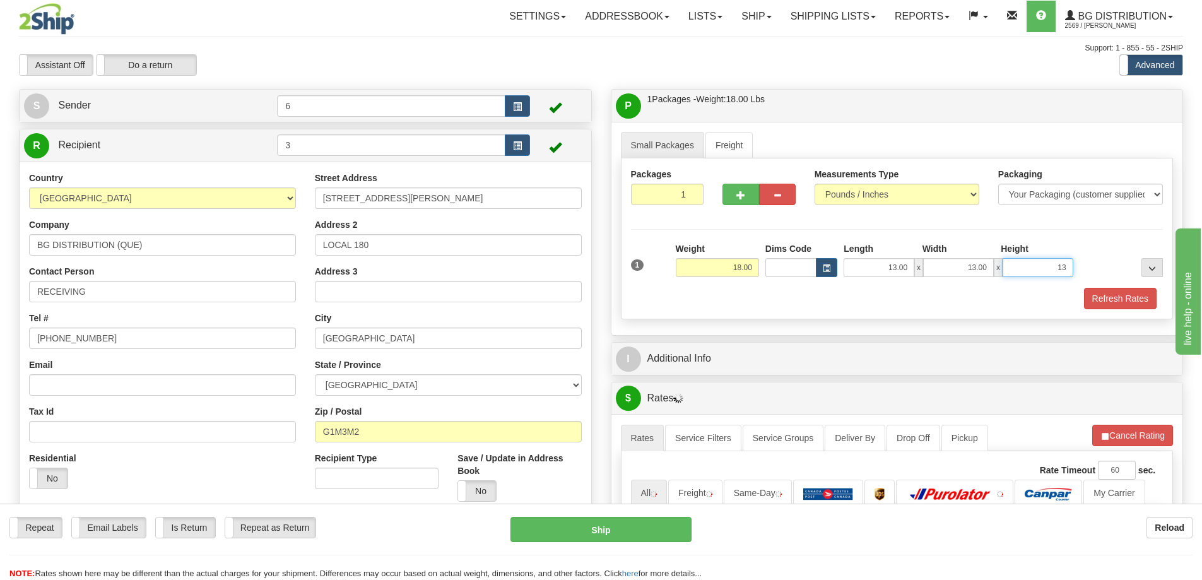
type input "13"
type input "13.00"
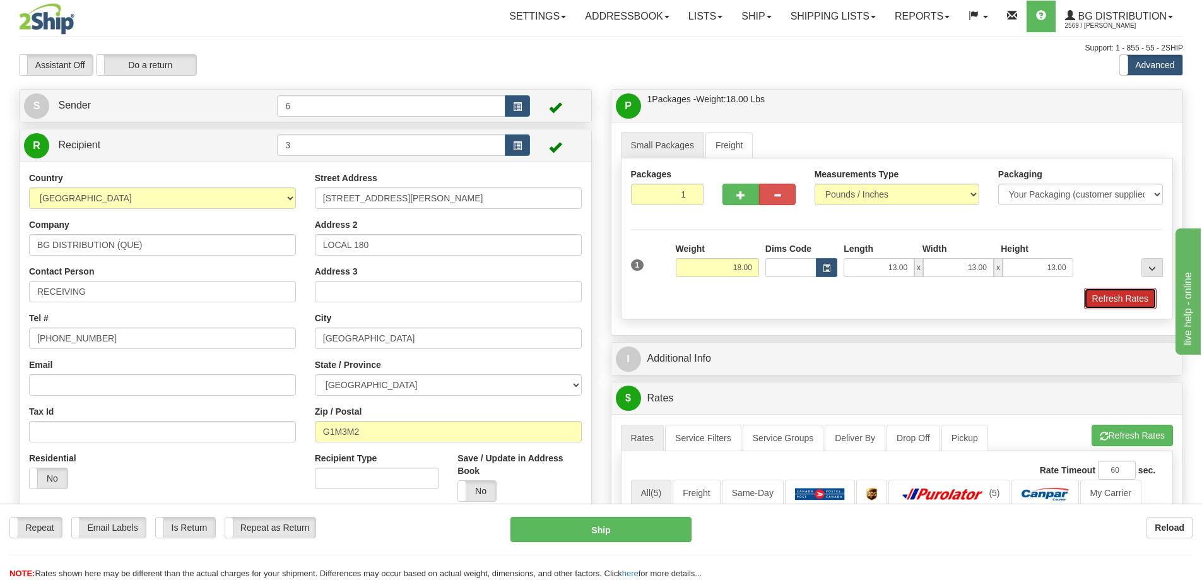
click at [1115, 307] on button "Refresh Rates" at bounding box center [1120, 298] width 73 height 21
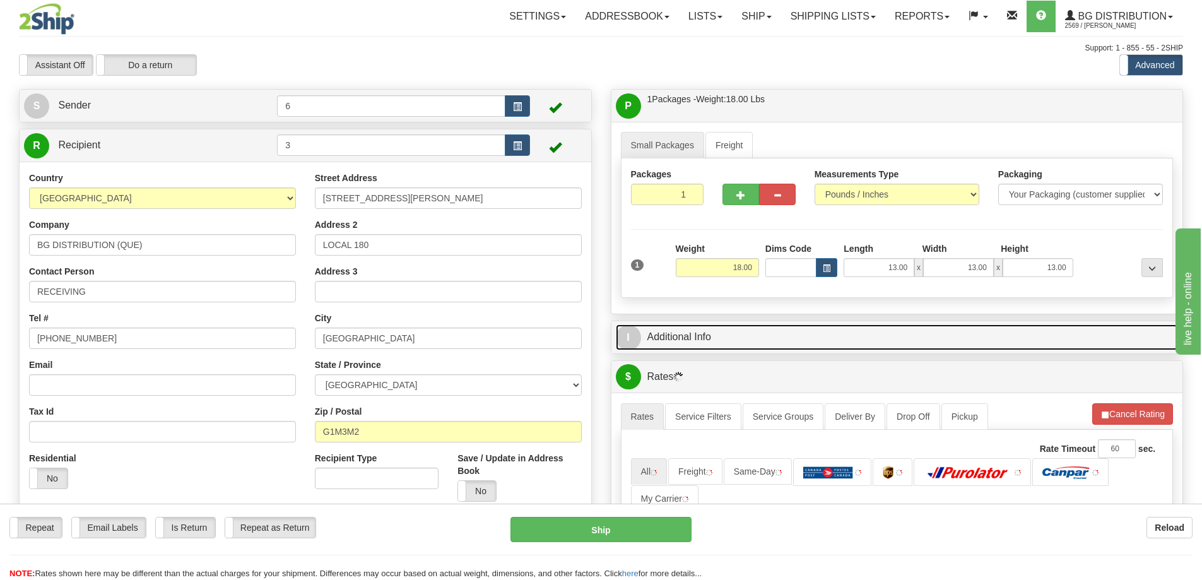
click at [1029, 338] on link "I Additional Info" at bounding box center [897, 337] width 563 height 26
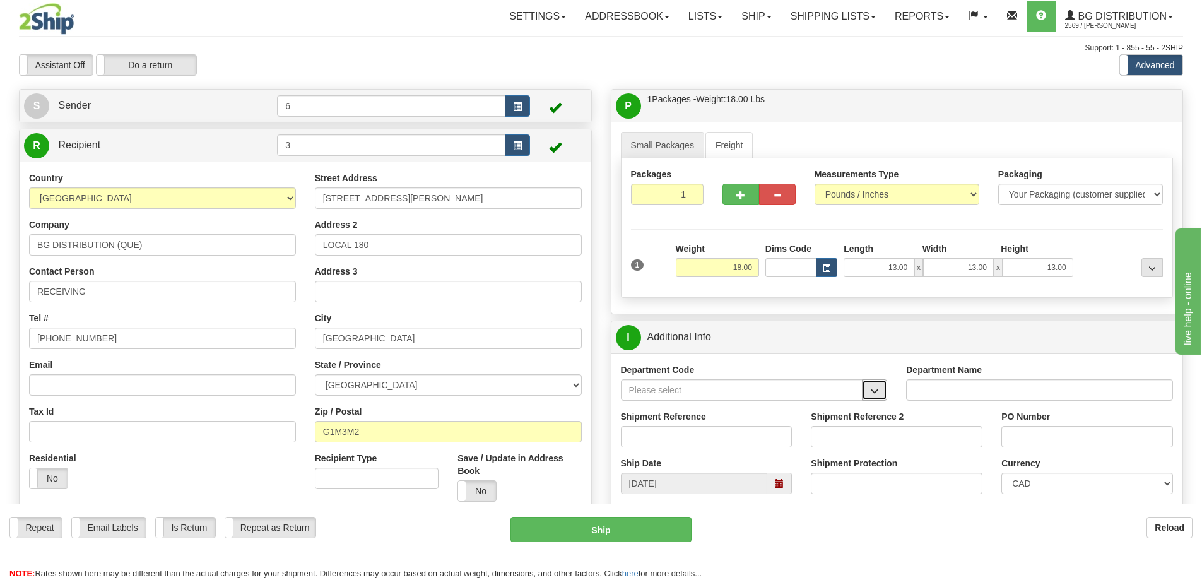
click at [877, 399] on button "button" at bounding box center [874, 389] width 25 height 21
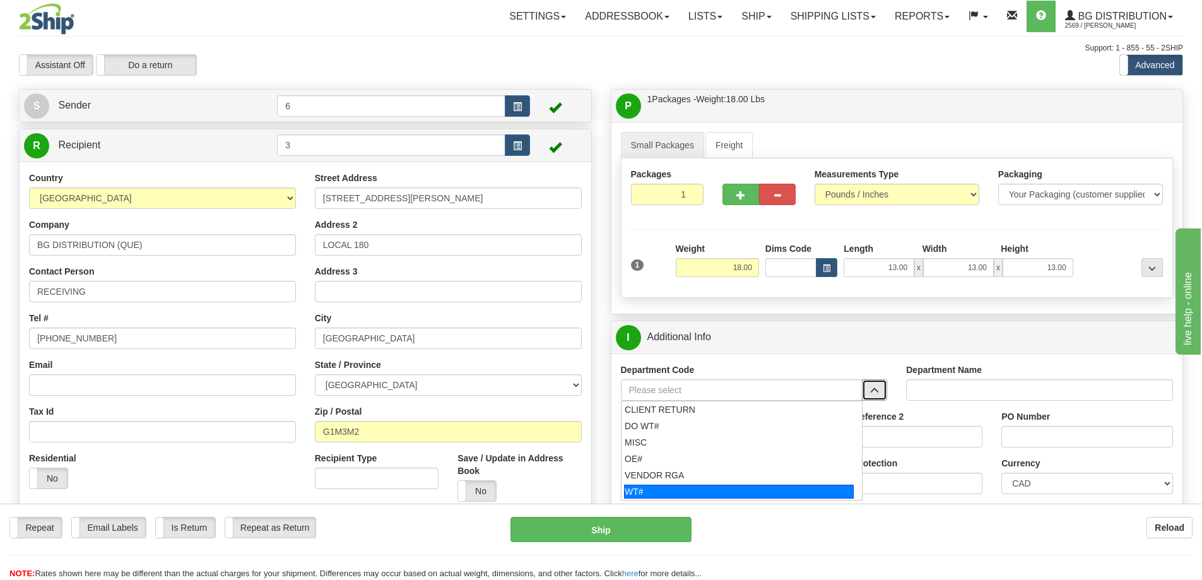
click at [701, 491] on div "WT#" at bounding box center [739, 492] width 230 height 14
type input "WT#"
type input "WAREHOUSE TRANSFERS"
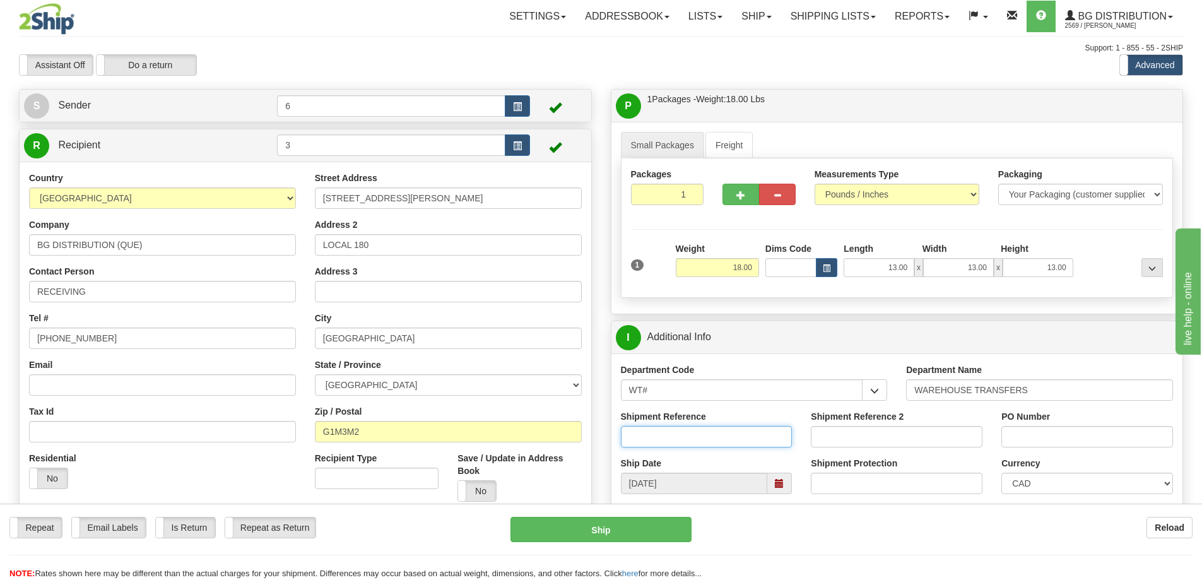
click at [670, 444] on input "Shipment Reference" at bounding box center [707, 436] width 172 height 21
type input "166547 166564 166691"
paste input "166547 166564 166691"
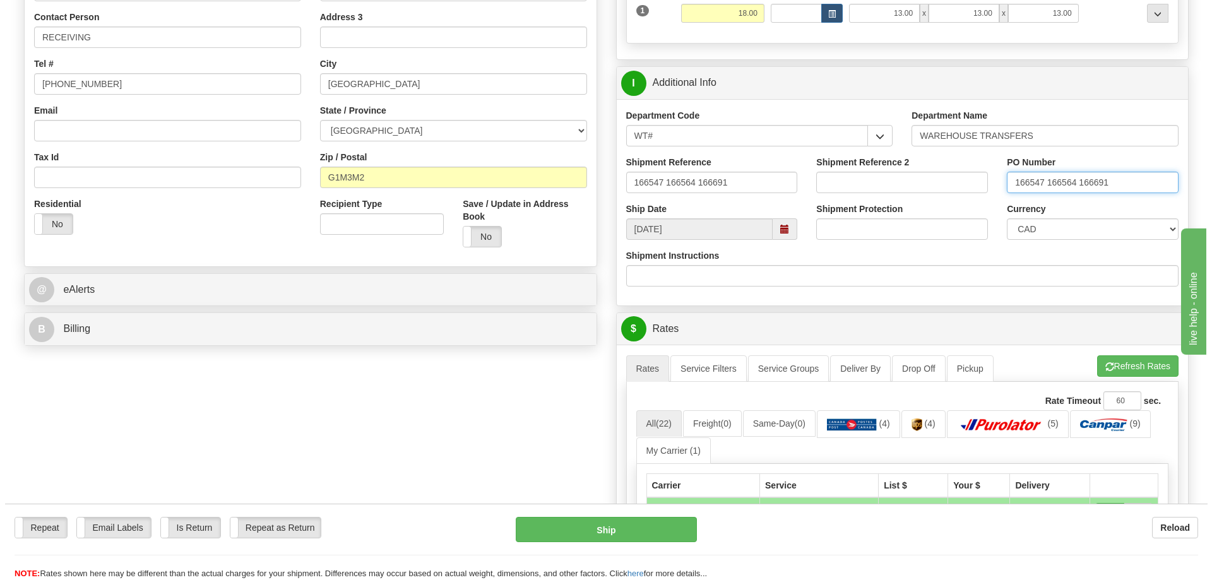
scroll to position [316, 0]
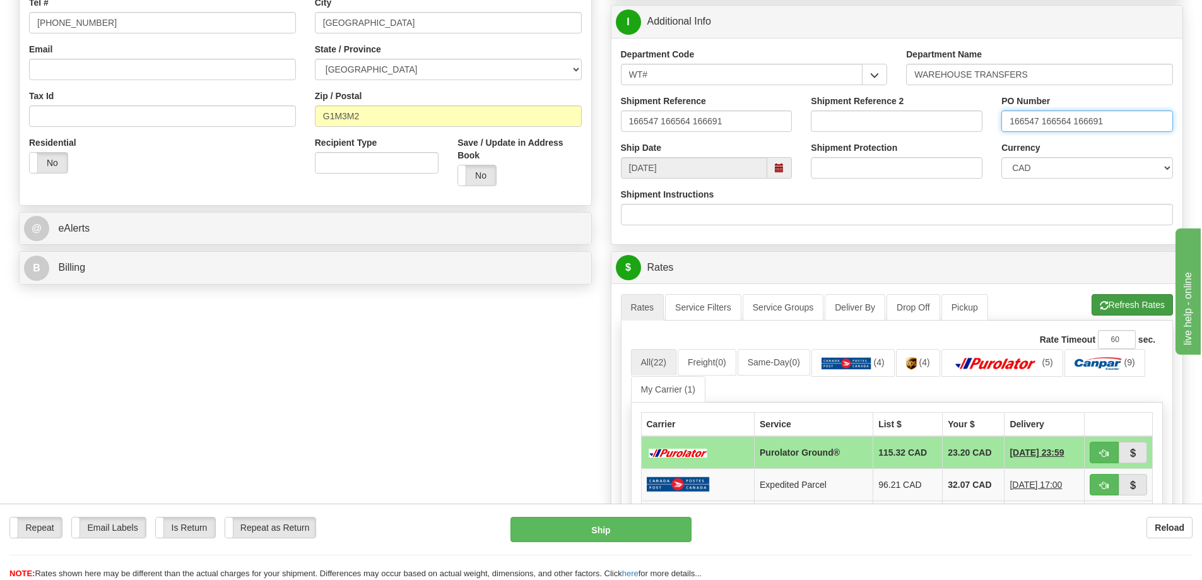
type input "166547 166564 166691"
click at [1129, 309] on button "Refresh Rates" at bounding box center [1132, 304] width 81 height 21
drag, startPoint x: 1121, startPoint y: 455, endPoint x: 1043, endPoint y: 437, distance: 80.4
click at [1043, 437] on table "Carrier Service List $ Your $ Delivery Purolator Ground® 115.32 CAD 23.20 CAD […" at bounding box center [897, 528] width 512 height 233
click at [1099, 455] on button "button" at bounding box center [1104, 452] width 29 height 21
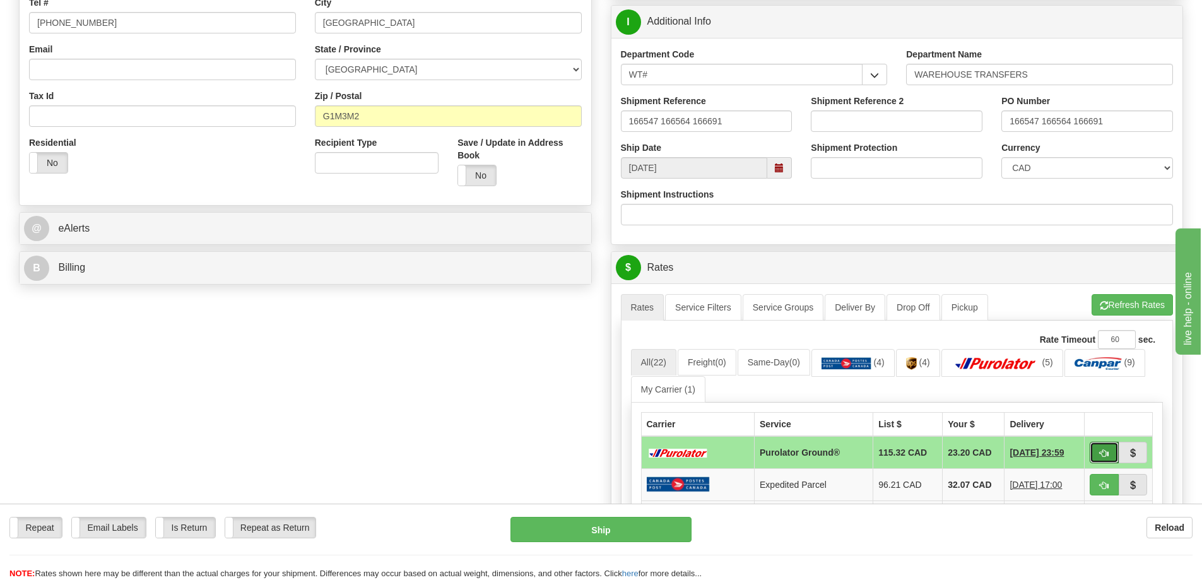
type input "260"
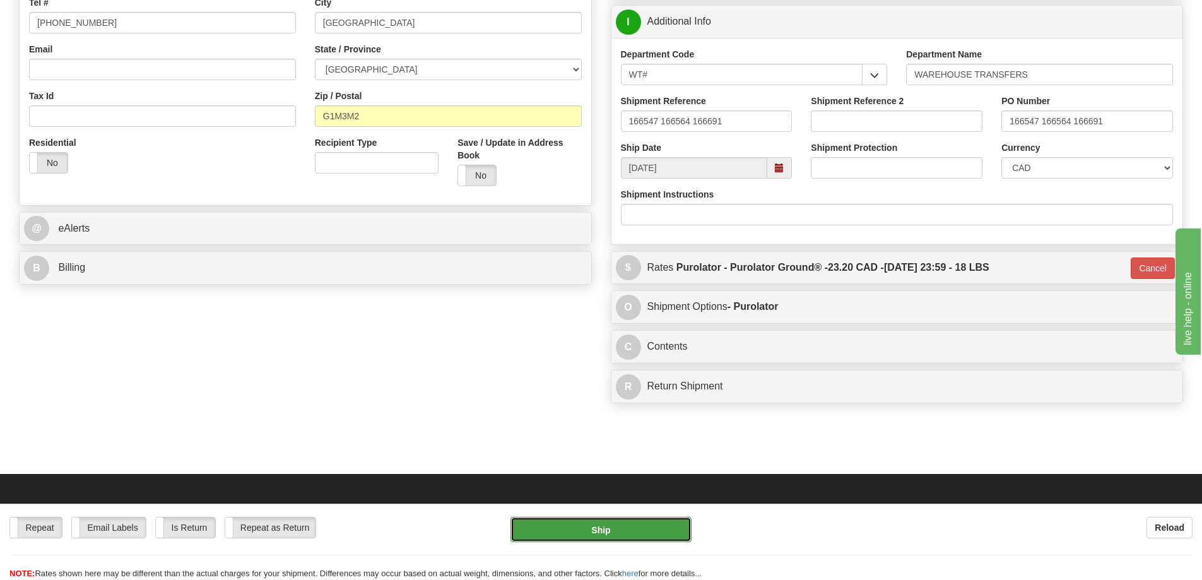
click at [638, 521] on button "Ship" at bounding box center [601, 529] width 181 height 25
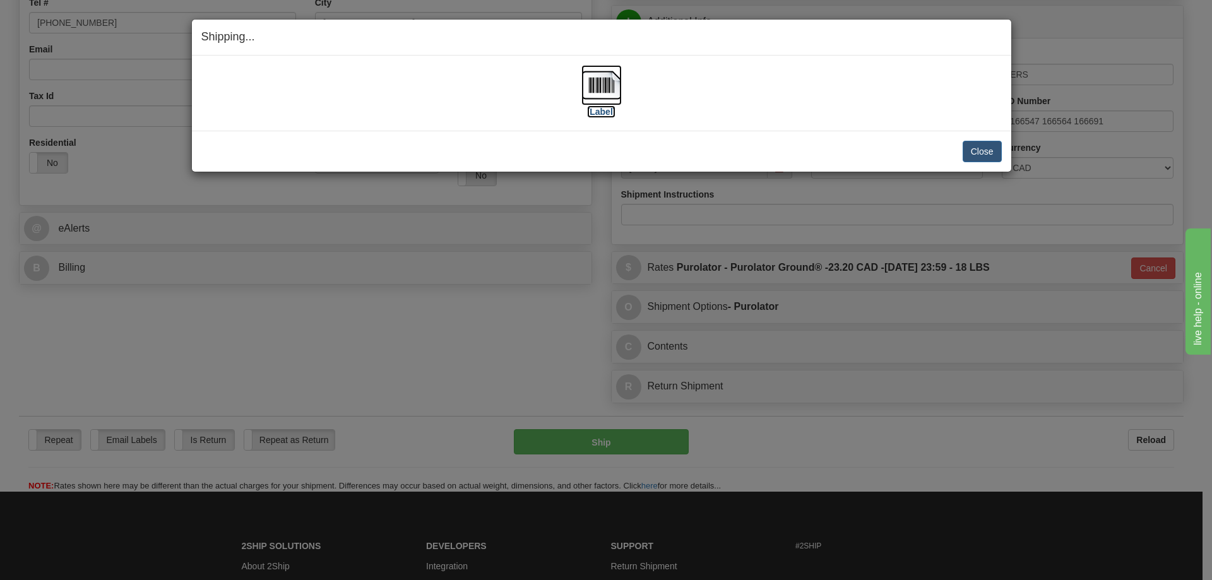
click at [594, 112] on label "[Label]" at bounding box center [601, 111] width 29 height 13
